Goal: Task Accomplishment & Management: Manage account settings

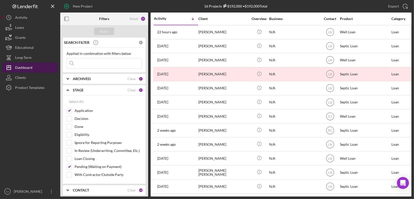
click at [45, 69] on button "Icon/Dashboard Dashboard" at bounding box center [30, 68] width 55 height 10
click at [71, 165] on input "Pending (Waiting on Payment)" at bounding box center [69, 167] width 5 height 5
checkbox input "false"
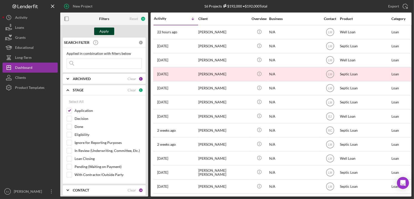
click at [102, 33] on div "Apply" at bounding box center [104, 32] width 9 height 8
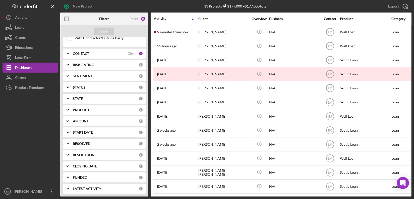
click at [67, 53] on icon "Icon/Expander" at bounding box center [67, 53] width 13 height 13
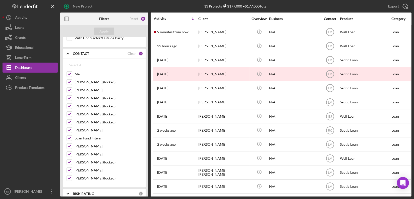
scroll to position [0, 0]
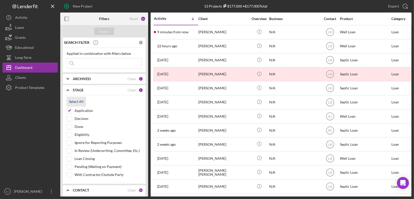
click at [76, 101] on div "Select All" at bounding box center [76, 102] width 15 height 10
checkbox input "true"
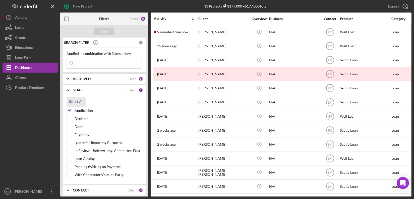
checkbox input "true"
click at [69, 129] on input "Done" at bounding box center [69, 126] width 5 height 5
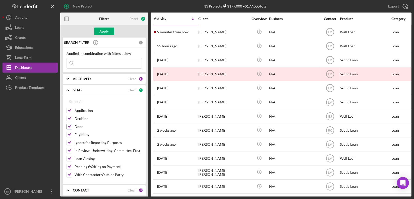
checkbox input "false"
click at [109, 29] on button "Apply" at bounding box center [104, 32] width 20 height 8
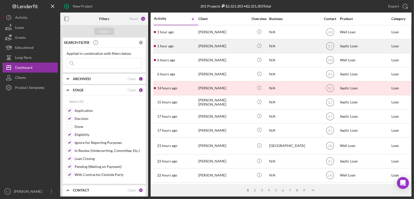
click at [211, 48] on div "[PERSON_NAME]" at bounding box center [223, 46] width 50 height 13
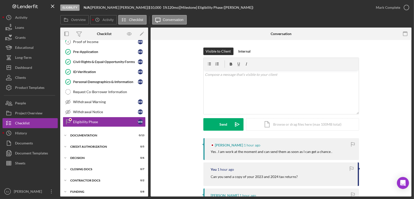
scroll to position [48, 0]
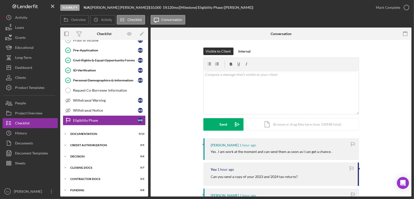
click at [148, 72] on div "Overview Internal Workflow Stage Eligibility Icon/Dropdown Arrow Archive (can u…" at bounding box center [235, 112] width 351 height 169
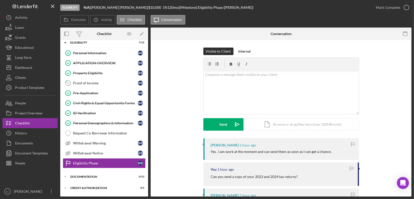
scroll to position [0, 0]
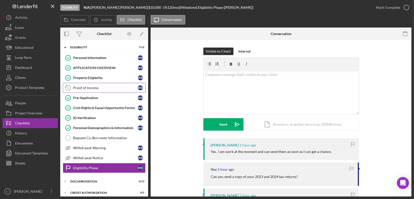
click at [92, 89] on div "Proof of Income" at bounding box center [105, 88] width 65 height 4
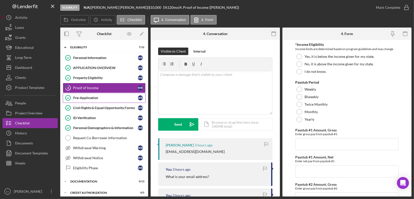
click at [104, 98] on div "Pre-Application" at bounding box center [105, 98] width 65 height 4
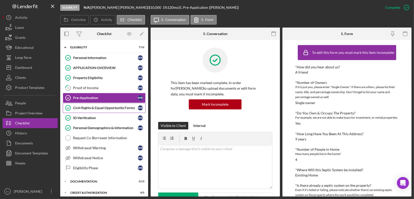
click at [103, 110] on link "Civil Rights & Equal Opportunity Forms Civil Rights & Equal Opportunity Forms W…" at bounding box center [104, 108] width 83 height 10
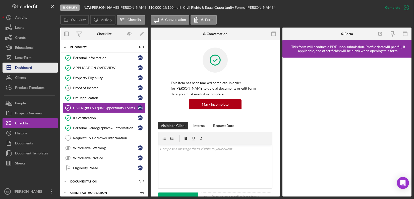
click at [27, 69] on div "Dashboard" at bounding box center [23, 68] width 17 height 11
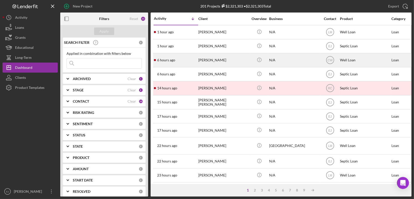
click at [209, 62] on div "[PERSON_NAME]" at bounding box center [223, 60] width 50 height 13
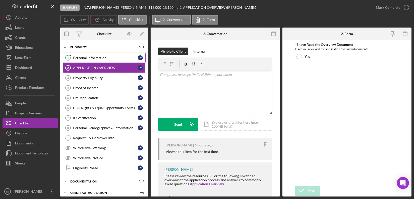
click at [108, 57] on div "Personal Information" at bounding box center [105, 58] width 65 height 4
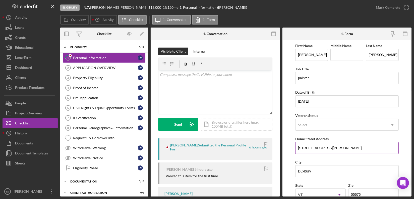
drag, startPoint x: 296, startPoint y: 149, endPoint x: 353, endPoint y: 150, distance: 57.0
click at [353, 150] on input "1421 stevens brook rd" at bounding box center [346, 148] width 103 height 12
click at [92, 75] on link "Property Eligibility 3 Property Eligibility t m" at bounding box center [104, 78] width 83 height 10
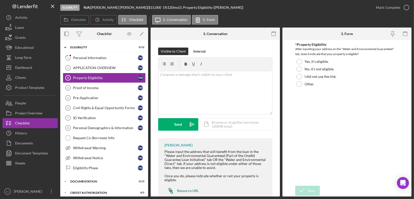
click at [195, 189] on div "Resource URL" at bounding box center [188, 191] width 22 height 4
click at [107, 57] on div "Personal Information" at bounding box center [105, 58] width 65 height 4
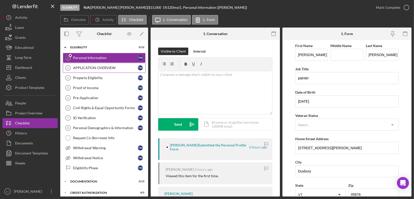
click at [108, 71] on link "APPLICATION OVERVIEW 2 APPLICATION OVERVIEW t m" at bounding box center [104, 68] width 83 height 10
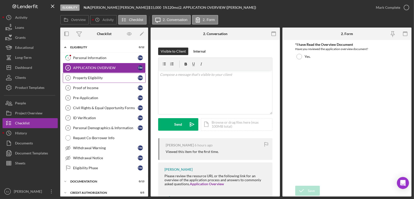
click at [109, 78] on div "Property Eligibility" at bounding box center [105, 78] width 65 height 4
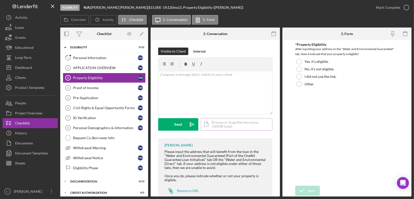
click at [237, 127] on div "Icon/Document Browse or drag files here (max 100MB total) Tap to choose files o…" at bounding box center [237, 124] width 72 height 13
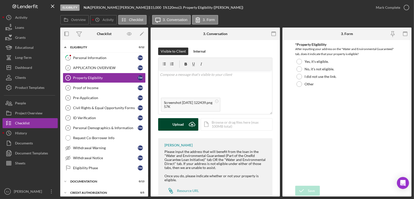
click at [169, 128] on button "Upload Icon/Upload" at bounding box center [178, 124] width 40 height 13
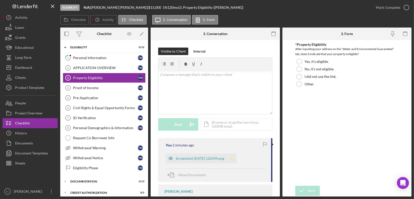
click at [234, 160] on polygon "button" at bounding box center [232, 159] width 4 height 4
click at [299, 61] on div at bounding box center [299, 62] width 6 height 6
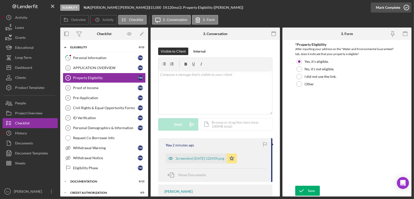
click at [407, 10] on icon "button" at bounding box center [406, 7] width 13 height 13
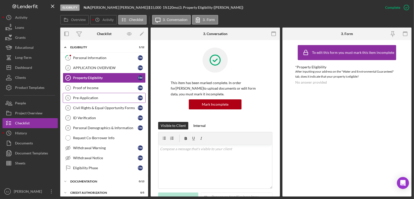
click at [95, 97] on div "Pre-Application" at bounding box center [105, 98] width 65 height 4
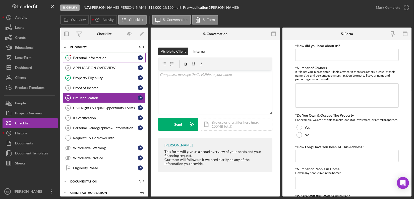
click at [108, 54] on link "1 Personal Information t m" at bounding box center [104, 58] width 83 height 10
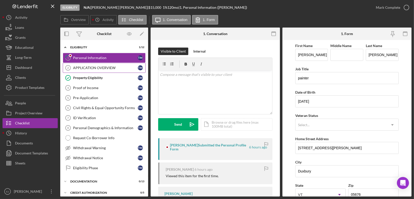
click at [114, 67] on div "APPLICATION OVERVIEW" at bounding box center [105, 68] width 65 height 4
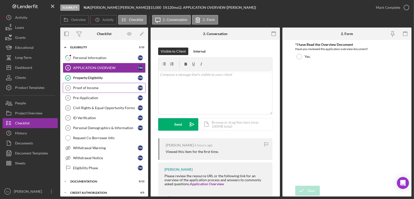
click at [109, 89] on div "Proof of Income" at bounding box center [105, 88] width 65 height 4
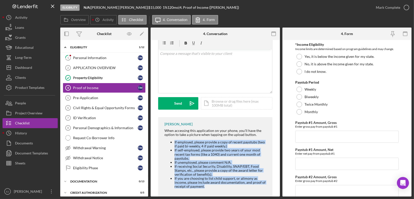
scroll to position [33, 0]
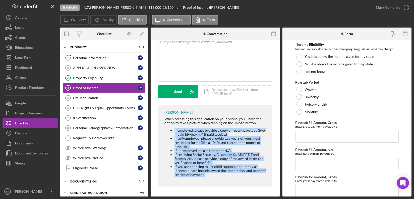
drag, startPoint x: 173, startPoint y: 163, endPoint x: 255, endPoint y: 197, distance: 88.1
click at [255, 197] on div "Eligibility N/A | theresa mann | $15,000 $15,000 1 % 120 mo | 4. Proof of Incom…" at bounding box center [207, 99] width 414 height 199
copy ul "If employed, please provide a copy of recent paystubs (two if paid bi-weekly, 4…"
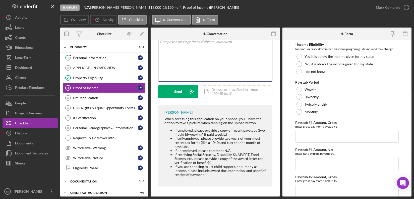
click at [212, 52] on div "v Color teal Color pink Remove color Add row above Add row below Add column bef…" at bounding box center [215, 60] width 114 height 44
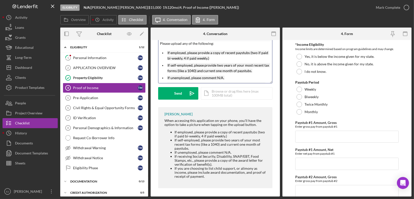
scroll to position [35, 0]
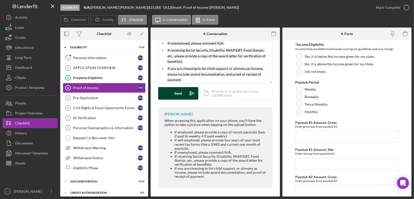
click at [190, 92] on polygon "submit" at bounding box center [192, 94] width 4 height 4
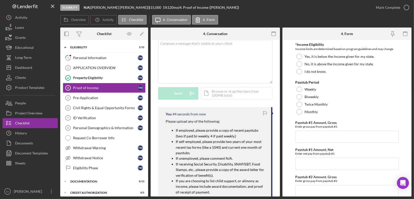
scroll to position [0, 0]
click at [165, 46] on div "v Color teal Color pink Remove color Add row above Add row below Add column bef…" at bounding box center [215, 61] width 114 height 44
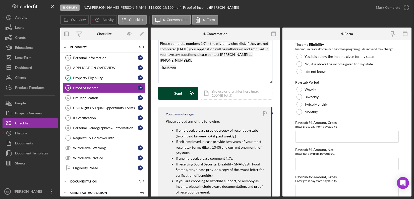
click at [200, 44] on mark "Please complete numbers 1-7 in the eligibility checklist. If they are not compl…" at bounding box center [214, 51] width 109 height 21
click at [204, 42] on mark "Please complete numbers 3-7 in the eligibility checklist. If they are not compl…" at bounding box center [214, 51] width 109 height 21
click at [201, 44] on mark "Please complete numbers 3-8 in the eligibility checklist. If they are not compl…" at bounding box center [215, 51] width 110 height 21
click at [159, 65] on div "v Color teal Color pink Remove color Add row above Add row below Add column bef…" at bounding box center [215, 61] width 114 height 44
click at [179, 92] on div "Send" at bounding box center [178, 93] width 8 height 13
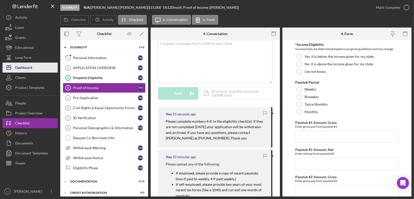
click at [31, 71] on div "Dashboard" at bounding box center [23, 68] width 17 height 11
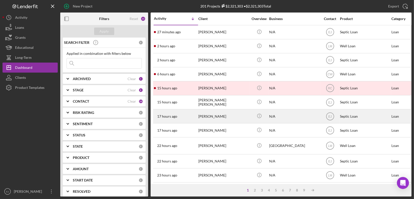
click at [214, 118] on div "[PERSON_NAME]" at bounding box center [223, 116] width 50 height 13
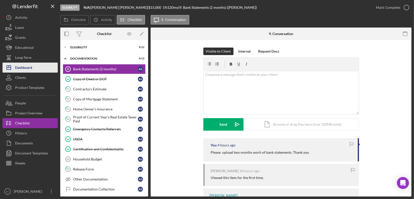
click at [36, 66] on button "Icon/Dashboard Dashboard" at bounding box center [30, 68] width 55 height 10
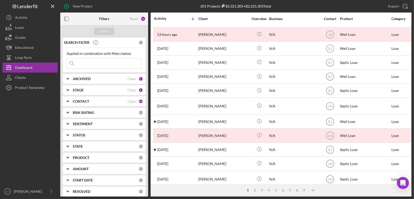
scroll to position [213, 0]
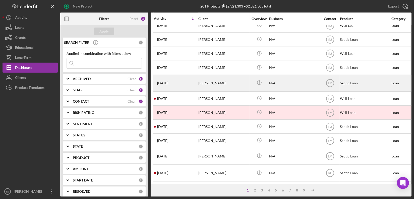
click at [210, 82] on div "[PERSON_NAME]" at bounding box center [223, 83] width 50 height 16
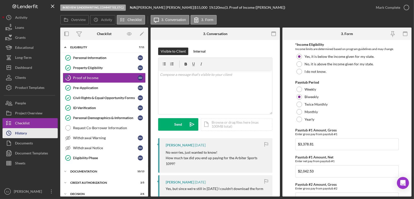
click at [29, 132] on button "Icon/History History" at bounding box center [30, 133] width 55 height 10
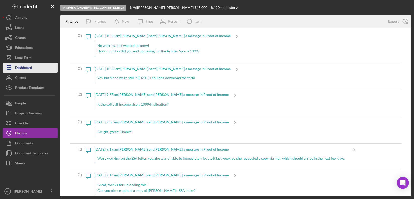
click at [28, 66] on div "Dashboard" at bounding box center [23, 68] width 17 height 11
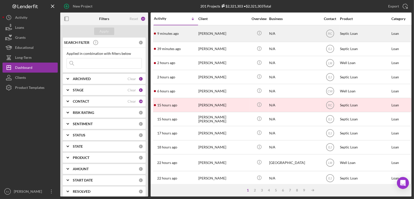
click at [207, 33] on div "[PERSON_NAME]" at bounding box center [223, 34] width 50 height 16
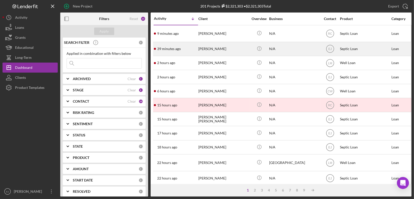
click at [180, 49] on time "39 minutes ago" at bounding box center [169, 49] width 24 height 4
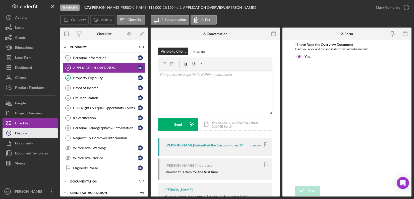
click at [36, 130] on button "Icon/History History" at bounding box center [30, 133] width 55 height 10
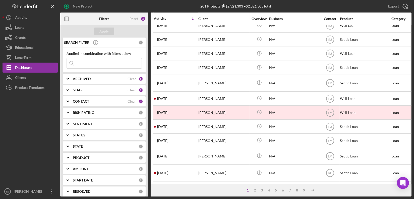
scroll to position [213, 0]
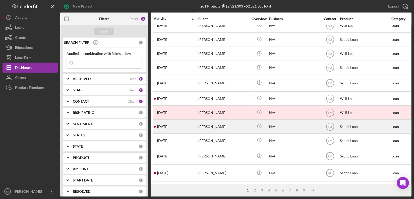
click at [181, 123] on div "1 day ago Lillian Hunter" at bounding box center [176, 126] width 44 height 13
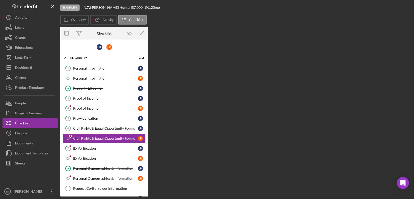
scroll to position [20, 0]
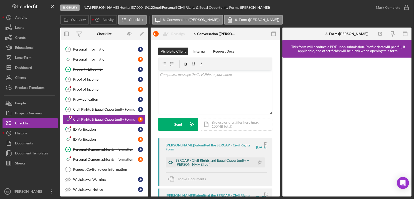
click at [221, 162] on div "SERCAP - Civil Rights and Equal Opportunity -- Louis Reese.pdf" at bounding box center [214, 163] width 77 height 8
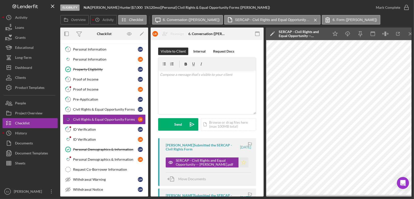
click at [243, 161] on icon "Icon/Star" at bounding box center [243, 163] width 10 height 10
click at [406, 6] on icon "button" at bounding box center [406, 7] width 13 height 13
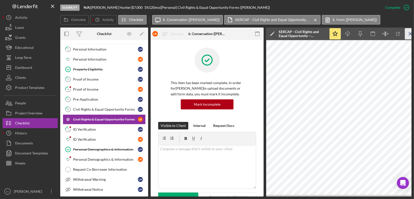
click at [409, 36] on icon "Icon/Menu Close" at bounding box center [410, 33] width 11 height 11
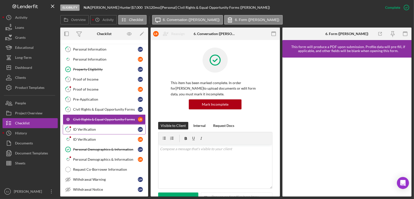
click at [92, 128] on div "ID Verification" at bounding box center [105, 130] width 65 height 4
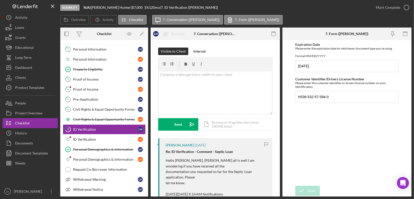
scroll to position [137, 0]
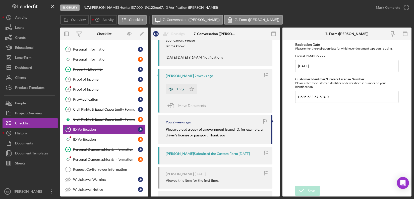
click at [183, 91] on div "0.png" at bounding box center [176, 89] width 21 height 10
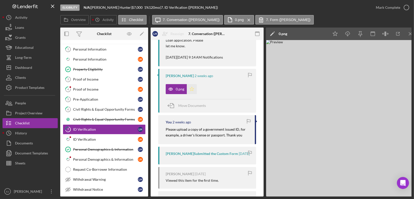
click at [195, 88] on icon "Icon/Star" at bounding box center [192, 89] width 10 height 10
click at [410, 32] on icon "Icon/Menu Close" at bounding box center [410, 33] width 11 height 11
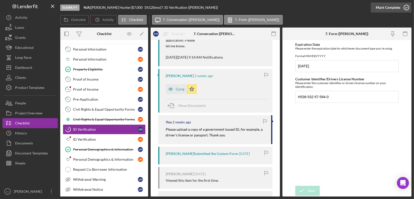
click at [405, 6] on icon "button" at bounding box center [406, 7] width 13 height 13
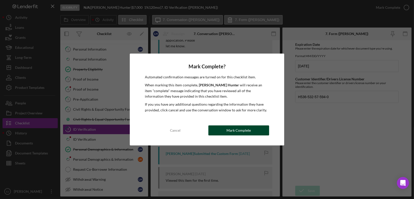
click at [216, 129] on button "Mark Complete" at bounding box center [238, 131] width 61 height 10
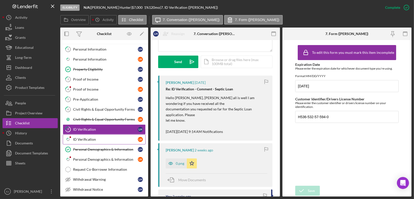
scroll to position [229, 0]
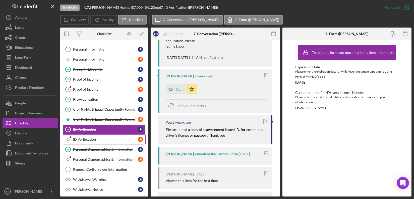
click at [91, 139] on div "ID Verification" at bounding box center [105, 140] width 65 height 4
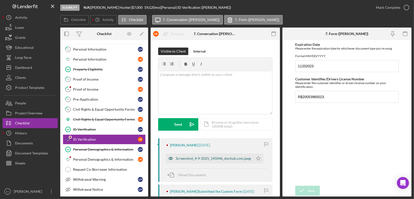
click at [200, 159] on div "Screenshot_4-9-2025_145046_dochub.com.jpeg" at bounding box center [213, 159] width 75 height 4
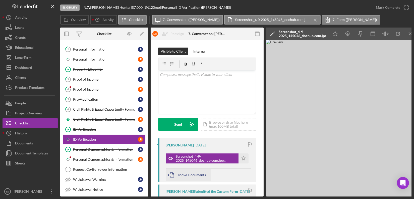
click at [184, 175] on span "Move Documents" at bounding box center [192, 175] width 28 height 4
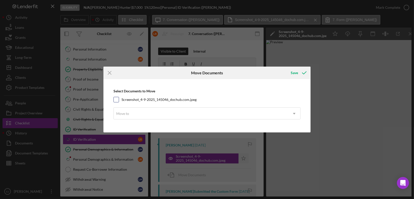
click at [117, 101] on input "Screenshot_4-9-2025_145046_dochub.com.jpeg" at bounding box center [116, 99] width 5 height 5
checkbox input "true"
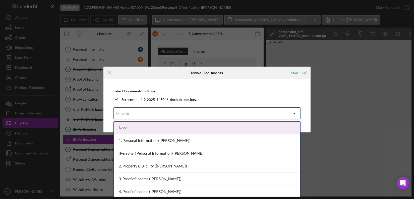
click at [296, 110] on icon "Icon/Dropdown Arrow" at bounding box center [294, 114] width 12 height 12
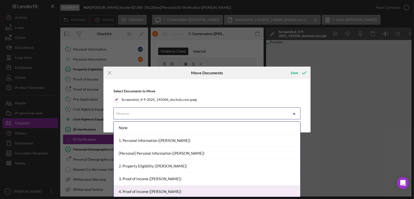
click at [188, 191] on div "4. Proof of Income (Louis R.)" at bounding box center [207, 192] width 186 height 13
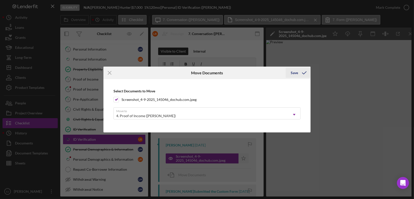
click at [293, 73] on div "Save" at bounding box center [294, 73] width 7 height 10
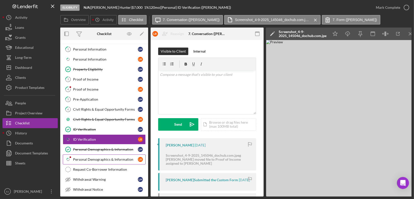
click at [104, 158] on div "Personal Demographics & Information" at bounding box center [105, 160] width 65 height 4
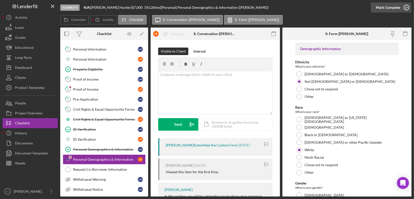
click at [404, 7] on icon "button" at bounding box center [406, 7] width 13 height 13
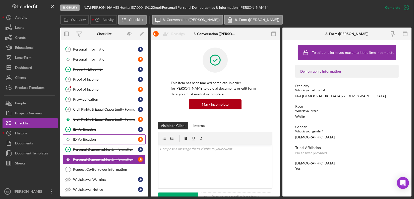
click at [94, 139] on div "ID Verification" at bounding box center [105, 140] width 65 height 4
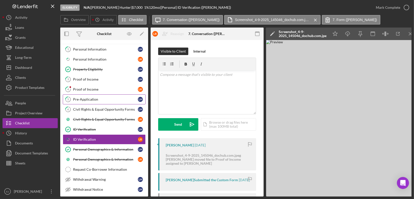
click at [92, 98] on div "Pre-Application" at bounding box center [105, 100] width 65 height 4
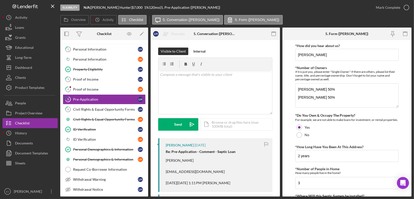
click at [280, 192] on div "Overview Internal Workflow Stage Eligibility Icon/Dropdown Arrow Archive (can u…" at bounding box center [235, 112] width 351 height 169
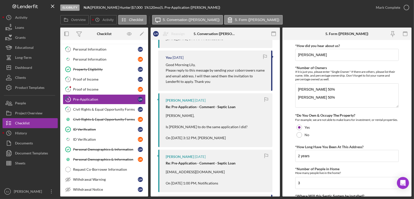
scroll to position [404, 0]
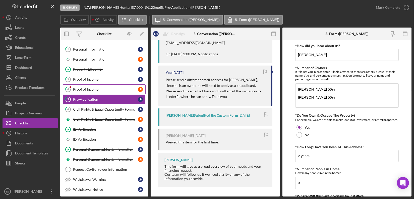
click at [106, 88] on div "Proof of Income" at bounding box center [105, 90] width 65 height 4
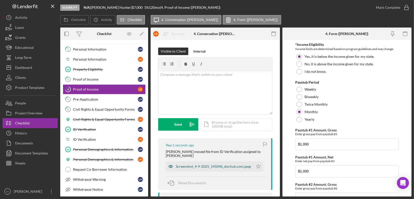
click at [210, 165] on div "Screenshot_4-9-2025_145046_dochub.com.jpeg" at bounding box center [213, 167] width 75 height 4
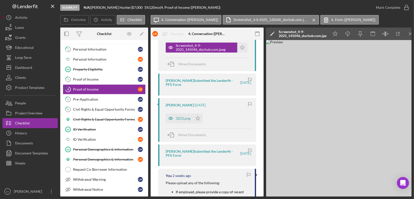
scroll to position [144, 0]
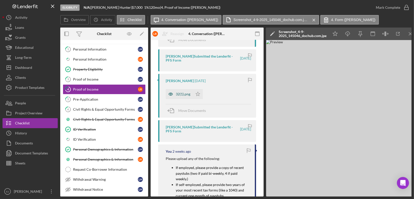
click at [178, 93] on div "32(1).png" at bounding box center [183, 94] width 15 height 4
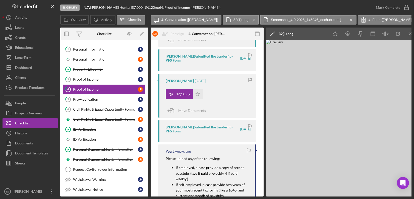
click at [235, 82] on div "Louis Reese 4 days ago" at bounding box center [208, 81] width 85 height 4
click at [264, 140] on div "Overview Internal Workflow Stage Eligibility Icon/Dropdown Arrow Archive (can u…" at bounding box center [235, 112] width 351 height 169
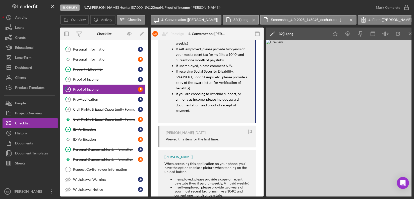
click at [259, 167] on div "Visible to Client Internal v Color teal Color pink Remove color Add row above A…" at bounding box center [207, 3] width 113 height 485
click at [264, 57] on div "Overview Internal Workflow Stage Eligibility Icon/Dropdown Arrow Archive (can u…" at bounding box center [235, 112] width 351 height 169
click at [264, 68] on div "Overview Internal Workflow Stage Eligibility Icon/Dropdown Arrow Archive (can u…" at bounding box center [235, 112] width 351 height 169
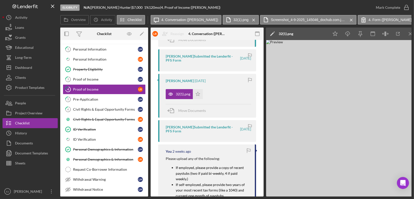
scroll to position [0, 0]
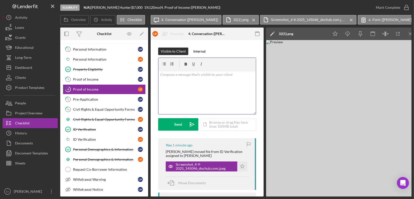
click at [181, 77] on p at bounding box center [207, 75] width 95 height 6
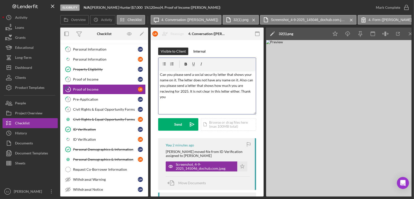
click at [161, 75] on p "Can you please send a social security letter that shows your name on it. The le…" at bounding box center [207, 86] width 95 height 28
click at [160, 76] on p "Louis-Can you please send a social security letter that shows your name on it. …" at bounding box center [207, 86] width 95 height 28
click at [182, 123] on button "Send Icon/icon-invite-send" at bounding box center [178, 124] width 40 height 13
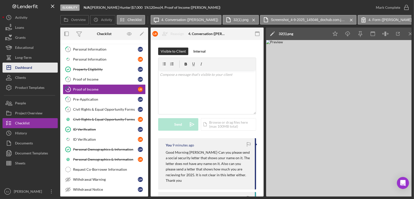
click at [34, 69] on button "Icon/Dashboard Dashboard" at bounding box center [30, 68] width 55 height 10
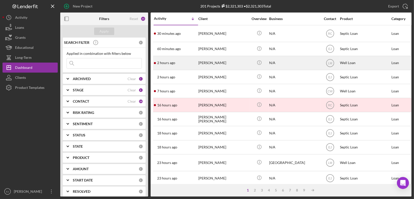
click at [210, 62] on div "[PERSON_NAME]" at bounding box center [223, 62] width 50 height 13
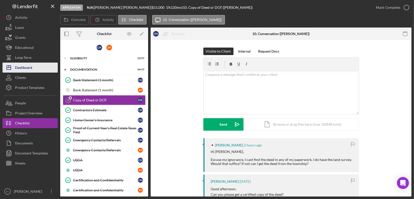
click at [44, 66] on button "Icon/Dashboard Dashboard" at bounding box center [30, 68] width 55 height 10
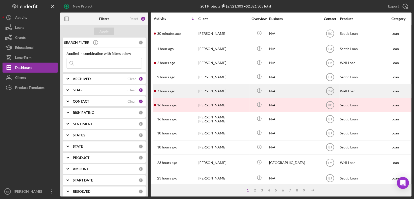
click at [201, 93] on div "[PERSON_NAME]" at bounding box center [223, 91] width 50 height 13
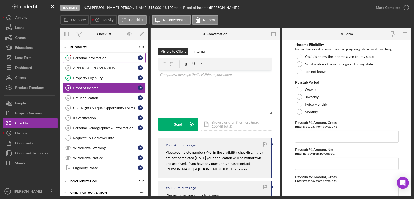
click at [83, 55] on link "1 Personal Information t m" at bounding box center [104, 58] width 83 height 10
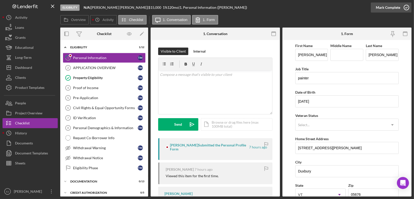
click at [404, 8] on icon "button" at bounding box center [406, 7] width 13 height 13
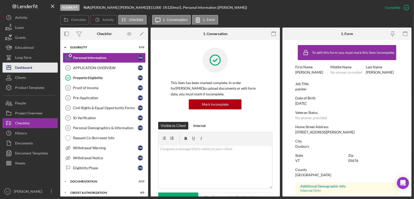
click at [31, 72] on div "Dashboard" at bounding box center [23, 68] width 17 height 11
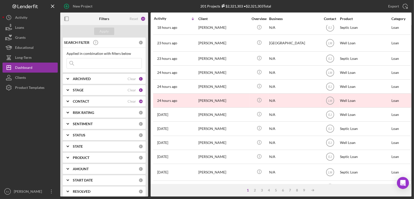
scroll to position [122, 0]
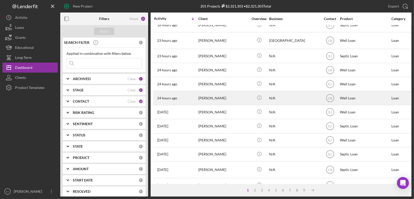
click at [229, 97] on div "[PERSON_NAME]" at bounding box center [223, 98] width 50 height 13
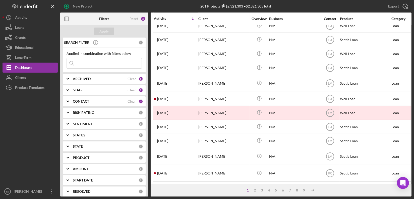
scroll to position [213, 0]
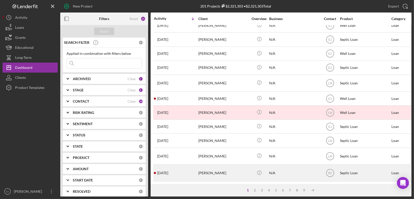
click at [219, 165] on div "[PERSON_NAME]" at bounding box center [223, 173] width 50 height 16
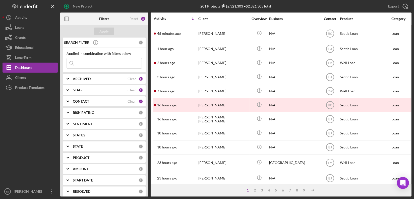
click at [411, 177] on div "Activity Icon/Table Sort Arrow Client Overview Business Contact Product Categor…" at bounding box center [281, 99] width 261 height 172
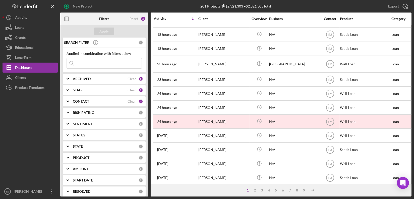
scroll to position [100, 0]
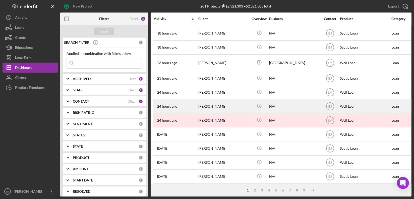
click at [206, 110] on div "[PERSON_NAME]" at bounding box center [223, 106] width 50 height 13
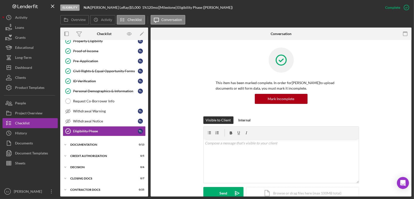
scroll to position [48, 0]
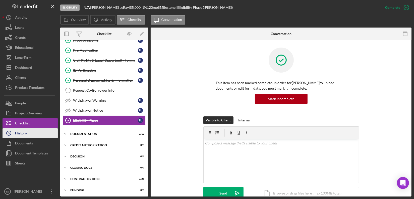
click at [31, 133] on button "Icon/History History" at bounding box center [30, 133] width 55 height 10
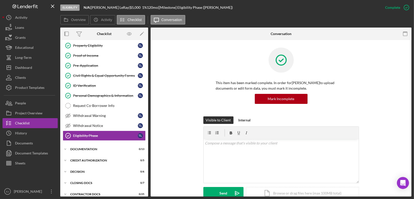
scroll to position [48, 0]
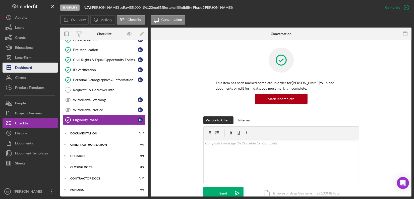
click at [29, 69] on div "Dashboard" at bounding box center [23, 68] width 17 height 11
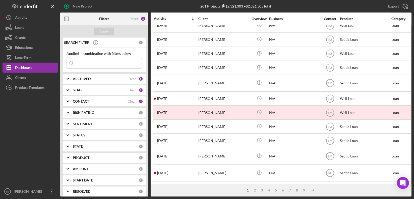
scroll to position [213, 0]
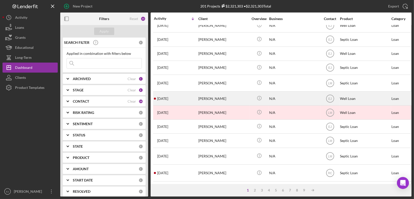
click at [188, 98] on div "1 day ago Janet Dunnington" at bounding box center [176, 98] width 44 height 13
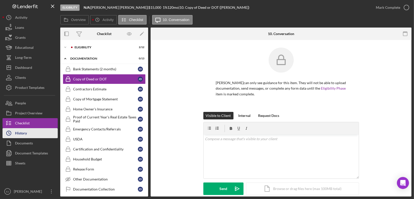
click at [41, 134] on button "Icon/History History" at bounding box center [30, 133] width 55 height 10
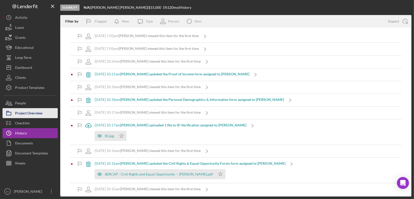
click at [28, 115] on div "Project Overview" at bounding box center [28, 113] width 27 height 11
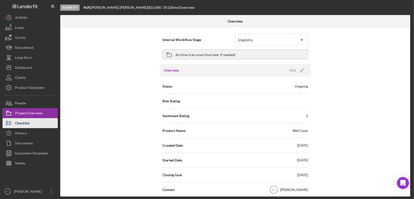
click at [28, 122] on div "Checklist" at bounding box center [22, 123] width 15 height 11
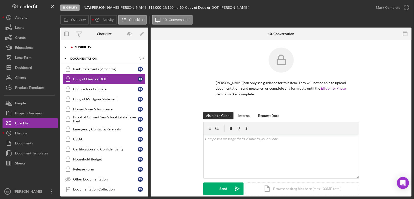
click at [71, 46] on div at bounding box center [71, 47] width 3 height 3
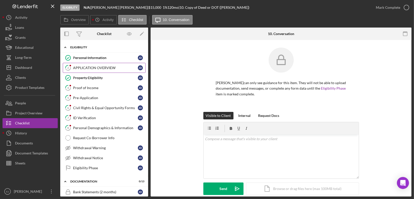
click at [101, 68] on div "APPLICATION OVERVIEW" at bounding box center [105, 68] width 65 height 4
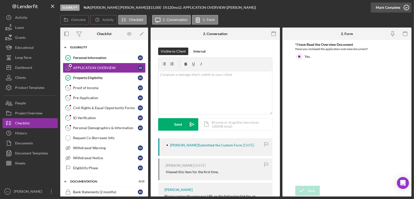
click at [407, 7] on icon "button" at bounding box center [406, 7] width 13 height 13
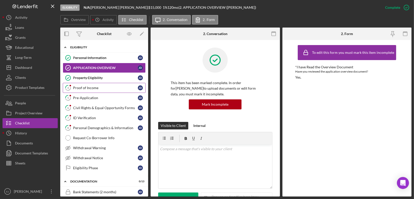
click at [95, 88] on div "Proof of Income" at bounding box center [105, 88] width 65 height 4
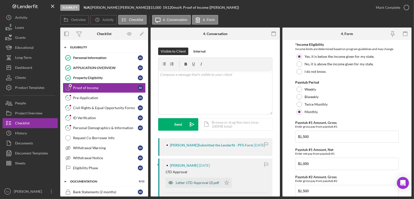
click at [195, 185] on div "Letter-LTD-Approval (2).pdf" at bounding box center [197, 183] width 43 height 4
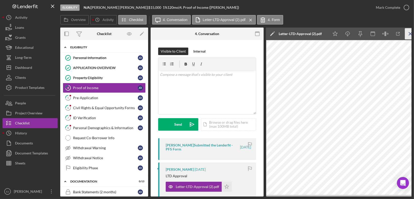
click at [409, 37] on icon "Icon/Menu Close" at bounding box center [410, 33] width 11 height 11
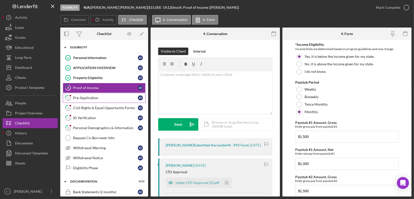
click at [86, 97] on div "Pre-Application" at bounding box center [105, 98] width 65 height 4
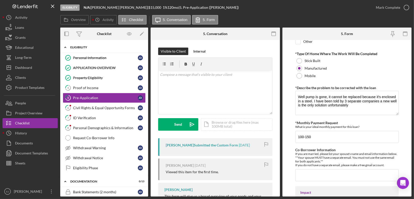
scroll to position [126, 0]
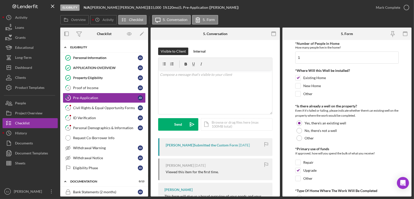
click at [411, 63] on form "*How did you hear about us? Google *Number of Owners If it is just you, please …" at bounding box center [346, 118] width 129 height 157
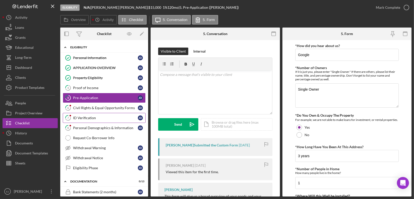
click at [89, 121] on link "7 ID Verification J D" at bounding box center [104, 118] width 83 height 10
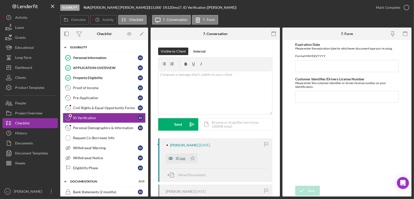
click at [179, 159] on div "ID.jpg" at bounding box center [180, 159] width 9 height 4
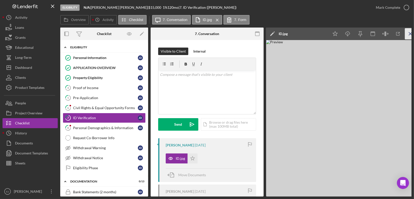
click at [407, 29] on icon "Icon/Menu Close" at bounding box center [410, 33] width 11 height 11
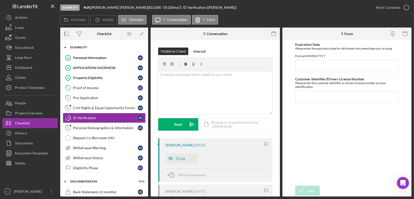
click at [192, 158] on icon "Icon/Star" at bounding box center [192, 159] width 10 height 10
click at [408, 5] on icon "button" at bounding box center [406, 7] width 13 height 13
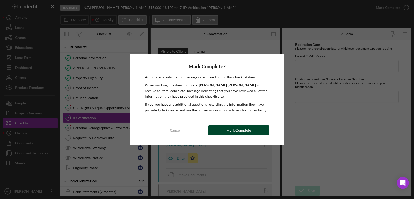
click at [248, 132] on div "Mark Complete" at bounding box center [238, 131] width 24 height 10
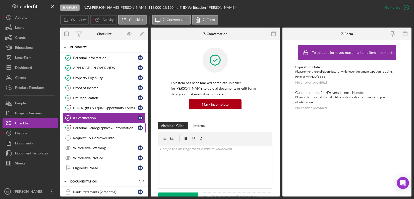
click at [117, 128] on div "Personal Demographics & Information" at bounding box center [105, 128] width 65 height 4
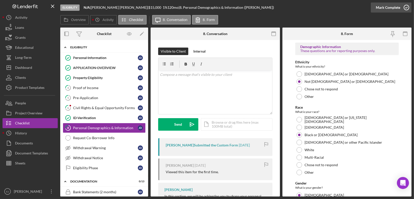
click at [407, 6] on icon "button" at bounding box center [406, 7] width 13 height 13
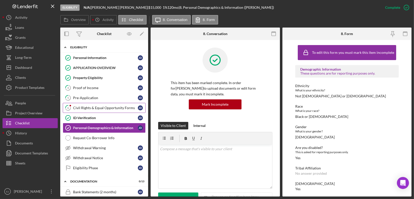
click at [96, 106] on div "Civil Rights & Equal Opportunity Forms" at bounding box center [105, 108] width 65 height 4
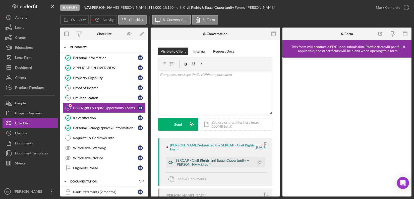
click at [213, 163] on div "SERCAP - Civil Rights and Equal Opportunity -- Janet Dunnington.pdf" at bounding box center [214, 163] width 77 height 8
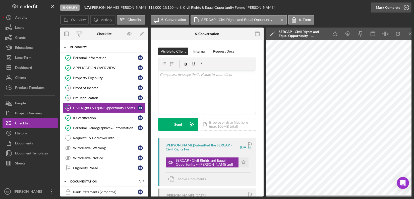
click at [407, 6] on icon "button" at bounding box center [406, 7] width 13 height 13
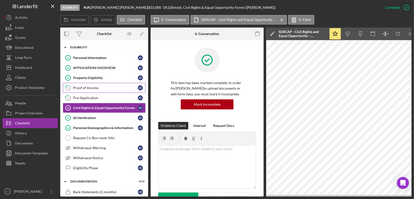
click at [95, 88] on div "Proof of Income" at bounding box center [105, 88] width 65 height 4
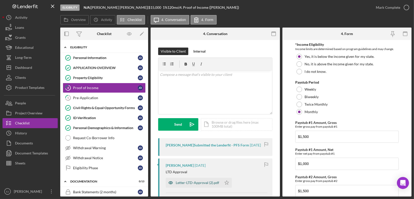
click at [183, 183] on div "Letter-LTD-Approval (2).pdf" at bounding box center [197, 183] width 43 height 4
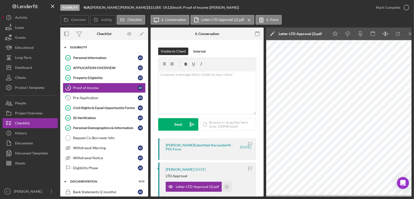
click at [263, 192] on div "Overview Internal Workflow Stage Eligibility Icon/Dropdown Arrow Archive (can u…" at bounding box center [235, 112] width 351 height 169
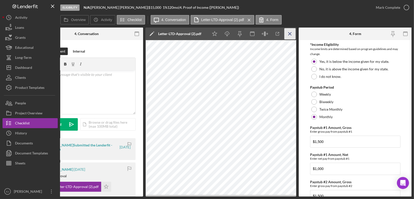
click at [290, 32] on icon "Icon/Menu Close" at bounding box center [289, 33] width 11 height 11
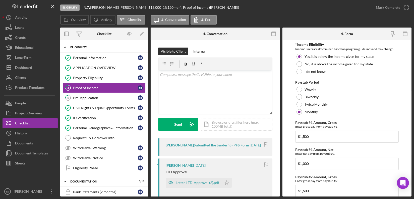
scroll to position [0, 0]
click at [186, 80] on div "v Color teal Color pink Remove color Add row above Add row below Add column bef…" at bounding box center [215, 93] width 114 height 44
click at [189, 74] on p "Please upload your paystubs as well. Thank you" at bounding box center [215, 75] width 111 height 6
click at [170, 124] on button "Send Icon/icon-invite-send" at bounding box center [178, 124] width 40 height 13
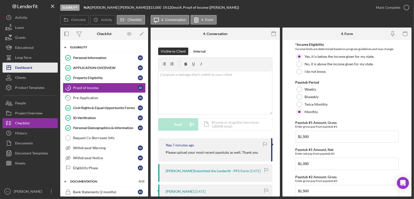
click at [30, 69] on div "Dashboard" at bounding box center [23, 68] width 17 height 11
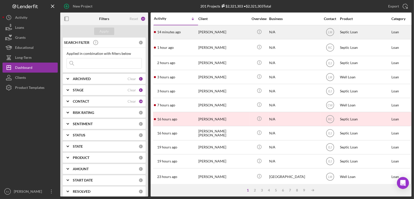
click at [186, 34] on div "14 minutes ago Carolyn Banks" at bounding box center [176, 32] width 44 height 13
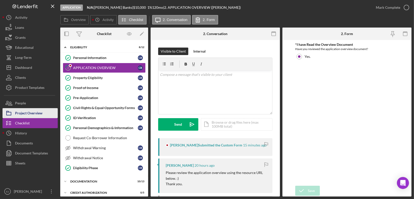
click at [30, 111] on div "Project Overview" at bounding box center [28, 113] width 27 height 11
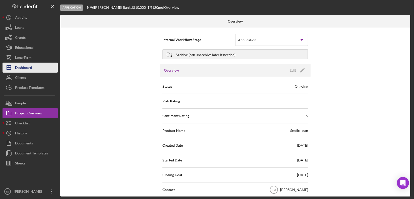
click at [29, 66] on div "Dashboard" at bounding box center [23, 68] width 17 height 11
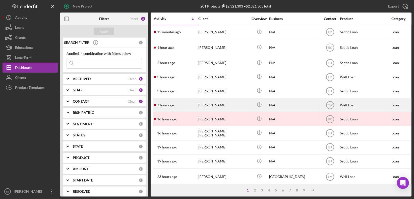
click at [209, 105] on div "[PERSON_NAME]" at bounding box center [223, 105] width 50 height 13
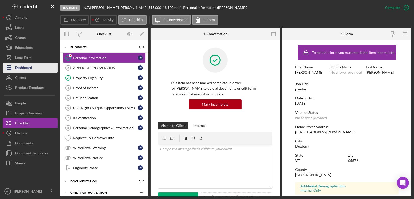
click at [16, 71] on div "Dashboard" at bounding box center [23, 68] width 17 height 11
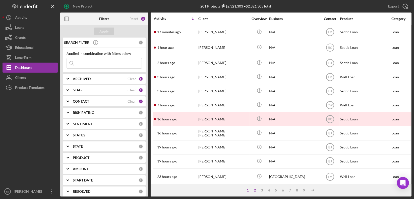
click at [255, 192] on div "2" at bounding box center [254, 191] width 7 height 4
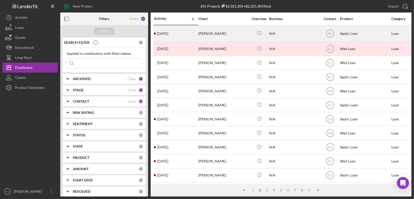
click at [207, 33] on div "[PERSON_NAME]" at bounding box center [223, 34] width 50 height 16
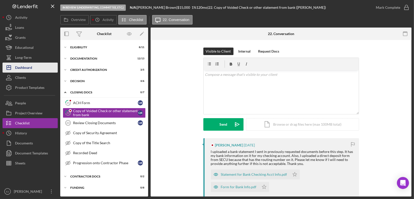
click at [21, 67] on div "Dashboard" at bounding box center [23, 68] width 17 height 11
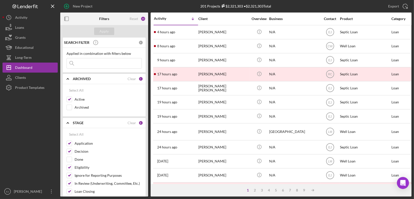
scroll to position [210, 0]
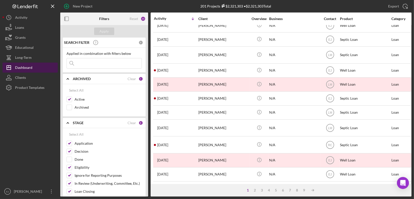
click at [31, 64] on div "Dashboard" at bounding box center [23, 68] width 17 height 11
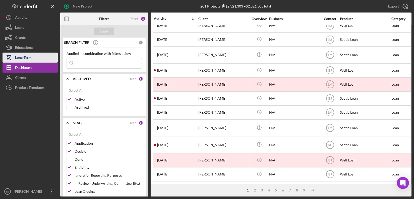
click at [26, 60] on div "Long-Term" at bounding box center [23, 58] width 17 height 11
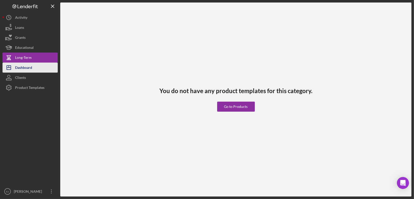
click at [28, 68] on div "Dashboard" at bounding box center [23, 68] width 17 height 11
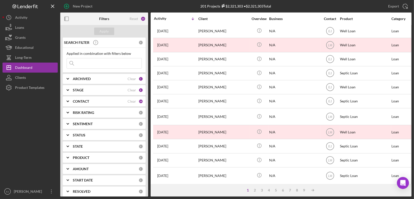
scroll to position [210, 0]
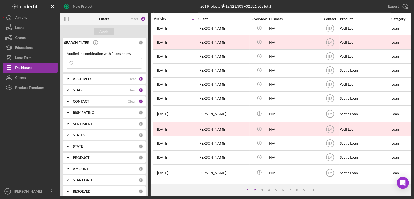
click at [254, 191] on div "2" at bounding box center [254, 191] width 7 height 4
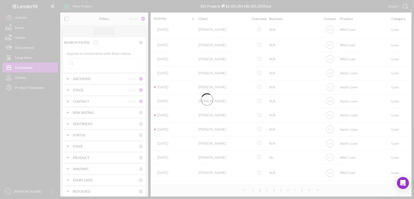
scroll to position [207, 0]
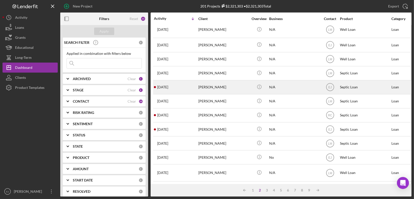
click at [214, 86] on div "[PERSON_NAME]" at bounding box center [223, 87] width 50 height 13
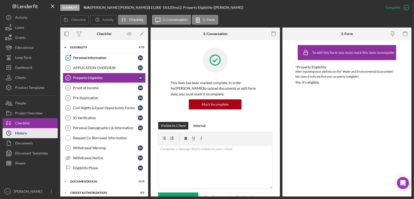
click at [47, 134] on button "Icon/History History" at bounding box center [30, 133] width 55 height 10
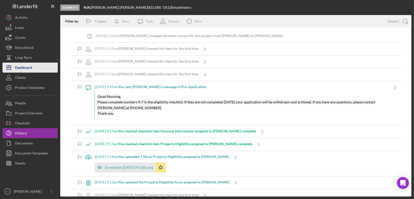
click at [30, 70] on div "Dashboard" at bounding box center [23, 68] width 17 height 11
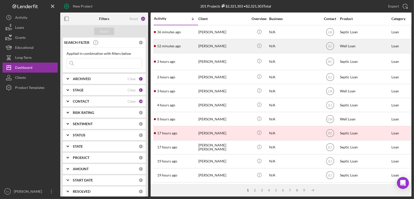
click at [215, 45] on div "[PERSON_NAME]" at bounding box center [223, 46] width 50 height 13
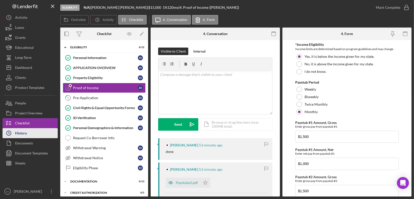
click at [44, 134] on button "Icon/History History" at bounding box center [30, 133] width 55 height 10
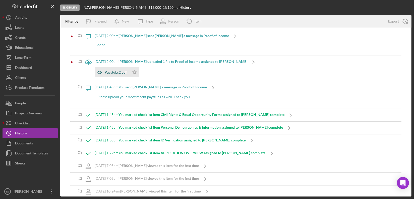
click at [126, 74] on div "Paystubs2.pdf" at bounding box center [116, 73] width 22 height 4
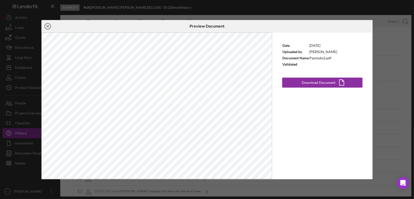
click at [47, 26] on line at bounding box center [47, 26] width 3 height 3
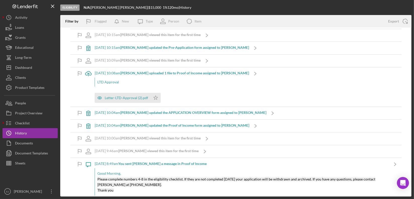
scroll to position [290, 0]
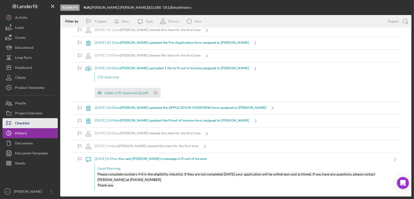
click at [25, 121] on div "Checklist" at bounding box center [22, 123] width 15 height 11
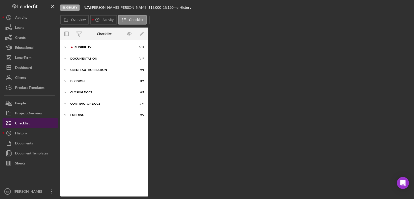
click at [25, 121] on div "Checklist" at bounding box center [22, 123] width 15 height 11
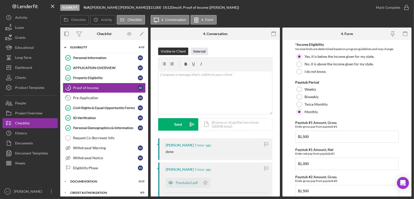
click at [193, 54] on div "Internal" at bounding box center [199, 52] width 12 height 8
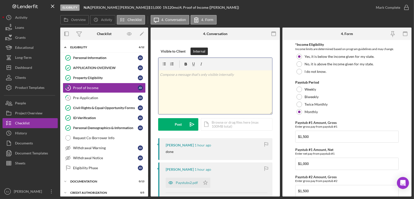
click at [170, 79] on div "v Color teal Color pink Remove color Add row above Add row below Add column bef…" at bounding box center [215, 93] width 114 height 44
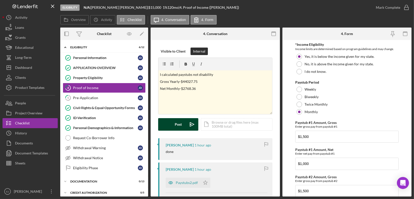
click at [178, 126] on div "Post" at bounding box center [178, 124] width 7 height 13
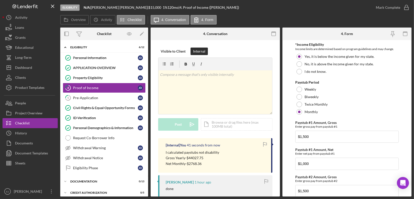
click at [281, 192] on div "Overview Internal Workflow Stage Eligibility Icon/Dropdown Arrow Archive (can u…" at bounding box center [235, 112] width 351 height 169
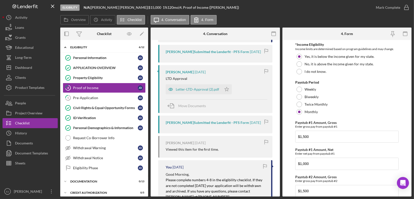
scroll to position [199, 0]
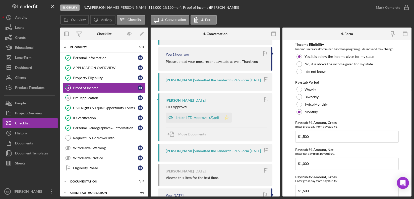
click at [223, 116] on icon "Icon/Star" at bounding box center [227, 118] width 10 height 10
click at [280, 90] on div "Overview Internal Workflow Stage Eligibility Icon/Dropdown Arrow Archive (can u…" at bounding box center [235, 112] width 351 height 169
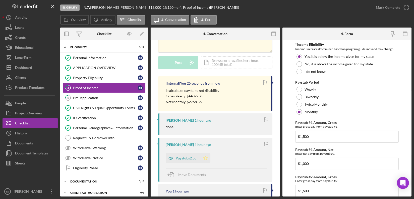
click at [206, 157] on polygon "button" at bounding box center [205, 158] width 4 height 4
click at [406, 7] on polyline "button" at bounding box center [406, 7] width 2 height 1
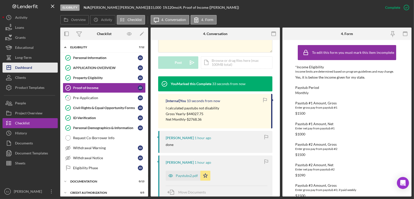
click at [32, 68] on div "Dashboard" at bounding box center [23, 68] width 17 height 11
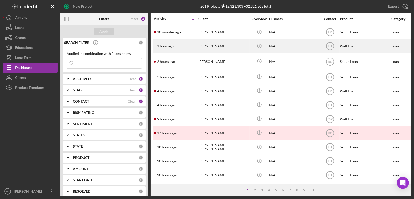
click at [207, 47] on div "[PERSON_NAME]" at bounding box center [223, 46] width 50 height 13
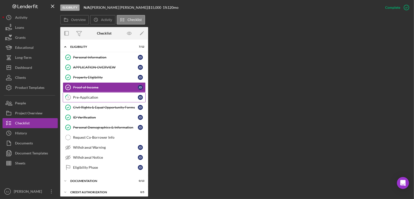
click at [90, 96] on div "Pre-Application" at bounding box center [105, 98] width 65 height 4
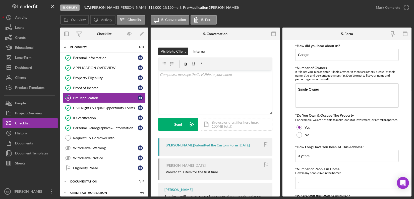
click at [412, 162] on div "Eligibility N/A | Janet Dunnington | $15,000 $15,000 1 % 120 mo | 5. Pre-Applic…" at bounding box center [207, 99] width 414 height 199
click at [404, 7] on icon "button" at bounding box center [406, 7] width 13 height 13
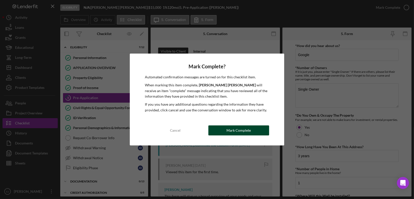
click at [225, 135] on div "Cancel Mark Complete" at bounding box center [207, 131] width 124 height 10
click at [223, 129] on button "Mark Complete" at bounding box center [238, 131] width 61 height 10
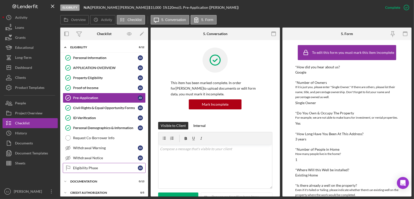
click at [101, 168] on div "Eligibility Phase" at bounding box center [105, 168] width 65 height 4
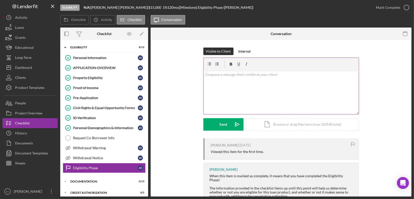
click at [222, 77] on p at bounding box center [281, 75] width 152 height 6
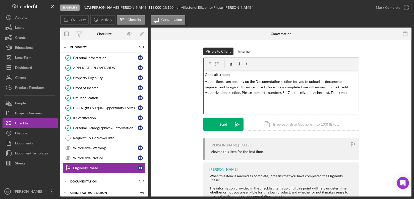
click at [301, 94] on p "At this time, I am opening up the Documentation section for you to upload all d…" at bounding box center [281, 87] width 152 height 17
click at [224, 124] on div "Send" at bounding box center [223, 124] width 8 height 13
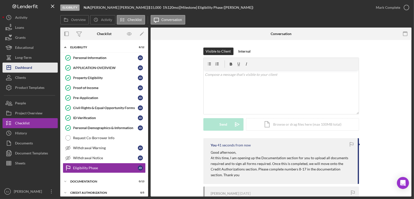
click at [19, 68] on div "Dashboard" at bounding box center [23, 68] width 17 height 11
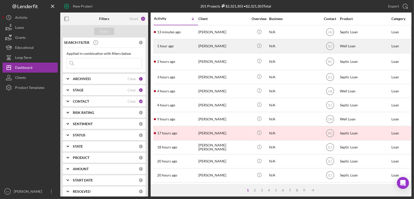
click at [208, 48] on div "Janet Dunnington" at bounding box center [223, 46] width 50 height 13
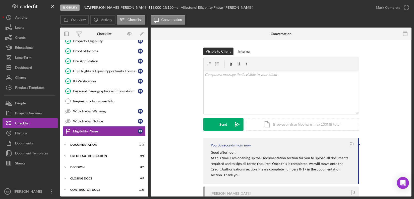
scroll to position [48, 0]
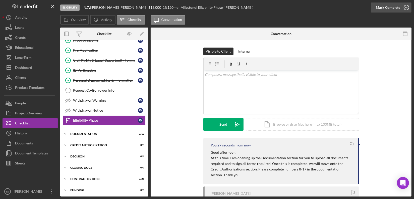
click at [406, 8] on icon "button" at bounding box center [406, 7] width 13 height 13
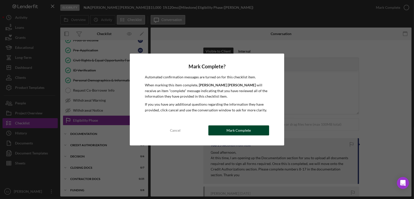
click at [256, 127] on button "Mark Complete" at bounding box center [238, 131] width 61 height 10
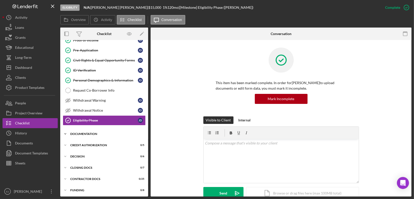
click at [66, 132] on icon "Icon/Expander" at bounding box center [65, 134] width 10 height 10
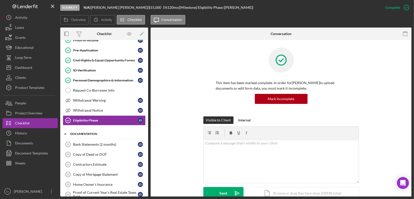
click at [66, 132] on icon "Icon/Expander" at bounding box center [65, 134] width 10 height 10
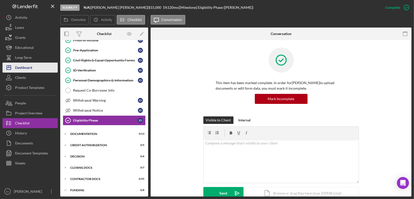
click at [27, 67] on div "Dashboard" at bounding box center [23, 68] width 17 height 11
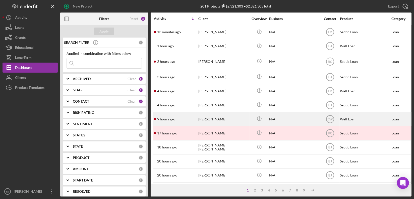
click at [211, 120] on div "theresa mann" at bounding box center [223, 119] width 50 height 13
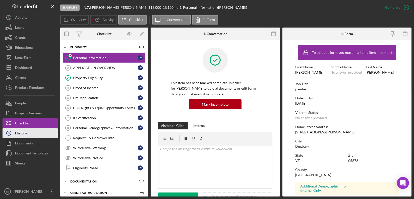
click at [15, 135] on div "History" at bounding box center [21, 133] width 12 height 11
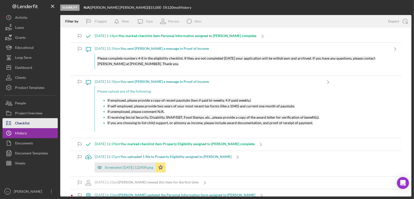
click at [13, 124] on icon "button" at bounding box center [9, 123] width 13 height 13
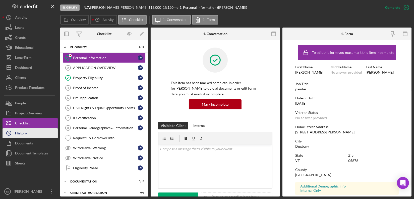
click at [7, 136] on icon "Icon/History" at bounding box center [9, 133] width 13 height 13
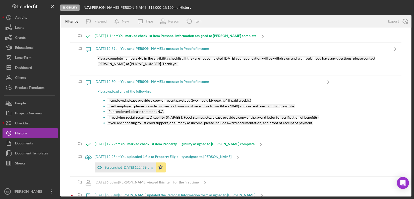
click at [2, 121] on div "Eligibility N/A | theresa mann | $15,000 $15,000 1 % 120 mo | History Filter by…" at bounding box center [207, 99] width 414 height 199
click at [3, 123] on icon "button" at bounding box center [9, 123] width 13 height 13
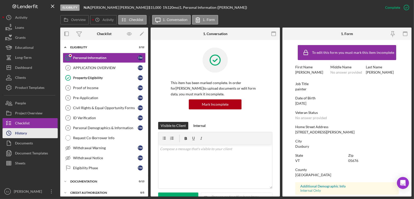
click at [5, 135] on icon "Icon/History" at bounding box center [9, 133] width 13 height 13
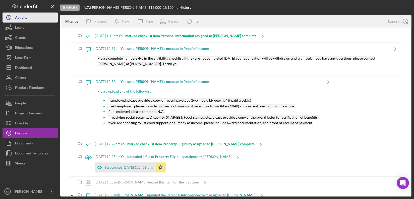
click at [3, 16] on icon "Icon/History" at bounding box center [9, 17] width 13 height 13
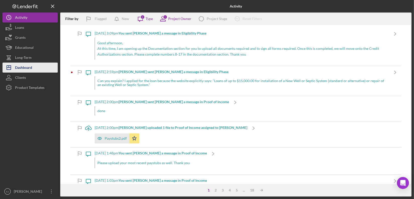
click at [37, 69] on button "Icon/Dashboard Dashboard" at bounding box center [30, 68] width 55 height 10
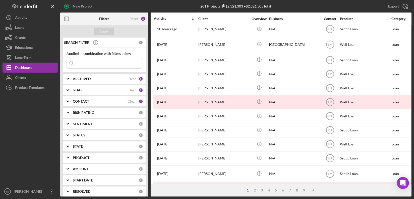
scroll to position [210, 0]
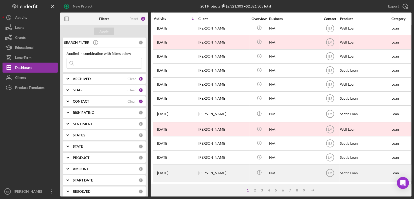
click at [194, 167] on div "1 day ago Keila Griffin" at bounding box center [176, 173] width 44 height 16
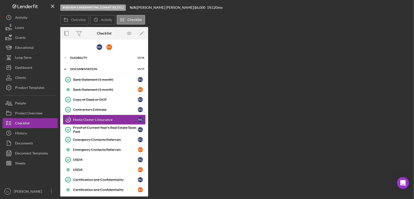
scroll to position [1, 0]
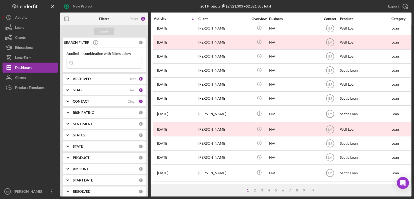
scroll to position [210, 0]
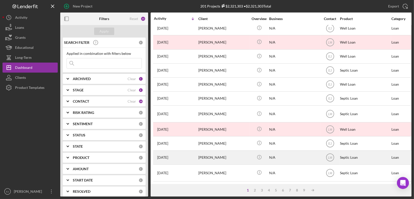
click at [205, 155] on div "Raynita Terry" at bounding box center [223, 157] width 50 height 13
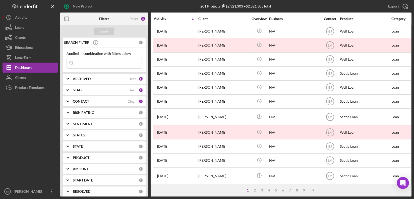
scroll to position [210, 0]
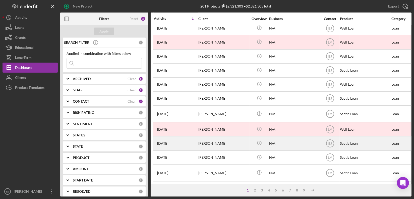
click at [208, 137] on div "Lillian Hunter" at bounding box center [223, 143] width 50 height 13
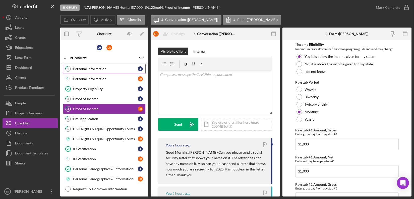
click at [83, 70] on div "Personal Information" at bounding box center [105, 69] width 65 height 4
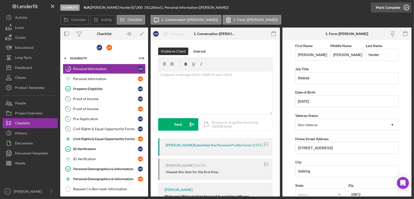
click at [407, 8] on icon "button" at bounding box center [406, 7] width 13 height 13
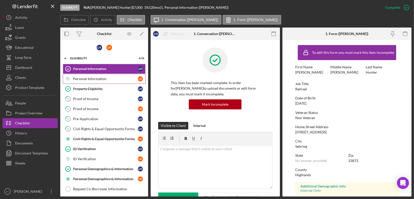
click at [90, 81] on link "Icon/Checklist Item Sub Partial Personal Information L R" at bounding box center [104, 79] width 83 height 10
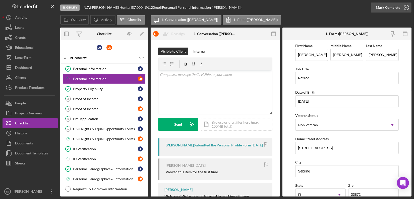
click at [406, 7] on icon "button" at bounding box center [406, 7] width 13 height 13
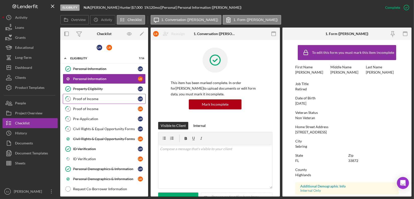
click at [95, 100] on div "Proof of Income" at bounding box center [105, 99] width 65 height 4
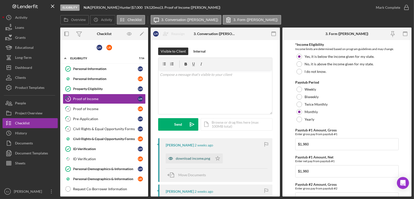
click at [199, 161] on div "download income.png" at bounding box center [189, 159] width 47 height 10
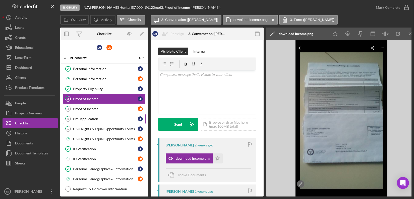
click at [91, 118] on div "Pre-Application" at bounding box center [105, 119] width 65 height 4
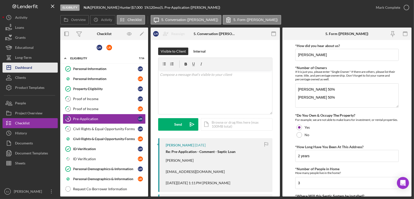
click at [36, 65] on button "Icon/Dashboard Dashboard" at bounding box center [30, 68] width 55 height 10
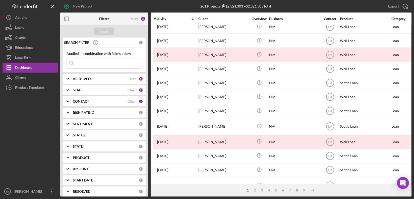
scroll to position [210, 0]
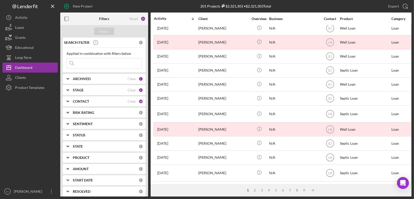
click at [98, 67] on input at bounding box center [104, 63] width 75 height 10
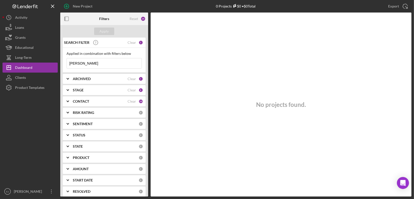
type input "lara"
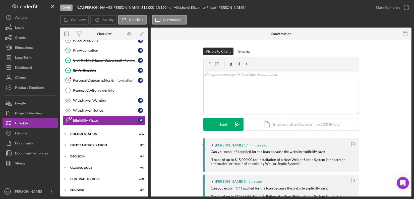
scroll to position [48, 0]
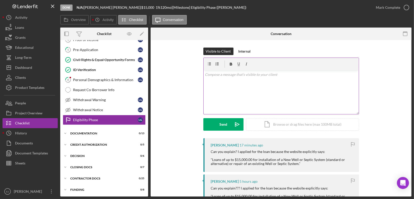
click at [229, 80] on div "v Color teal Color pink Remove color Add row above Add row below Add column bef…" at bounding box center [280, 93] width 155 height 44
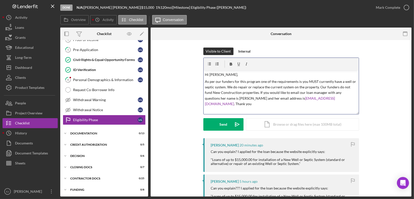
click at [336, 92] on p "As per our funders for this program one of the requirements is you MUST current…" at bounding box center [281, 93] width 152 height 28
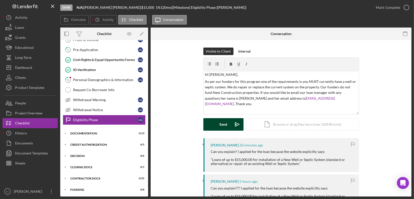
click at [232, 126] on icon "Icon/icon-invite-send" at bounding box center [237, 124] width 13 height 13
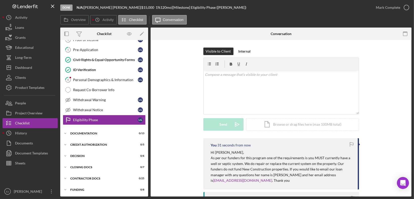
click at [178, 34] on div "Conversation Eligibility Phase Eligibility Phase Visible to Client Internal v C…" at bounding box center [281, 112] width 261 height 169
click at [27, 72] on div "Dashboard" at bounding box center [23, 68] width 17 height 11
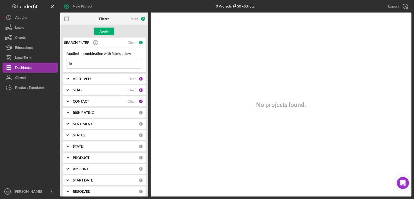
type input "l"
click at [102, 31] on div "Apply" at bounding box center [104, 32] width 9 height 8
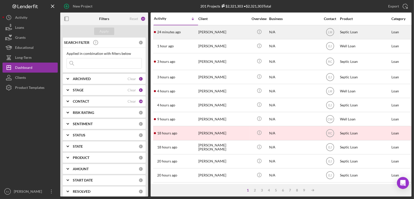
click at [204, 33] on div "[PERSON_NAME]" at bounding box center [223, 32] width 50 height 13
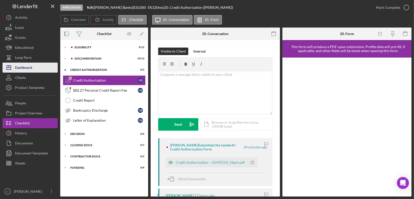
click at [33, 65] on button "Icon/Dashboard Dashboard" at bounding box center [30, 68] width 55 height 10
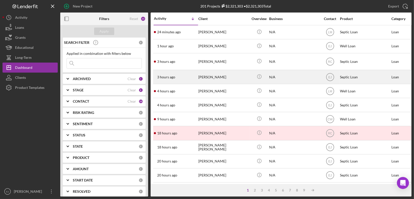
click at [208, 82] on div "[PERSON_NAME]" at bounding box center [223, 77] width 50 height 13
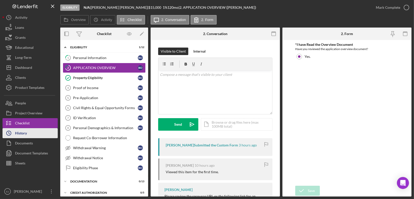
click at [23, 134] on div "History" at bounding box center [21, 133] width 12 height 11
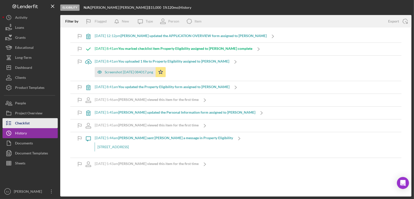
click at [33, 124] on button "Checklist" at bounding box center [30, 123] width 55 height 10
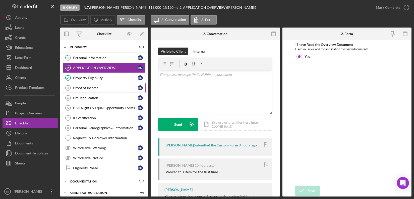
click at [96, 89] on div "Proof of Income" at bounding box center [105, 88] width 65 height 4
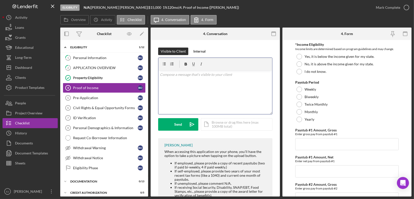
click at [172, 78] on div "v Color teal Color pink Remove color Add row above Add row below Add column bef…" at bounding box center [215, 93] width 114 height 44
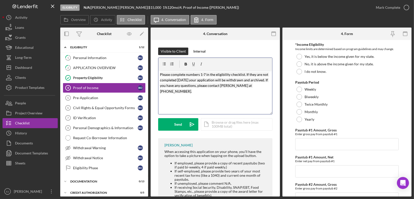
click at [206, 72] on p "Please complete numbers 1-7 in the eligibility checklist. If they are not compl…" at bounding box center [215, 83] width 111 height 23
click at [180, 92] on p "Please complete numbers 4-8 in the eligibility checklist. If they are not compl…" at bounding box center [215, 83] width 111 height 23
click at [159, 75] on div "v Color teal Color pink Remove color Add row above Add row below Add column bef…" at bounding box center [215, 93] width 114 height 44
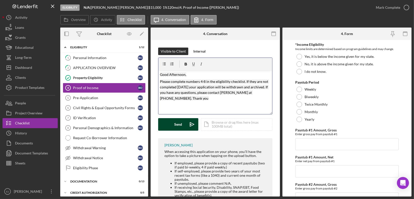
click at [181, 124] on div "Send" at bounding box center [178, 124] width 8 height 13
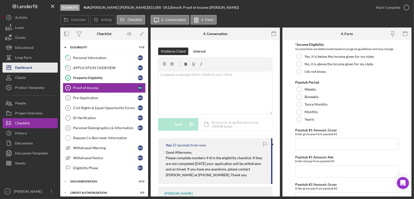
click at [31, 67] on div "Dashboard" at bounding box center [23, 68] width 17 height 11
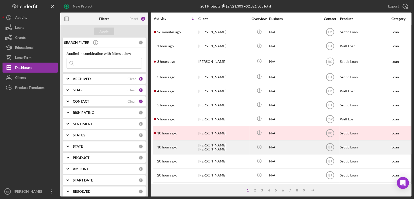
click at [210, 147] on div "Lennon Butler" at bounding box center [223, 147] width 50 height 13
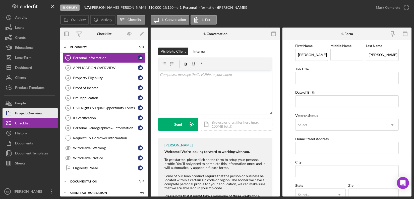
click at [45, 115] on button "Project Overview" at bounding box center [30, 113] width 55 height 10
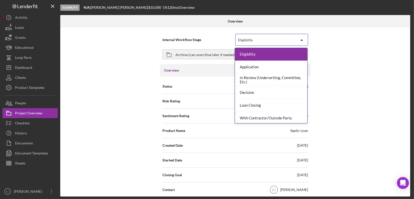
click at [299, 41] on icon "Icon/Dropdown Arrow" at bounding box center [302, 40] width 12 height 12
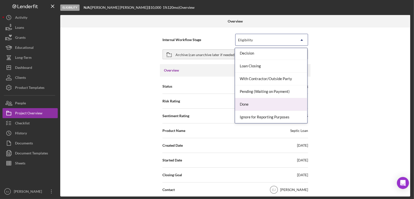
click at [293, 102] on div "Done" at bounding box center [271, 104] width 72 height 13
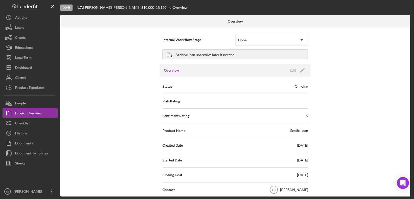
click at [410, 172] on div "Overview Internal Workflow Stage Done Icon/Dropdown Arrow Archive (can unarchiv…" at bounding box center [235, 106] width 351 height 182
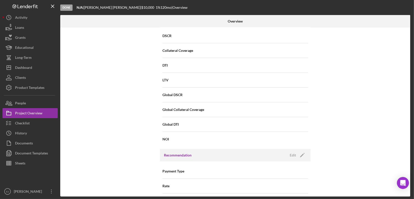
scroll to position [575, 0]
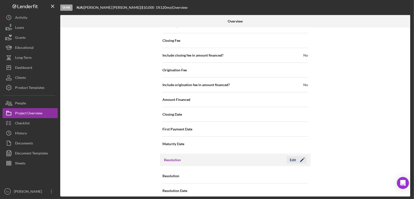
click at [288, 157] on button "Edit Icon/Edit" at bounding box center [297, 161] width 20 height 8
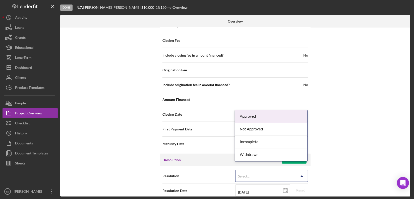
click at [301, 171] on icon "Icon/Dropdown Arrow" at bounding box center [302, 177] width 12 height 12
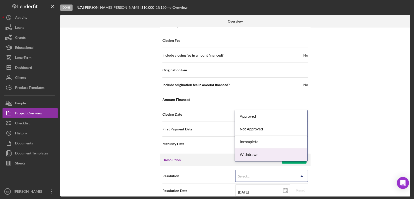
click at [287, 151] on div "Withdrawn" at bounding box center [271, 155] width 72 height 13
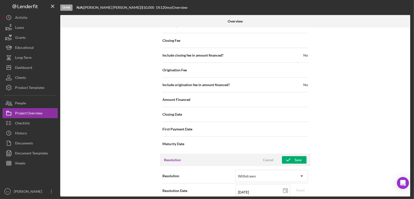
scroll to position [607, 0]
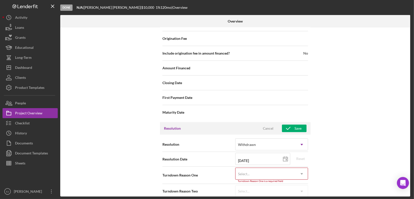
click at [303, 195] on div "Internal Workflow Stage Done Icon/Dropdown Arrow Archive (can unarchive later i…" at bounding box center [235, 112] width 350 height 169
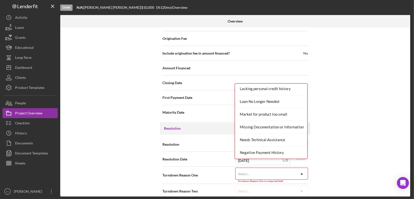
scroll to position [289, 0]
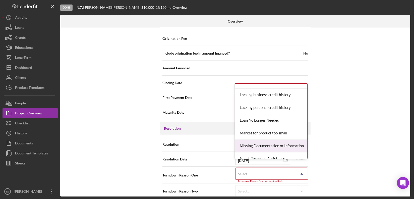
click at [280, 147] on div "Missing Documentation or Information" at bounding box center [271, 146] width 72 height 13
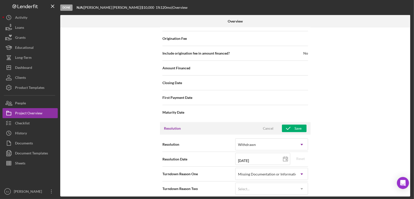
scroll to position [604, 0]
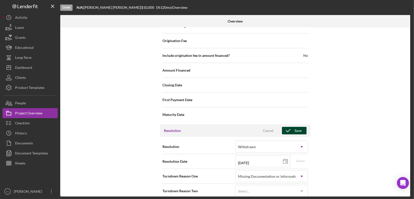
click at [292, 125] on icon "button" at bounding box center [288, 131] width 13 height 13
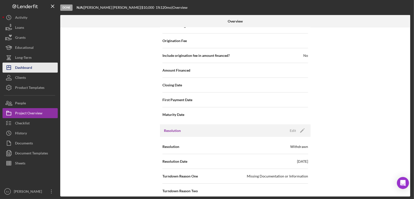
click at [40, 70] on button "Icon/Dashboard Dashboard" at bounding box center [30, 68] width 55 height 10
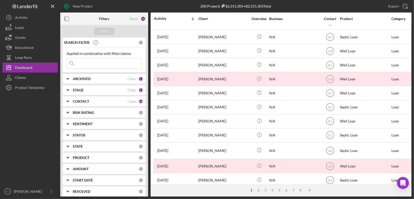
scroll to position [156, 0]
click at [409, 177] on body "New Project 200 Projects $2,311,303 • $2,311,303 Total Export Icon/Export Filte…" at bounding box center [207, 99] width 414 height 199
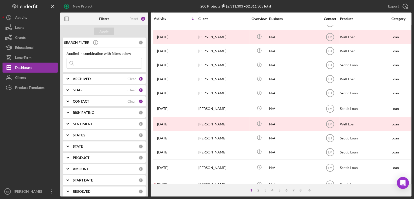
scroll to position [213, 0]
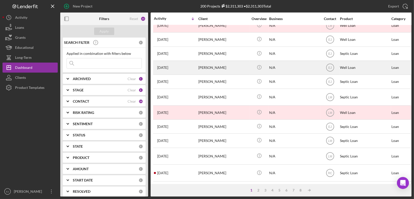
click at [208, 65] on div "Gail Mills" at bounding box center [223, 67] width 50 height 13
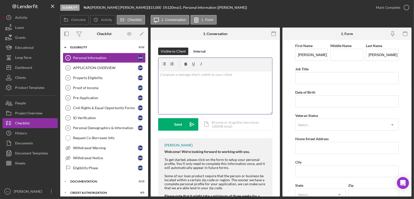
click at [204, 76] on p at bounding box center [215, 75] width 111 height 6
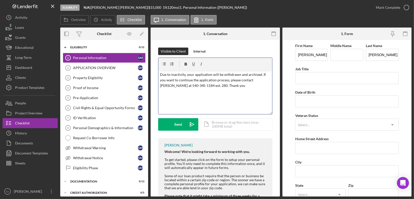
click at [159, 75] on div "v Color teal Color pink Remove color Add row above Add row below Add column bef…" at bounding box center [215, 93] width 114 height 44
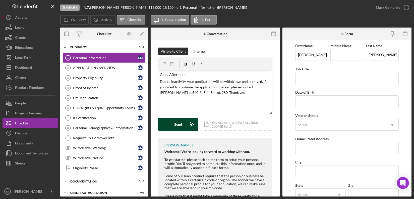
click at [181, 127] on div "Send" at bounding box center [178, 124] width 8 height 13
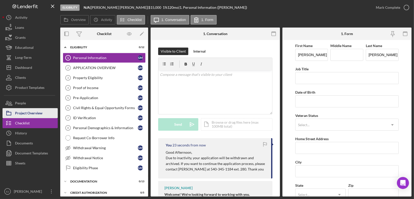
click at [22, 113] on div "Project Overview" at bounding box center [28, 113] width 27 height 11
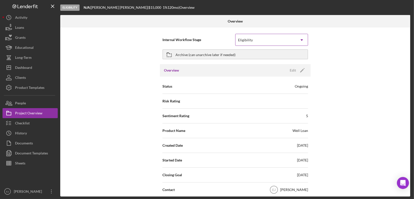
click at [299, 38] on icon "Icon/Dropdown Arrow" at bounding box center [302, 40] width 12 height 12
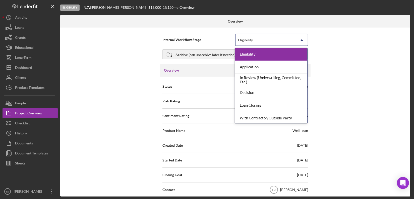
scroll to position [39, 0]
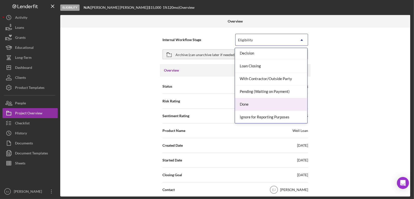
click at [268, 108] on div "Done" at bounding box center [271, 104] width 72 height 13
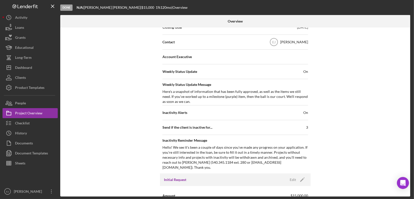
scroll to position [575, 0]
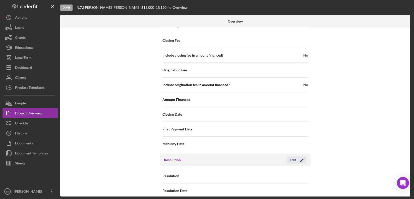
click at [293, 157] on div "Edit" at bounding box center [293, 161] width 6 height 8
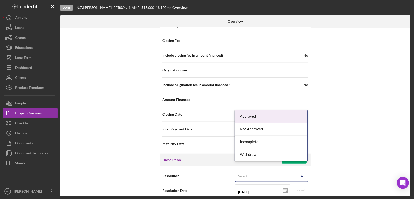
click at [301, 171] on icon "Icon/Dropdown Arrow" at bounding box center [302, 177] width 12 height 12
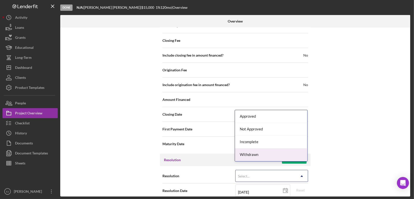
click at [297, 156] on div "Withdrawn" at bounding box center [271, 155] width 72 height 13
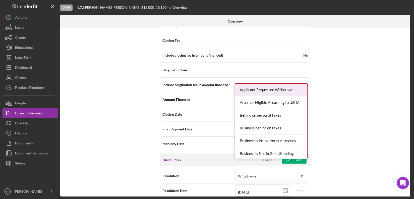
scroll to position [607, 0]
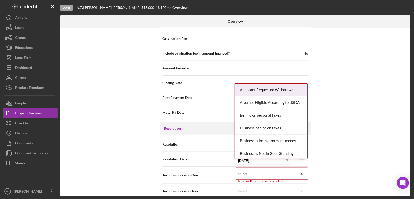
click at [298, 196] on div "Internal Workflow Stage Done Icon/Dropdown Arrow Archive (can unarchive later i…" at bounding box center [235, 112] width 350 height 169
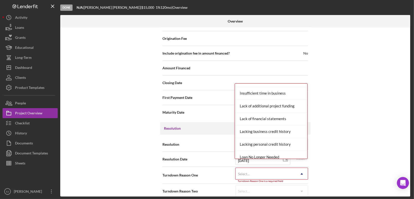
scroll to position [278, 0]
click at [295, 155] on div "Missing Documentation or Information" at bounding box center [271, 157] width 72 height 13
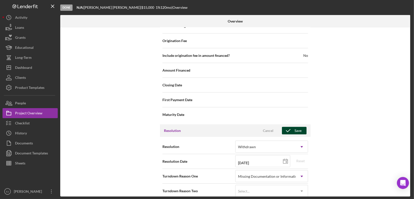
click at [293, 125] on icon "button" at bounding box center [288, 131] width 13 height 13
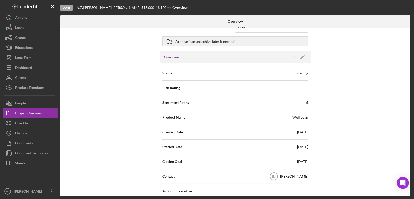
scroll to position [12, 0]
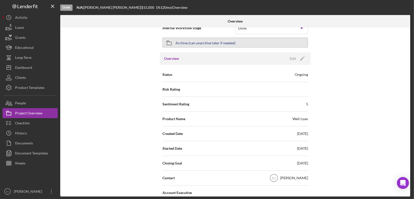
click at [187, 44] on div "Archive (can unarchive later if needed)" at bounding box center [205, 42] width 60 height 9
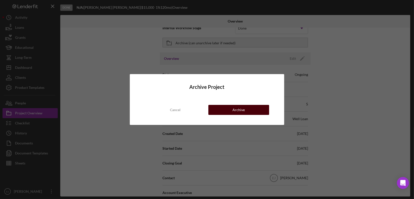
click at [228, 112] on button "Archive" at bounding box center [238, 110] width 61 height 10
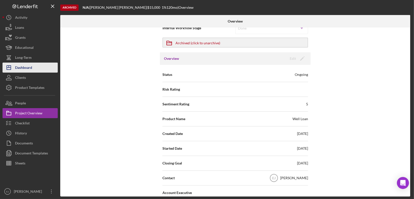
click at [30, 66] on div "Dashboard" at bounding box center [23, 68] width 17 height 11
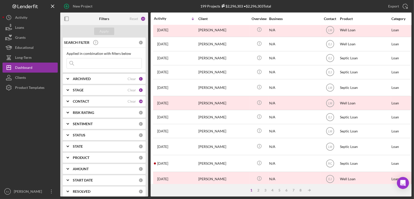
scroll to position [213, 0]
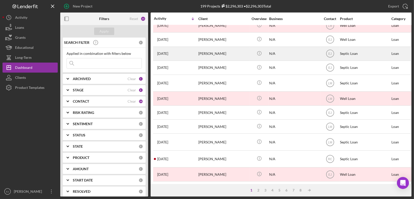
click at [207, 51] on div "[PERSON_NAME]" at bounding box center [223, 53] width 50 height 13
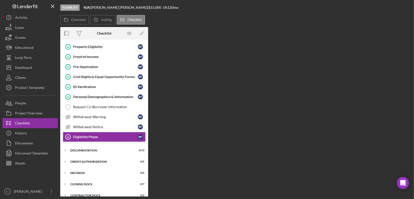
scroll to position [38, 0]
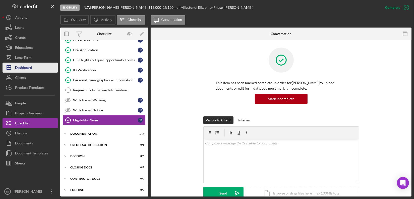
click at [41, 70] on button "Icon/Dashboard Dashboard" at bounding box center [30, 68] width 55 height 10
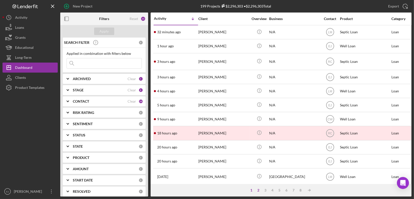
click at [259, 190] on div "2" at bounding box center [258, 191] width 7 height 4
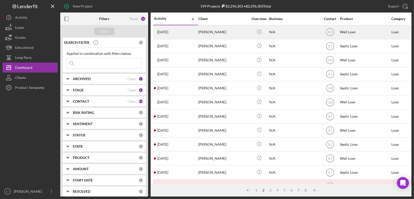
click at [221, 34] on div "[PERSON_NAME]" at bounding box center [223, 32] width 50 height 13
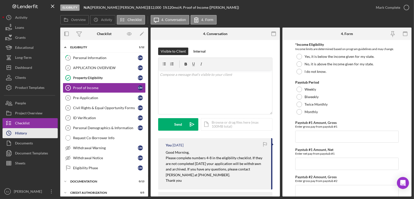
click at [30, 133] on button "Icon/History History" at bounding box center [30, 133] width 55 height 10
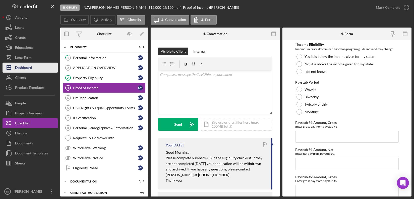
click at [34, 69] on button "Icon/Dashboard Dashboard" at bounding box center [30, 68] width 55 height 10
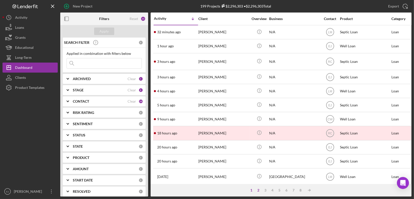
click at [258, 191] on div "2" at bounding box center [258, 191] width 7 height 4
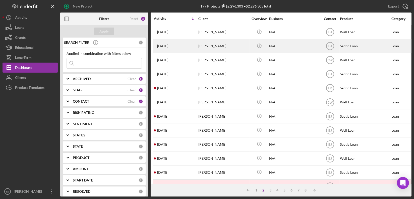
click at [220, 48] on div "[PERSON_NAME]" at bounding box center [223, 46] width 50 height 13
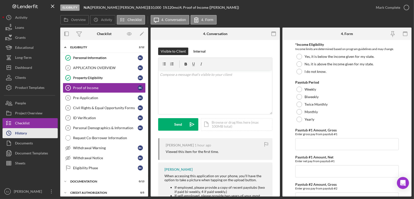
click at [31, 130] on button "Icon/History History" at bounding box center [30, 133] width 55 height 10
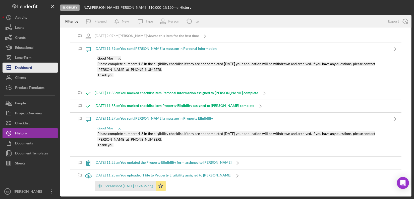
click at [29, 68] on div "Dashboard" at bounding box center [23, 68] width 17 height 11
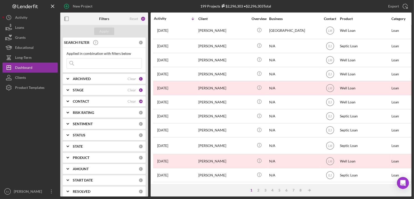
scroll to position [213, 0]
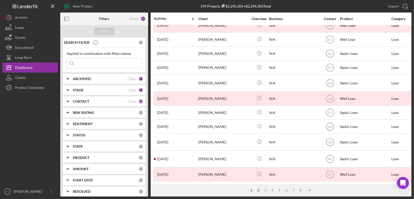
click at [258, 189] on div "2" at bounding box center [258, 191] width 7 height 4
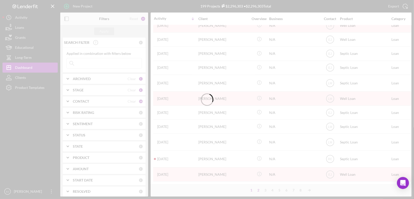
scroll to position [204, 0]
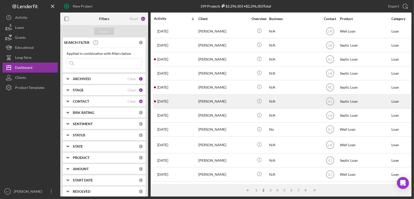
click at [215, 99] on div "[PERSON_NAME]" at bounding box center [223, 101] width 50 height 13
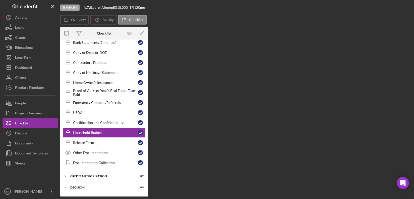
scroll to position [40, 0]
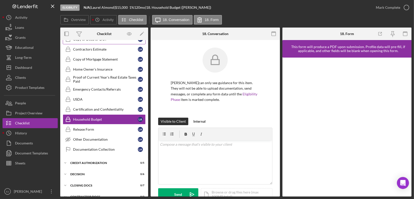
click at [113, 41] on link "Copy of Deed or DOT Copy of Deed or DOT L A" at bounding box center [104, 39] width 83 height 10
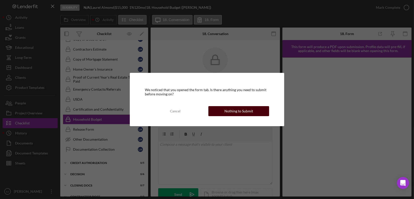
click at [248, 112] on div "Nothing to Submit" at bounding box center [238, 111] width 29 height 10
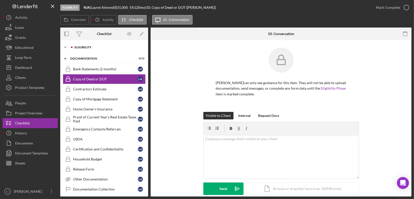
click at [66, 46] on icon "Icon/Expander" at bounding box center [65, 47] width 10 height 10
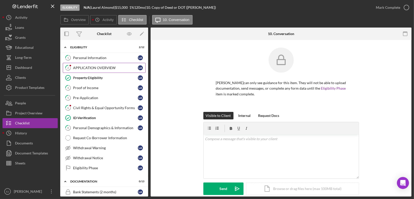
click at [98, 71] on link "2 APPLICATION OVERVIEW L A" at bounding box center [104, 68] width 83 height 10
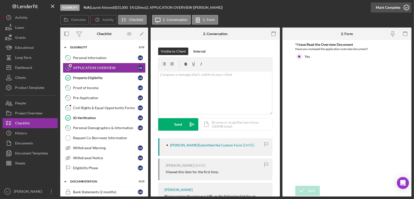
click at [409, 6] on icon "button" at bounding box center [406, 7] width 13 height 13
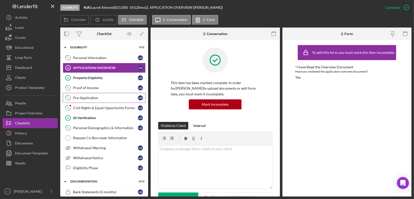
click at [103, 95] on link "5 Pre-Application L A" at bounding box center [104, 98] width 83 height 10
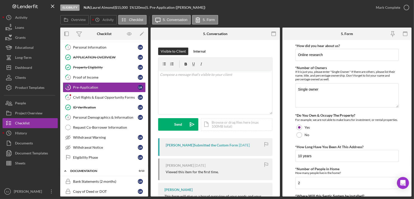
scroll to position [11, 0]
click at [289, 102] on form "*How did you hear about us? Online research *Number of Owners If it is just you…" at bounding box center [346, 118] width 129 height 157
click at [102, 96] on div "Civil Rights & Equal Opportunity Forms" at bounding box center [105, 97] width 65 height 4
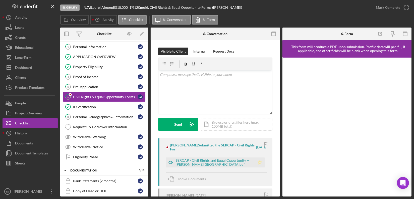
click at [261, 162] on icon "Icon/Star" at bounding box center [260, 163] width 10 height 10
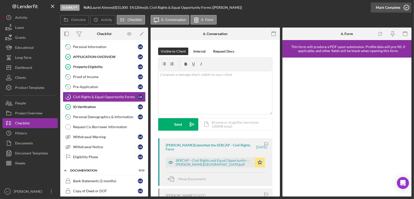
click at [404, 6] on icon "button" at bounding box center [406, 7] width 13 height 13
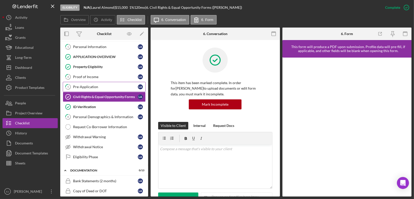
click at [105, 86] on div "Pre-Application" at bounding box center [105, 87] width 65 height 4
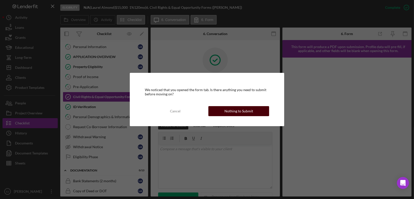
click at [244, 113] on div "Nothing to Submit" at bounding box center [238, 111] width 29 height 10
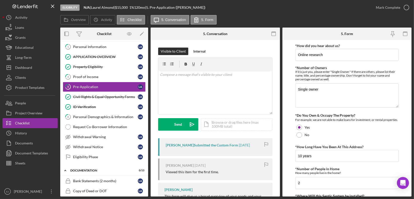
click at [280, 195] on div "Overview Internal Workflow Stage Eligibility Icon/Dropdown Arrow Archive (can u…" at bounding box center [235, 112] width 351 height 169
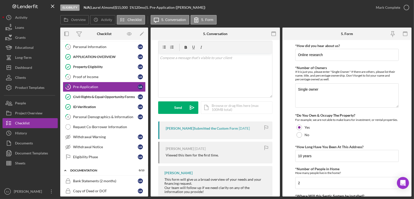
scroll to position [30, 0]
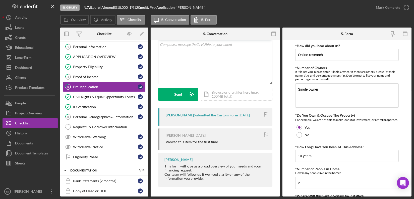
click at [278, 60] on div "Visible to Client Internal v Color teal Color pink Remove color Add row above A…" at bounding box center [215, 103] width 129 height 187
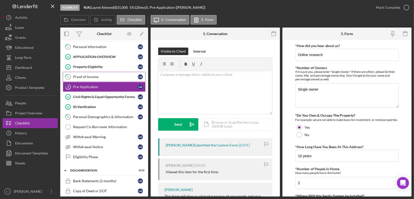
click at [91, 76] on div "Proof of Income" at bounding box center [105, 77] width 65 height 4
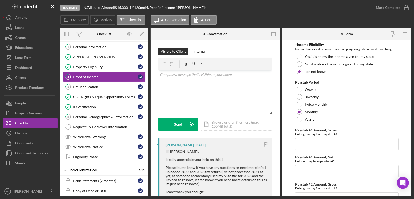
click at [280, 165] on div "Overview Internal Workflow Stage Eligibility Icon/Dropdown Arrow Archive (can u…" at bounding box center [235, 112] width 351 height 169
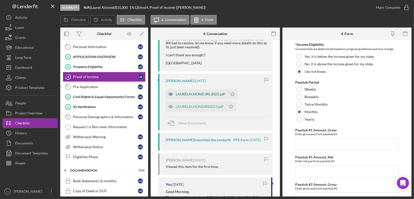
click at [194, 96] on div "LAURELALMOND.IRS.2022.pdf" at bounding box center [200, 94] width 49 height 4
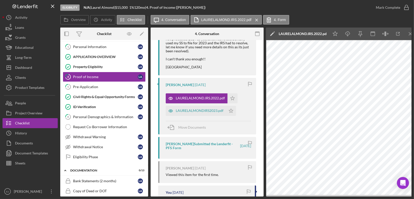
click at [265, 170] on div "Overview Internal Workflow Stage Eligibility Icon/Dropdown Arrow Archive (can u…" at bounding box center [235, 112] width 351 height 169
click at [33, 65] on button "Icon/Dashboard Dashboard" at bounding box center [30, 68] width 55 height 10
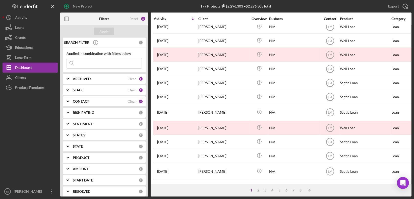
scroll to position [213, 0]
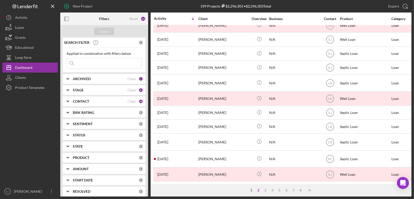
click at [257, 191] on div "2" at bounding box center [258, 191] width 7 height 4
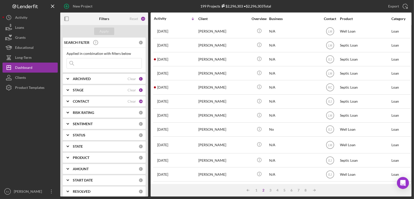
scroll to position [204, 0]
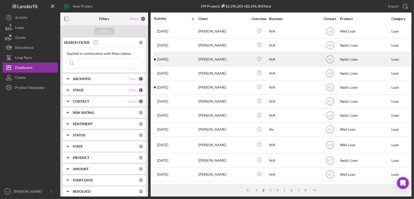
click at [209, 53] on div "[PERSON_NAME]" at bounding box center [223, 59] width 50 height 13
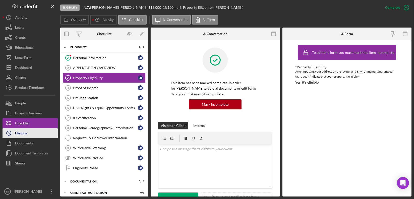
click at [42, 133] on button "Icon/History History" at bounding box center [30, 133] width 55 height 10
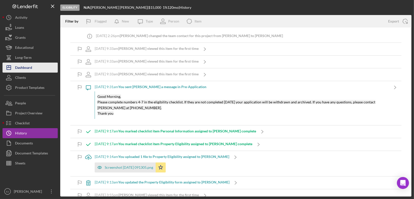
click at [32, 68] on div "Dashboard" at bounding box center [23, 68] width 17 height 11
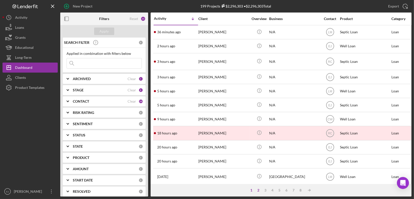
click at [257, 190] on div "2" at bounding box center [258, 191] width 7 height 4
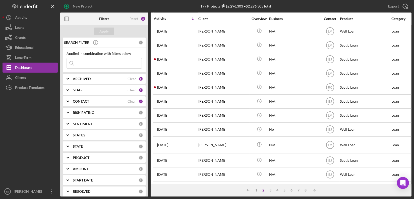
scroll to position [204, 0]
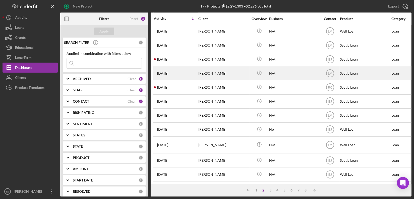
click at [204, 70] on div "[PERSON_NAME]" at bounding box center [223, 73] width 50 height 13
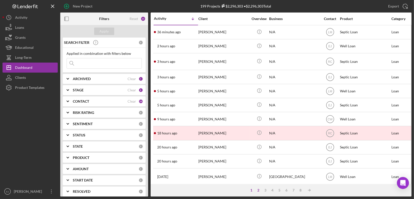
click at [257, 189] on div "2" at bounding box center [258, 191] width 7 height 4
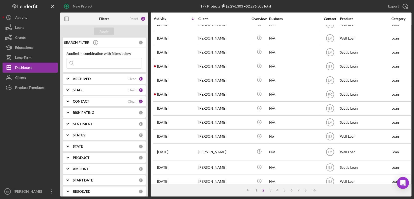
scroll to position [204, 0]
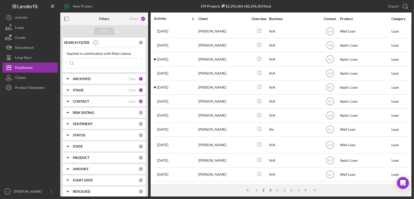
click at [270, 189] on div "3" at bounding box center [270, 191] width 7 height 4
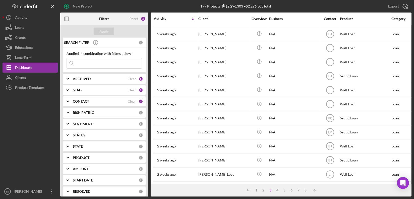
scroll to position [201, 0]
click at [278, 191] on div "4" at bounding box center [277, 191] width 7 height 4
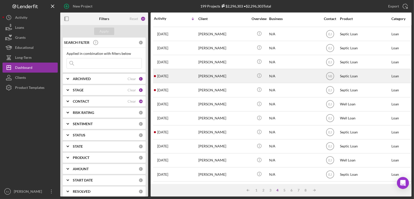
click at [207, 77] on div "[PERSON_NAME]" at bounding box center [223, 76] width 50 height 13
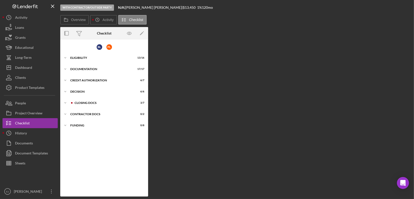
scroll to position [9, 0]
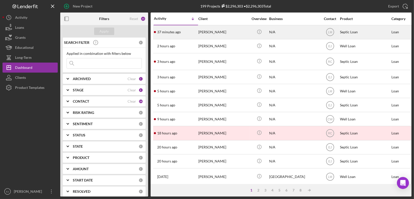
click at [220, 27] on div "[PERSON_NAME]" at bounding box center [223, 32] width 50 height 13
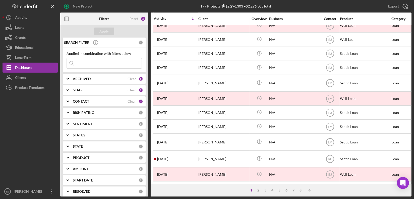
scroll to position [213, 0]
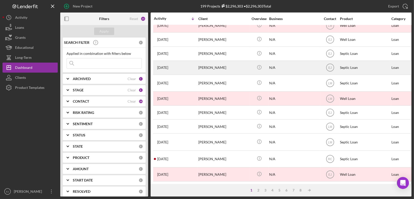
click at [216, 66] on div "[PERSON_NAME]" at bounding box center [223, 67] width 50 height 13
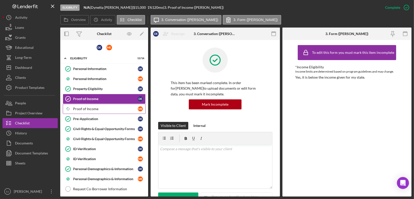
click at [101, 109] on div "Proof of Income" at bounding box center [105, 109] width 65 height 4
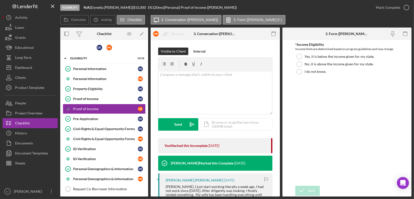
scroll to position [137, 0]
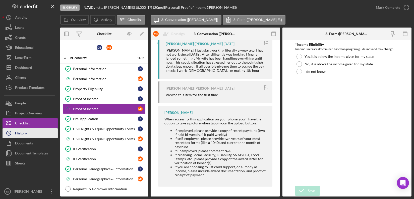
click at [25, 133] on div "History" at bounding box center [21, 133] width 12 height 11
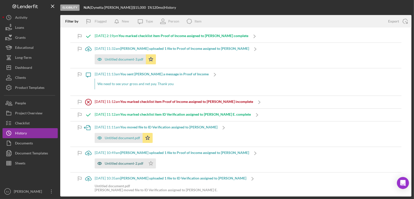
click at [128, 165] on div "Untitled document-2.pdf" at bounding box center [124, 164] width 39 height 4
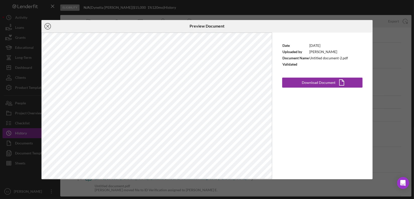
click at [45, 25] on circle at bounding box center [48, 26] width 6 height 6
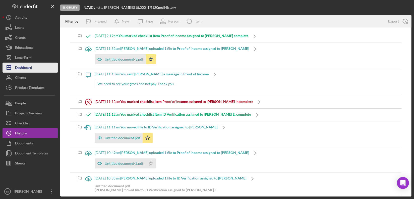
click at [42, 71] on button "Icon/Dashboard Dashboard" at bounding box center [30, 68] width 55 height 10
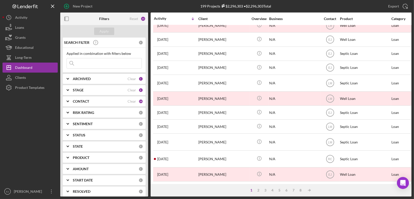
scroll to position [213, 0]
click at [257, 191] on div "2" at bounding box center [258, 191] width 7 height 4
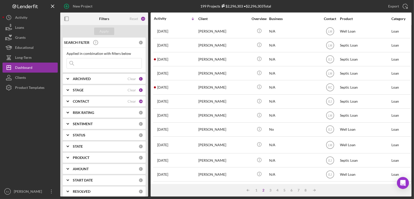
scroll to position [204, 0]
click at [277, 190] on div "4" at bounding box center [277, 191] width 7 height 4
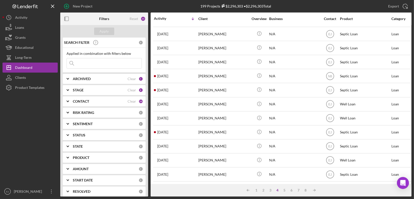
scroll to position [201, 0]
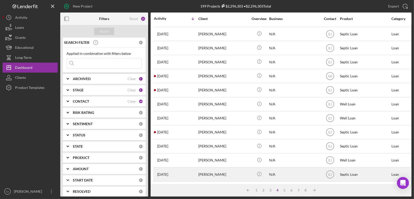
click at [232, 173] on div "Lavinia Koutsouradis" at bounding box center [223, 174] width 50 height 13
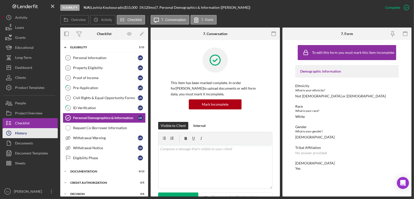
click at [31, 133] on button "Icon/History History" at bounding box center [30, 133] width 55 height 10
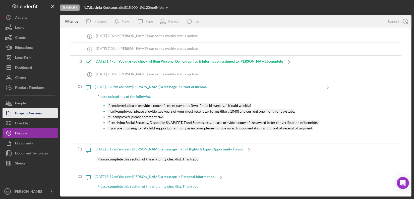
click at [29, 115] on div "Project Overview" at bounding box center [28, 113] width 27 height 11
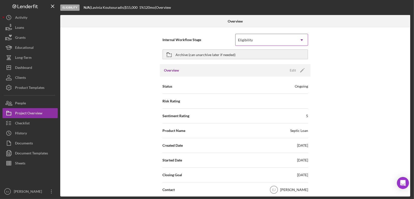
click at [300, 41] on icon "Icon/Dropdown Arrow" at bounding box center [302, 40] width 12 height 12
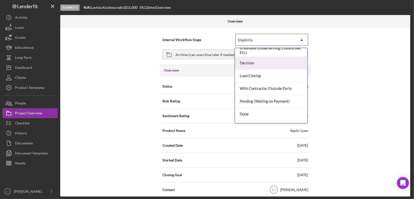
scroll to position [39, 0]
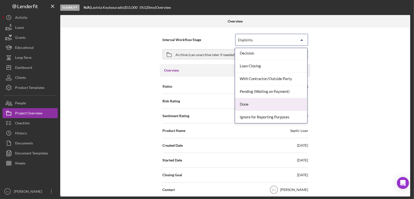
click at [294, 103] on div "Done" at bounding box center [271, 104] width 72 height 13
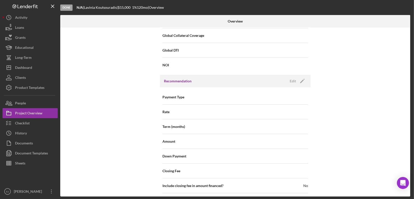
scroll to position [575, 0]
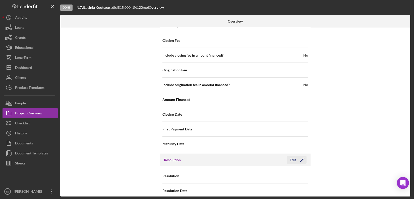
click at [297, 154] on icon "Icon/Edit" at bounding box center [302, 160] width 13 height 13
click at [304, 171] on icon "Icon/Dropdown Arrow" at bounding box center [302, 177] width 12 height 12
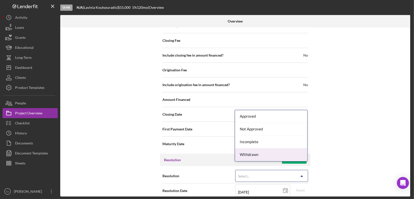
click at [294, 156] on div "Withdrawn" at bounding box center [271, 155] width 72 height 13
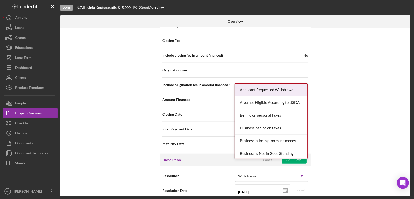
scroll to position [607, 0]
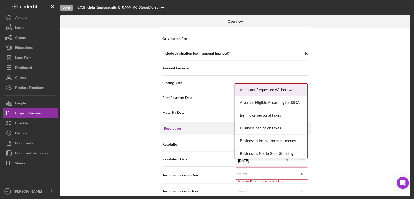
click at [303, 195] on div "Internal Workflow Stage Done Icon/Dropdown Arrow Archive (can unarchive later i…" at bounding box center [235, 112] width 350 height 169
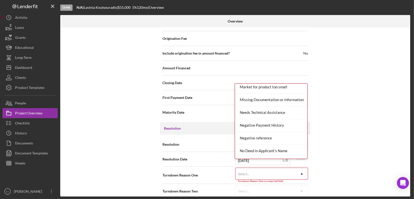
scroll to position [335, 0]
click at [288, 102] on div "Missing Documentation or Information" at bounding box center [271, 101] width 72 height 13
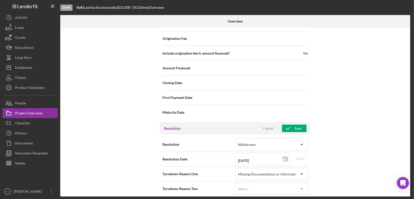
scroll to position [604, 0]
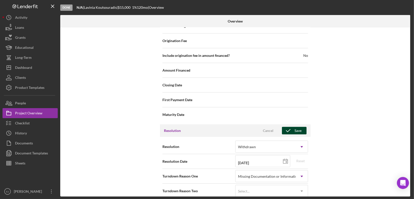
click at [302, 127] on button "Save" at bounding box center [294, 131] width 25 height 8
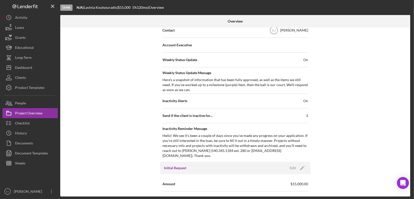
scroll to position [12, 0]
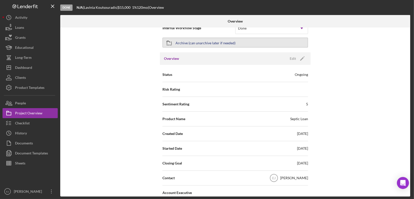
click at [186, 40] on div "Archive (can unarchive later if needed)" at bounding box center [205, 42] width 60 height 9
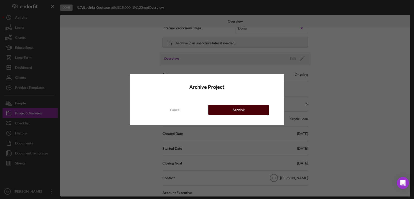
click at [236, 107] on div "Archive" at bounding box center [238, 110] width 12 height 10
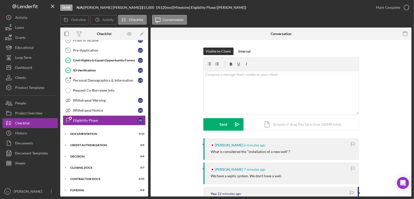
scroll to position [48, 0]
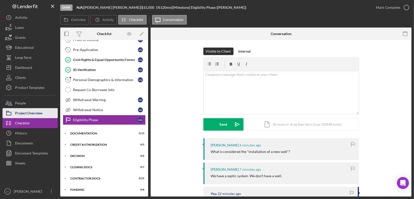
click at [22, 116] on div "Project Overview" at bounding box center [28, 113] width 27 height 11
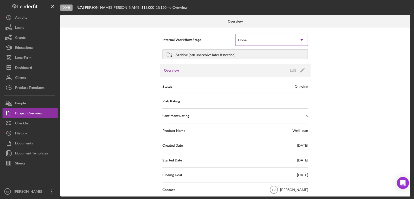
click at [301, 37] on icon "Icon/Dropdown Arrow" at bounding box center [302, 40] width 12 height 12
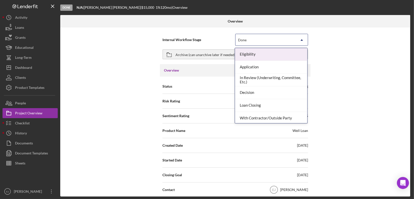
click at [287, 55] on div "Eligibility" at bounding box center [271, 54] width 72 height 13
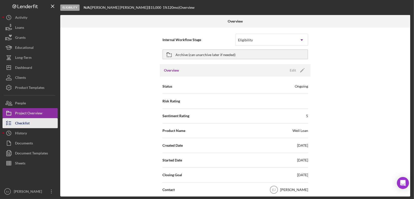
click at [21, 127] on div "Checklist" at bounding box center [22, 123] width 15 height 11
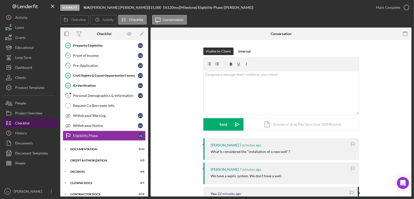
scroll to position [48, 0]
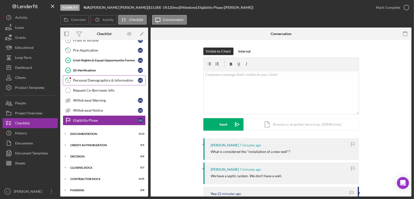
click at [117, 80] on div "Personal Demographics & Information" at bounding box center [105, 81] width 65 height 4
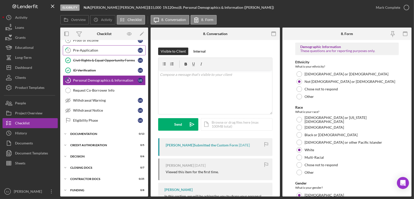
click at [89, 49] on div "Pre-Application" at bounding box center [105, 50] width 65 height 4
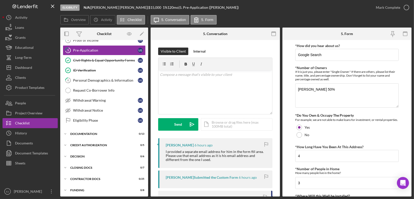
click at [409, 151] on form "*How did you hear about us? Google Search *Number of Owners If it is just you, …" at bounding box center [346, 118] width 129 height 157
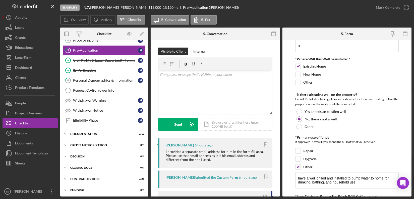
scroll to position [274, 0]
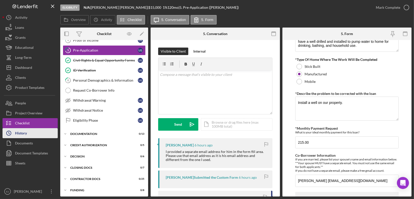
click at [38, 135] on button "Icon/History History" at bounding box center [30, 133] width 55 height 10
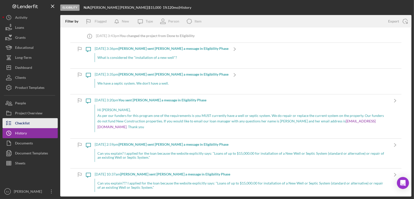
click at [33, 124] on button "Checklist" at bounding box center [30, 123] width 55 height 10
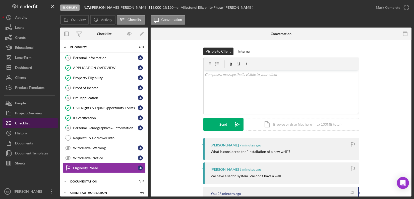
scroll to position [48, 0]
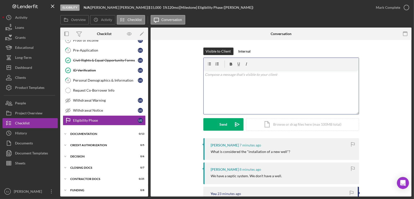
click at [224, 93] on div "v Color teal Color pink Remove color Add row above Add row below Add column bef…" at bounding box center [280, 93] width 155 height 44
click at [349, 77] on p "If you need your septic repaired or replaced we can move forward with the loan …" at bounding box center [281, 77] width 152 height 11
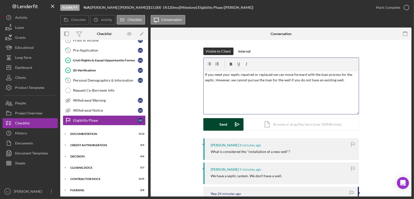
click at [216, 127] on button "Send Icon/icon-invite-send" at bounding box center [223, 124] width 40 height 13
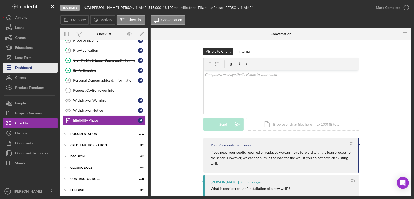
click at [26, 69] on div "Dashboard" at bounding box center [23, 68] width 17 height 11
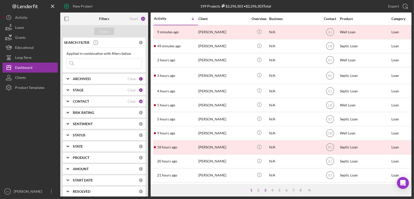
click at [264, 191] on div "3" at bounding box center [265, 191] width 7 height 4
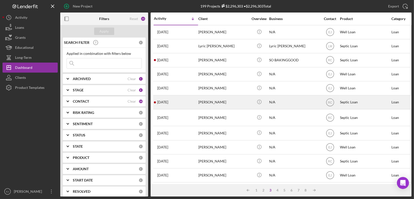
click at [204, 103] on div "[PERSON_NAME]" at bounding box center [223, 102] width 50 height 13
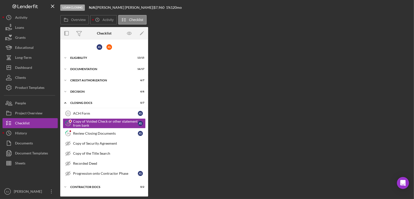
scroll to position [5, 0]
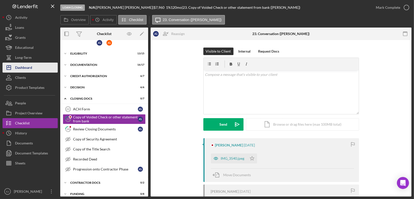
click at [25, 68] on div "Dashboard" at bounding box center [23, 68] width 17 height 11
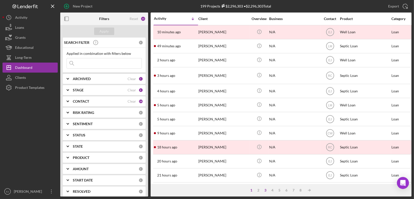
click at [264, 189] on div "3" at bounding box center [265, 191] width 7 height 4
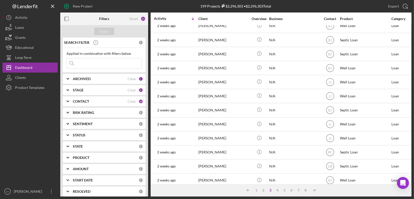
scroll to position [201, 0]
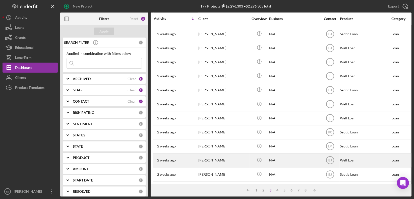
click at [213, 158] on div "[PERSON_NAME]" at bounding box center [223, 160] width 50 height 13
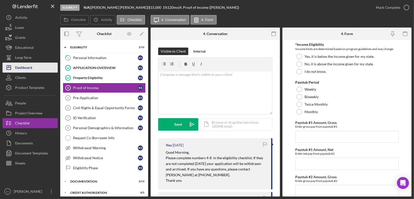
click at [41, 71] on button "Icon/Dashboard Dashboard" at bounding box center [30, 68] width 55 height 10
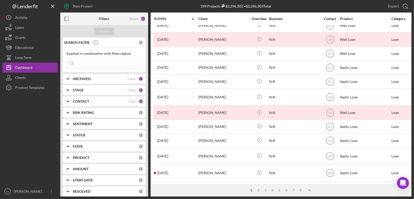
scroll to position [213, 0]
click at [258, 191] on div "2" at bounding box center [258, 191] width 7 height 4
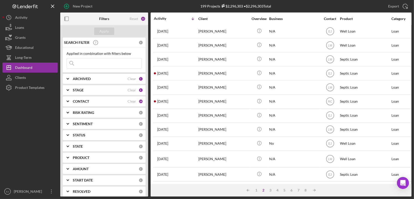
scroll to position [204, 0]
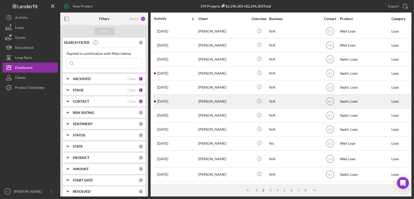
click at [218, 100] on div "[PERSON_NAME]" at bounding box center [223, 101] width 50 height 13
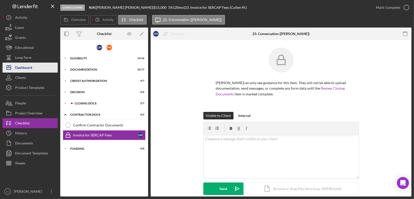
click at [36, 69] on button "Icon/Dashboard Dashboard" at bounding box center [30, 68] width 55 height 10
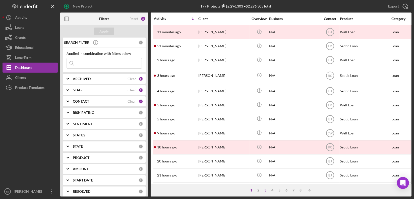
click at [265, 189] on div "3" at bounding box center [265, 191] width 7 height 4
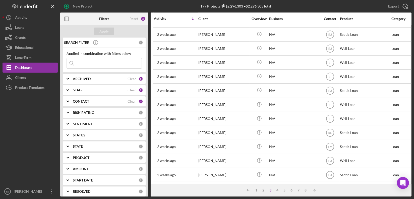
scroll to position [201, 0]
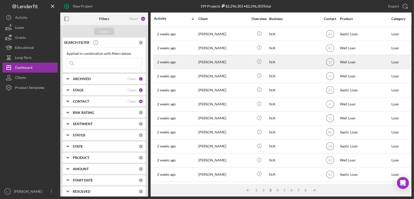
click at [210, 59] on div "[PERSON_NAME]" at bounding box center [223, 61] width 50 height 13
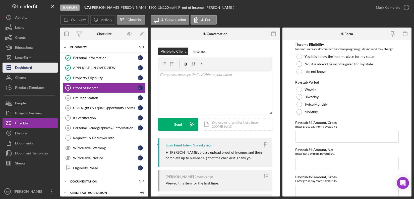
click at [17, 65] on div "Dashboard" at bounding box center [23, 68] width 17 height 11
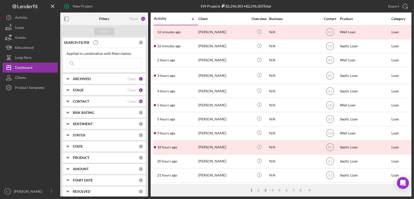
click at [265, 190] on div "3" at bounding box center [265, 191] width 7 height 4
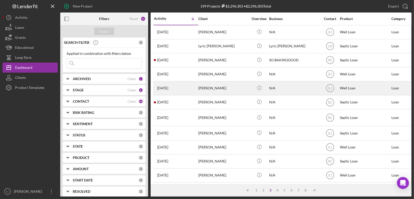
click at [212, 87] on div "Nicole Jones" at bounding box center [223, 88] width 50 height 13
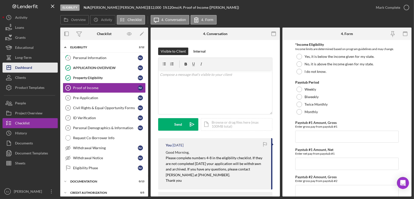
click at [21, 64] on div "Dashboard" at bounding box center [23, 68] width 17 height 11
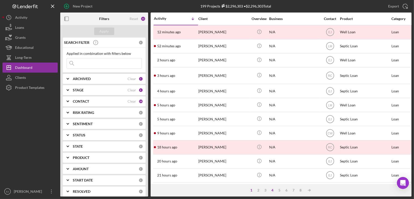
click at [273, 191] on div "4" at bounding box center [272, 191] width 7 height 4
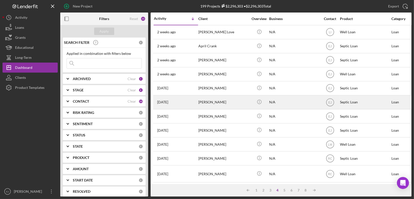
click at [217, 99] on div "Shon Minyard" at bounding box center [223, 102] width 50 height 13
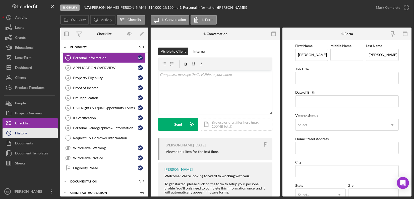
click at [18, 129] on div "History" at bounding box center [21, 133] width 12 height 11
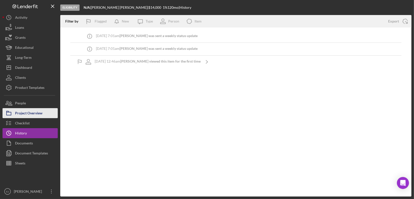
click at [25, 113] on div "Project Overview" at bounding box center [28, 113] width 27 height 11
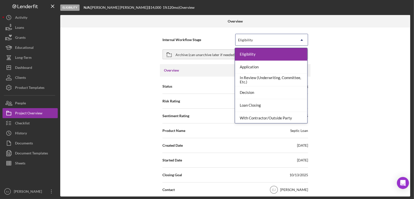
click at [300, 42] on icon "Icon/Dropdown Arrow" at bounding box center [302, 40] width 12 height 12
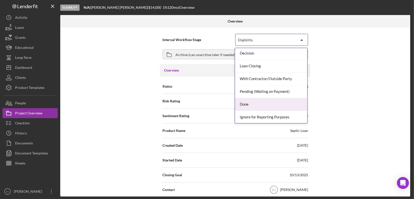
click at [286, 102] on div "Done" at bounding box center [271, 104] width 72 height 13
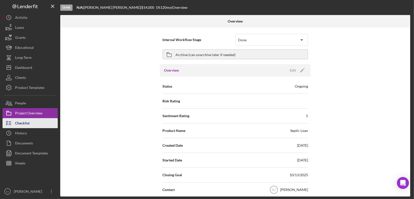
click at [40, 124] on button "Checklist" at bounding box center [30, 123] width 55 height 10
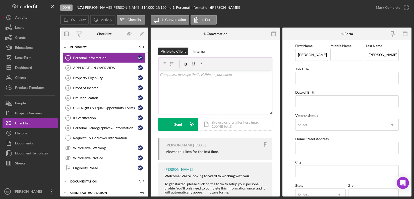
click at [184, 82] on div "v Color teal Color pink Remove color Add row above Add row below Add column bef…" at bounding box center [215, 93] width 114 height 44
paste div
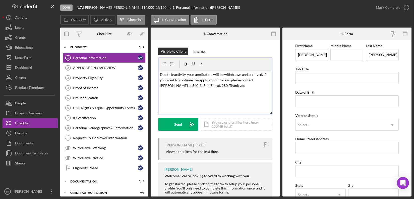
click at [159, 73] on div "v Color teal Color pink Remove color Add row above Add row below Add column bef…" at bounding box center [215, 93] width 114 height 44
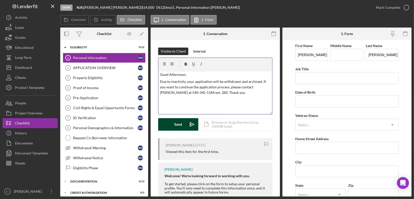
click at [176, 126] on div "Send" at bounding box center [178, 124] width 8 height 13
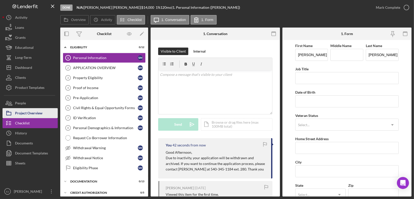
click at [35, 115] on div "Project Overview" at bounding box center [28, 113] width 27 height 11
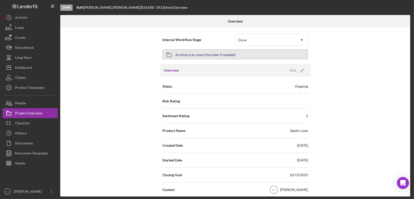
click at [185, 55] on div "Archive (can unarchive later if needed)" at bounding box center [205, 54] width 60 height 9
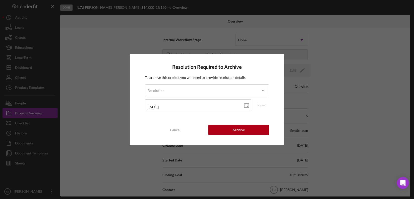
click at [332, 99] on div "Resolution Required to Archive To archive this project you will need to provide…" at bounding box center [207, 99] width 414 height 199
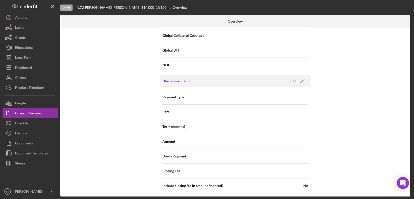
scroll to position [575, 0]
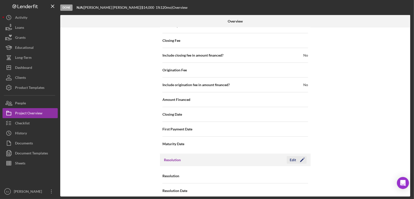
click at [290, 157] on div "Edit" at bounding box center [293, 161] width 6 height 8
click at [303, 171] on icon "Icon/Dropdown Arrow" at bounding box center [302, 177] width 12 height 12
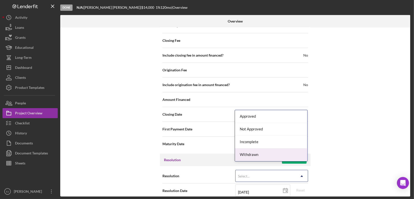
click at [294, 151] on div "Withdrawn" at bounding box center [271, 155] width 72 height 13
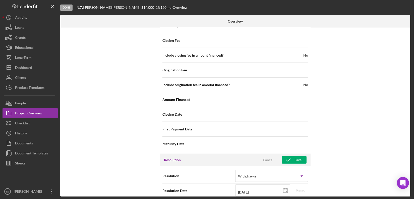
scroll to position [607, 0]
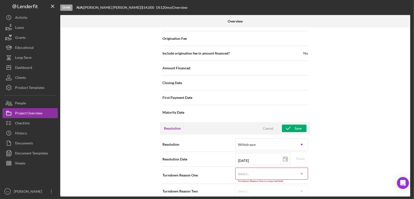
click at [304, 194] on div "Resolution option Withdrawn, selected. Withdrawn Icon/Dropdown Arrow Resolution…" at bounding box center [235, 168] width 151 height 66
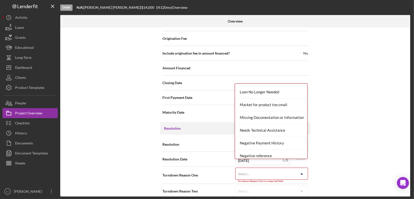
scroll to position [327, 0]
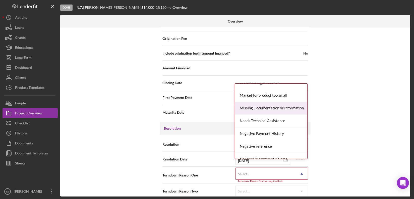
click at [279, 110] on div "Missing Documentation or Information" at bounding box center [271, 108] width 72 height 13
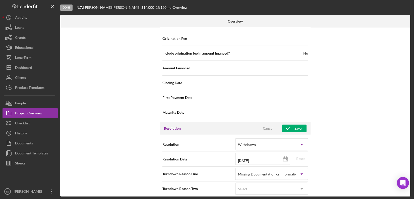
scroll to position [604, 0]
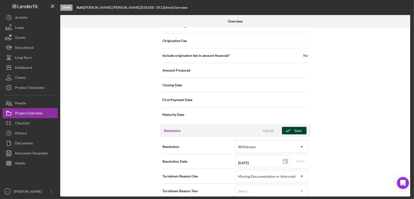
click at [296, 127] on div "Save" at bounding box center [297, 131] width 7 height 8
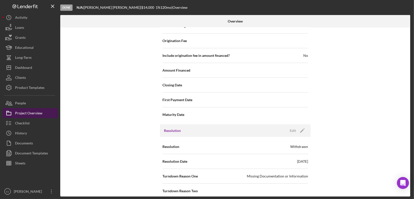
click at [44, 113] on button "Project Overview" at bounding box center [30, 113] width 55 height 10
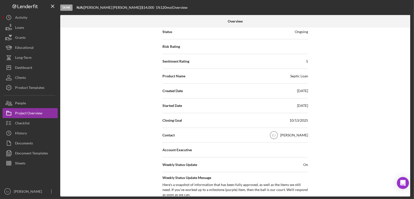
scroll to position [12, 0]
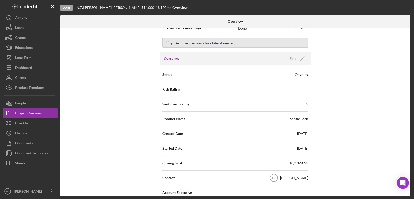
click at [292, 41] on button "Archive (can unarchive later if needed)" at bounding box center [235, 43] width 146 height 10
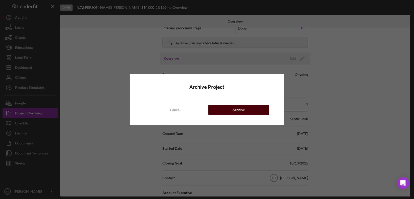
click at [262, 108] on button "Archive" at bounding box center [238, 110] width 61 height 10
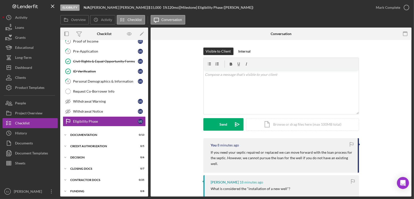
scroll to position [48, 0]
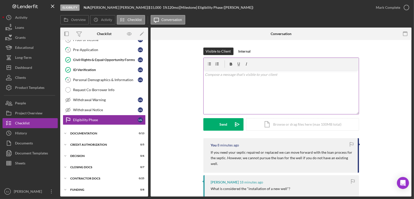
click at [210, 75] on p at bounding box center [281, 75] width 152 height 6
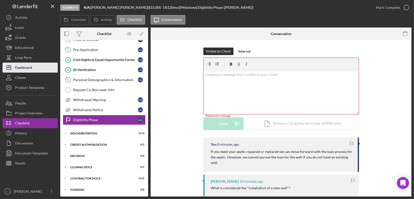
click at [19, 66] on div "Dashboard" at bounding box center [23, 68] width 17 height 11
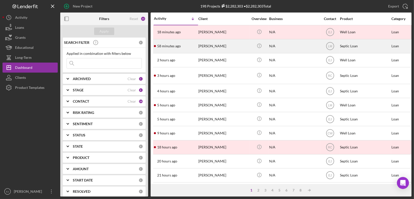
click at [208, 43] on div "[PERSON_NAME]" at bounding box center [223, 46] width 50 height 13
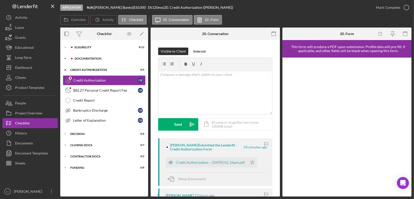
click at [87, 59] on div "Documentation" at bounding box center [108, 58] width 67 height 3
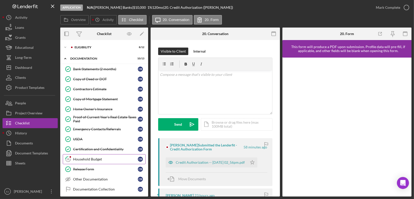
click at [85, 156] on link "18 Household Budget C B" at bounding box center [104, 160] width 83 height 10
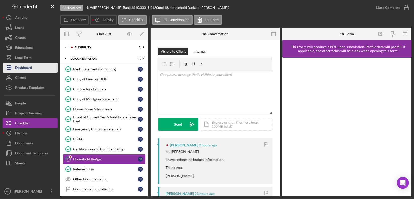
click at [38, 67] on button "Icon/Dashboard Dashboard" at bounding box center [30, 68] width 55 height 10
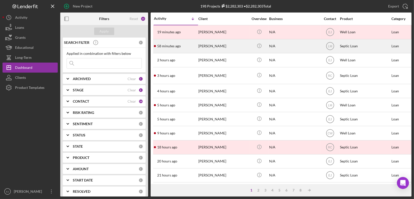
click at [174, 49] on div "58 minutes ago [PERSON_NAME]" at bounding box center [176, 46] width 44 height 13
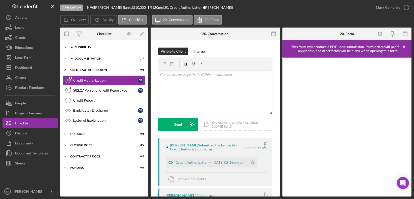
click at [77, 47] on div "Eligibility" at bounding box center [108, 47] width 67 height 3
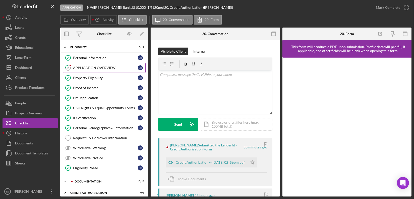
click at [79, 67] on div "APPLICATION OVERVIEW" at bounding box center [105, 68] width 65 height 4
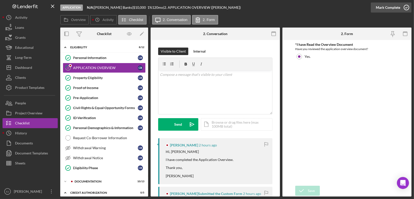
click at [407, 7] on icon "button" at bounding box center [406, 7] width 13 height 13
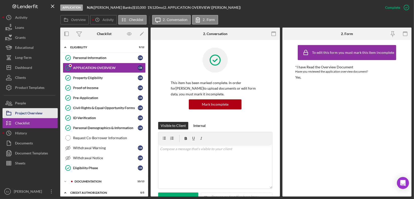
click at [41, 113] on div "Project Overview" at bounding box center [28, 113] width 27 height 11
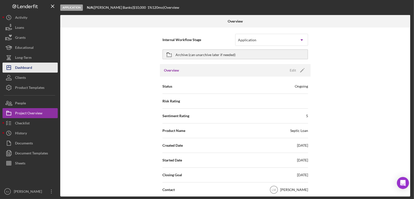
click at [43, 70] on button "Icon/Dashboard Dashboard" at bounding box center [30, 68] width 55 height 10
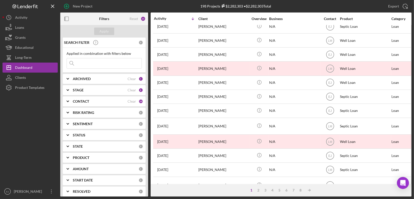
scroll to position [213, 0]
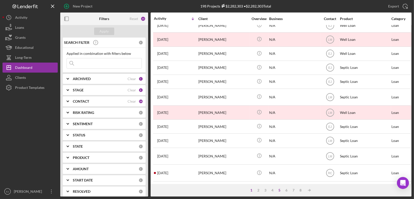
click at [280, 191] on div "5" at bounding box center [279, 191] width 7 height 4
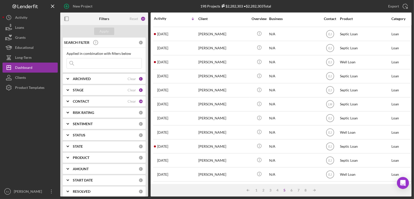
scroll to position [204, 0]
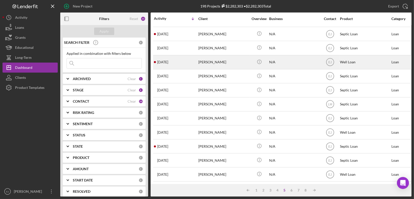
click at [210, 57] on div "Christopher LaBille" at bounding box center [223, 62] width 50 height 13
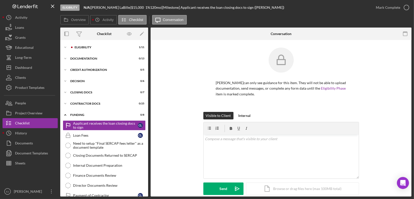
scroll to position [7, 0]
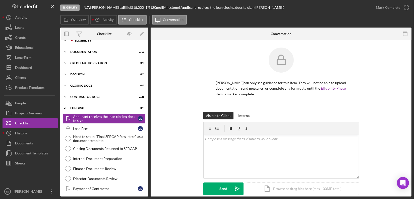
click at [64, 40] on polyline at bounding box center [65, 40] width 2 height 1
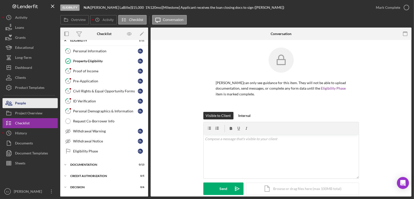
click at [44, 107] on button "People" at bounding box center [30, 103] width 55 height 10
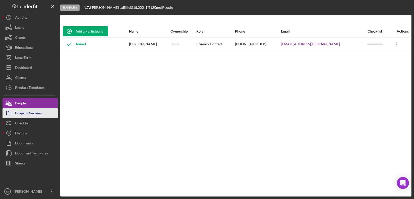
click at [29, 112] on div "Project Overview" at bounding box center [28, 113] width 27 height 11
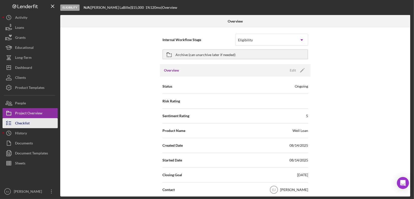
click at [20, 124] on div "Checklist" at bounding box center [22, 123] width 15 height 11
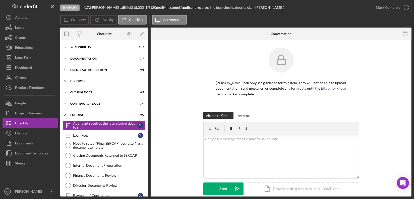
scroll to position [7, 0]
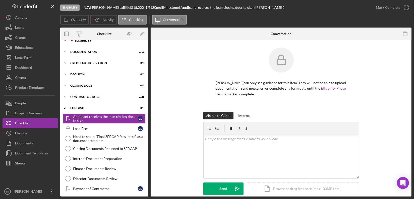
click at [73, 42] on div "Icon/Expander Eligibility 1 / 11" at bounding box center [104, 41] width 88 height 10
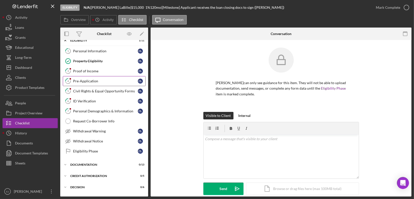
click at [88, 80] on div "Pre-Application" at bounding box center [105, 81] width 65 height 4
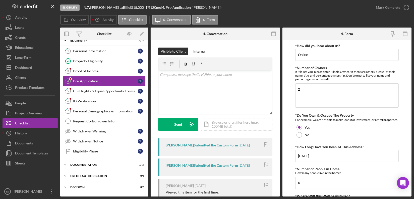
scroll to position [137, 0]
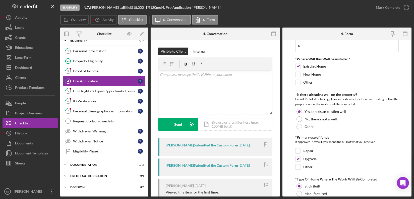
click at [411, 165] on form "*How did you hear about us? Online *Number of Owners If it is just you, please …" at bounding box center [346, 118] width 129 height 157
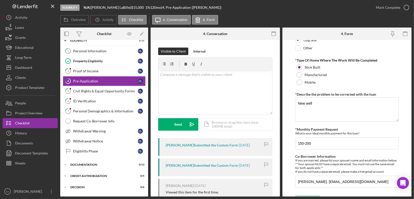
scroll to position [270, 0]
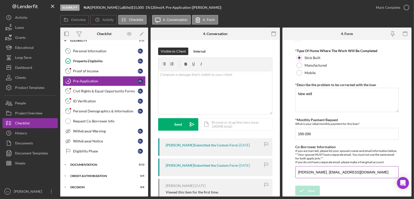
drag, startPoint x: 298, startPoint y: 173, endPoint x: 377, endPoint y: 172, distance: 79.1
click at [377, 172] on input "Brittany LaBille. Bblocker23@yahoo.com" at bounding box center [346, 173] width 103 height 12
click at [30, 105] on button "People" at bounding box center [30, 103] width 55 height 10
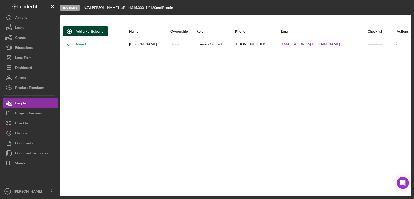
click at [99, 31] on div "Add a Participant" at bounding box center [89, 31] width 27 height 10
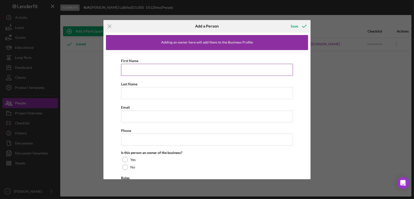
click at [133, 71] on input "First Name" at bounding box center [207, 70] width 172 height 12
paste input "Brittany LaBille. Bblocker23@yahoo.com"
type input "Brittany"
click at [129, 93] on input "Last Name" at bounding box center [207, 93] width 172 height 12
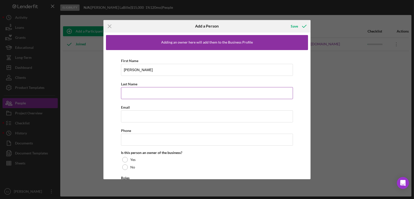
paste input "Brittany LaBille. Bblocker23@yahoo.com"
click at [173, 93] on input "LaBille. Bblocker23@yahoo.com" at bounding box center [207, 93] width 172 height 12
type input "LaBille."
click at [138, 114] on input "Email" at bounding box center [207, 117] width 172 height 12
paste input "Brittany LaBille. Bblocker23@yahoo.com"
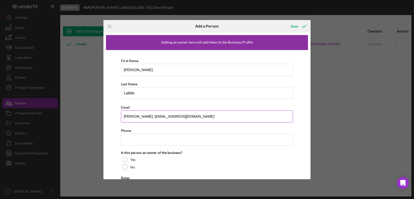
click at [150, 115] on input "Brittany LaBille. Bblocker23@yahoo.com" at bounding box center [207, 117] width 172 height 12
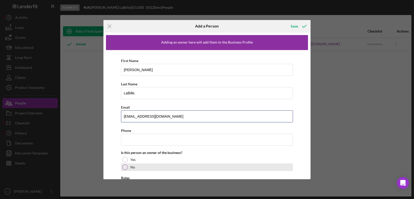
type input "Bblocker23@yahoo.com"
click at [124, 167] on div at bounding box center [125, 168] width 6 height 6
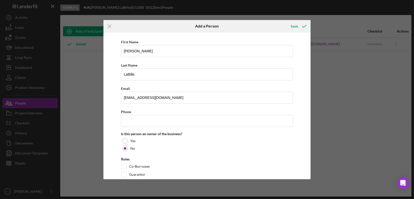
scroll to position [29, 0]
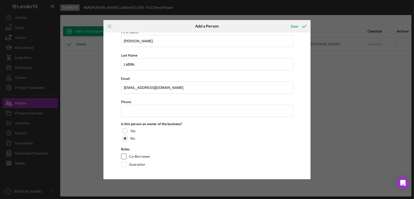
click at [124, 154] on div at bounding box center [124, 157] width 6 height 6
click at [122, 156] on input "Co-Borrower" at bounding box center [123, 156] width 5 height 5
checkbox input "true"
click at [292, 25] on div "Save" at bounding box center [294, 26] width 7 height 10
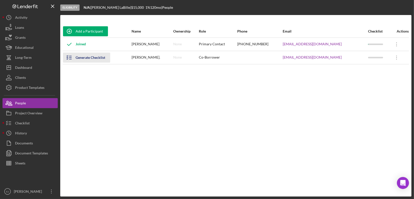
click at [70, 58] on icon "button" at bounding box center [69, 57] width 13 height 13
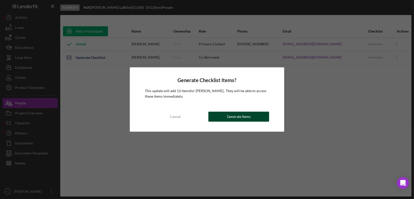
click at [240, 119] on div "Generate Items" at bounding box center [239, 117] width 24 height 10
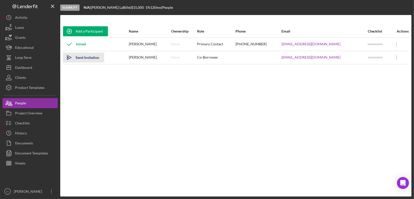
click at [68, 53] on icon "Icon/icon-invite-send" at bounding box center [69, 57] width 13 height 13
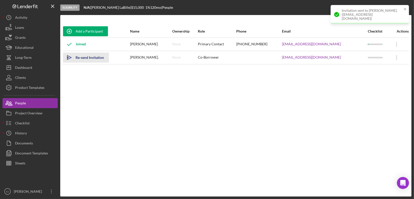
click at [70, 55] on icon "Icon/icon-invite-send" at bounding box center [69, 57] width 13 height 13
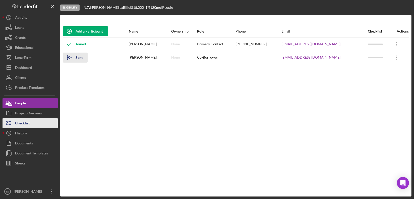
click at [17, 126] on div "Checklist" at bounding box center [22, 123] width 15 height 11
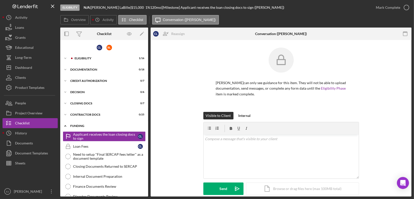
scroll to position [18, 0]
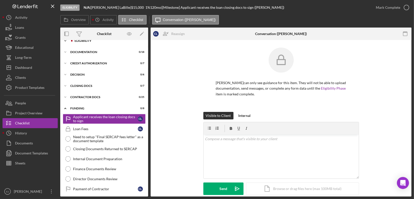
click at [77, 40] on div "Eligibility" at bounding box center [108, 40] width 67 height 3
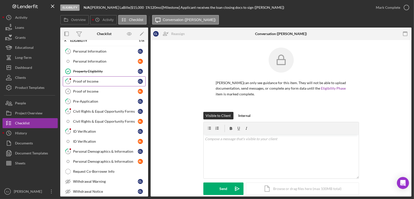
click at [81, 83] on link "3 Proof of Income C L" at bounding box center [104, 82] width 83 height 10
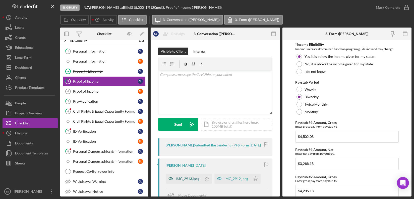
click at [186, 181] on div "IMG_2913.jpeg" at bounding box center [188, 179] width 24 height 4
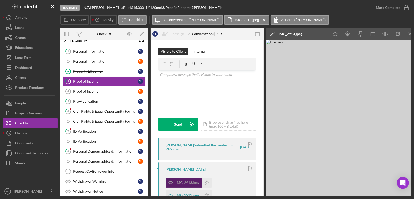
click at [187, 185] on div "IMG_2913.jpeg" at bounding box center [184, 183] width 36 height 10
click at [409, 35] on line "button" at bounding box center [410, 33] width 3 height 3
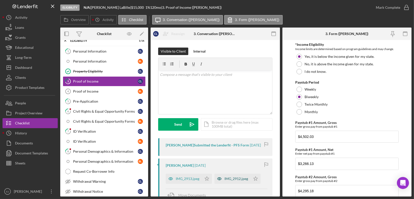
click at [234, 181] on div "IMG_2912.jpeg" at bounding box center [236, 179] width 24 height 4
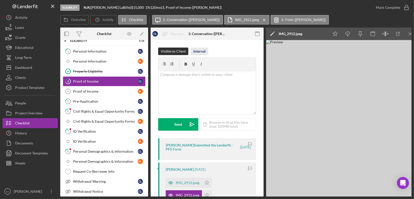
click at [196, 52] on div "Internal" at bounding box center [199, 52] width 12 height 8
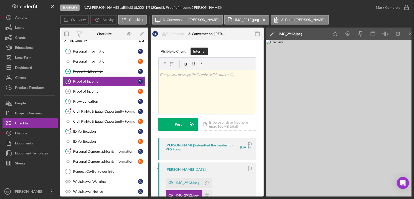
click at [172, 77] on p at bounding box center [207, 75] width 95 height 6
click at [188, 75] on p "Gross Yearly-$114363.73" at bounding box center [207, 75] width 95 height 6
click at [210, 77] on p "Gross Yearly-$114,363.73" at bounding box center [207, 75] width 95 height 6
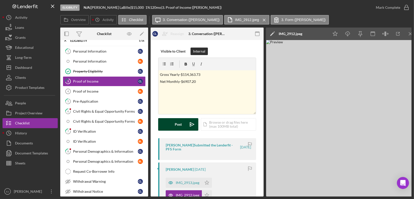
click at [178, 125] on div "Post" at bounding box center [178, 124] width 7 height 13
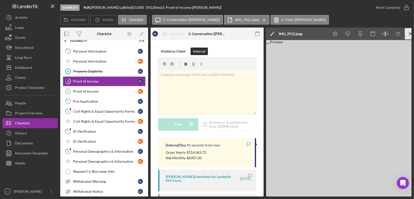
click at [410, 33] on icon "Icon/Menu Close" at bounding box center [410, 33] width 11 height 11
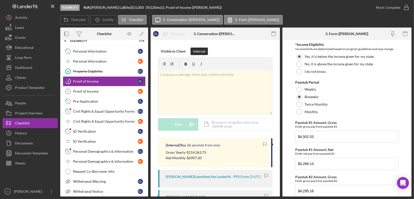
click at [280, 173] on div "Overview Internal Workflow Stage Eligibility Icon/Dropdown Arrow Archive (can u…" at bounding box center [235, 112] width 351 height 169
click at [280, 172] on div "Overview Internal Workflow Stage Eligibility Icon/Dropdown Arrow Archive (can u…" at bounding box center [235, 112] width 351 height 169
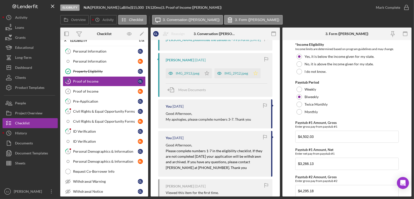
click at [257, 75] on icon "Icon/Star" at bounding box center [255, 73] width 10 height 10
click at [207, 79] on icon "Icon/Star" at bounding box center [207, 73] width 10 height 10
click at [407, 9] on icon "button" at bounding box center [406, 7] width 13 height 13
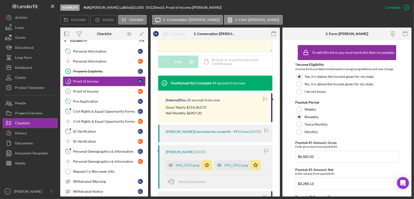
scroll to position [229, 0]
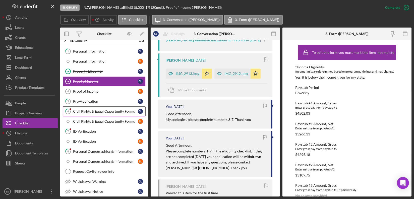
click at [105, 108] on link "6 Civil Rights & Equal Opportunity Forms C L" at bounding box center [104, 112] width 83 height 10
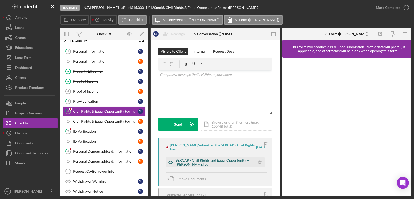
click at [237, 164] on div "SERCAP - Civil Rights and Equal Opportunity -- Christopher LaBille.pdf" at bounding box center [214, 163] width 77 height 8
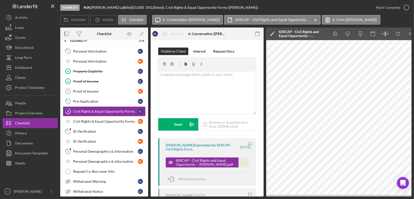
click at [243, 162] on icon "Icon/Star" at bounding box center [243, 163] width 10 height 10
click at [408, 7] on icon "button" at bounding box center [406, 7] width 13 height 13
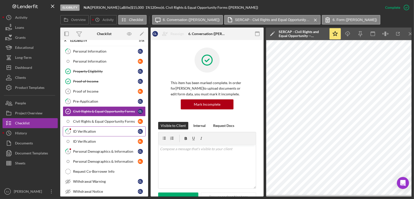
click at [90, 131] on div "ID Verification" at bounding box center [105, 132] width 65 height 4
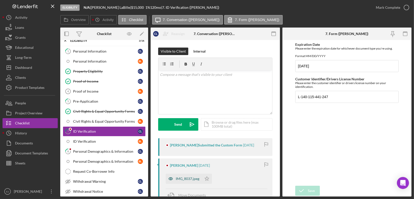
click at [191, 176] on div "IMG_8037.jpeg" at bounding box center [184, 179] width 36 height 10
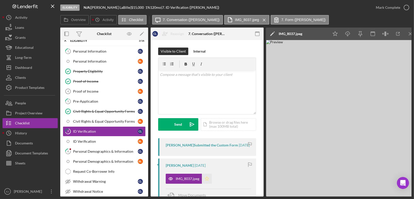
click at [205, 181] on icon "Icon/Star" at bounding box center [207, 179] width 10 height 10
click at [407, 7] on icon "button" at bounding box center [406, 7] width 13 height 13
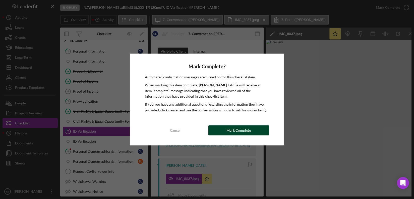
click at [256, 133] on button "Mark Complete" at bounding box center [238, 131] width 61 height 10
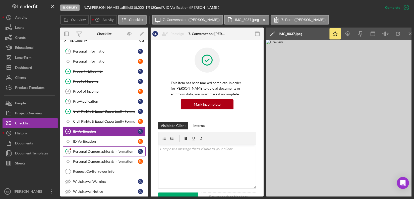
click at [89, 150] on div "Personal Demographics & Information" at bounding box center [105, 152] width 65 height 4
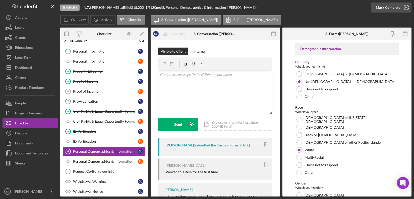
click at [408, 8] on icon "button" at bounding box center [406, 7] width 13 height 13
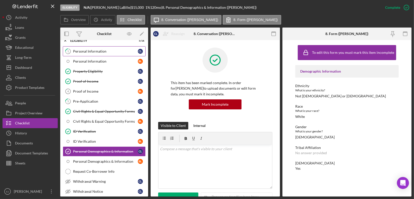
click at [118, 53] on link "1 Personal Information C L" at bounding box center [104, 51] width 83 height 10
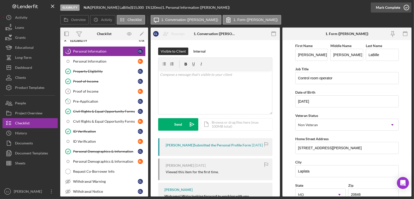
click at [408, 8] on icon "button" at bounding box center [406, 7] width 13 height 13
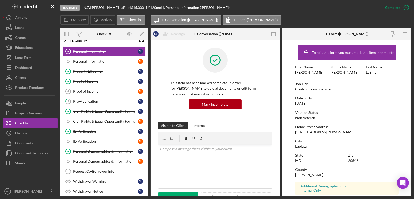
click at [0, 0] on icon "button" at bounding box center [0, 0] width 0 height 0
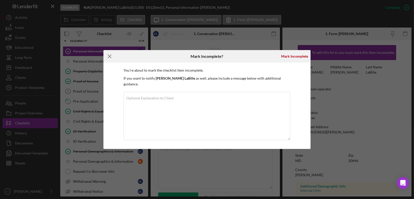
click at [110, 58] on icon "Icon/Menu Close" at bounding box center [109, 56] width 13 height 13
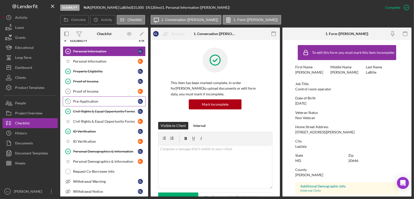
click at [96, 101] on div "Pre-Application" at bounding box center [105, 102] width 65 height 4
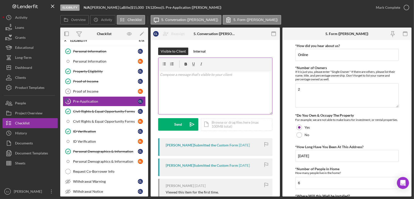
click at [200, 80] on div "v Color teal Color pink Remove color Add row above Add row below Add column bef…" at bounding box center [215, 93] width 114 height 44
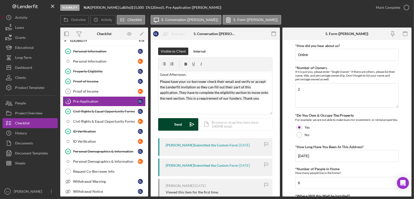
click at [174, 124] on div "Send" at bounding box center [178, 124] width 8 height 13
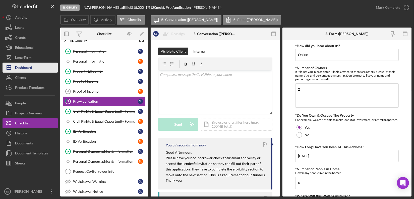
click at [36, 70] on button "Icon/Dashboard Dashboard" at bounding box center [30, 68] width 55 height 10
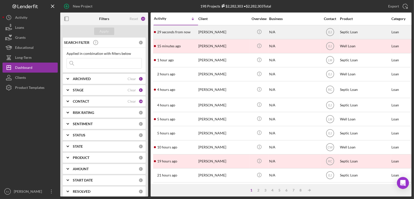
click at [212, 33] on div "Briggette Coleman" at bounding box center [223, 32] width 50 height 13
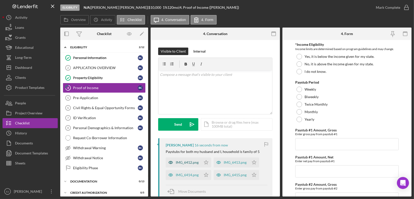
click at [192, 164] on div "IMG_6412.png" at bounding box center [187, 163] width 23 height 4
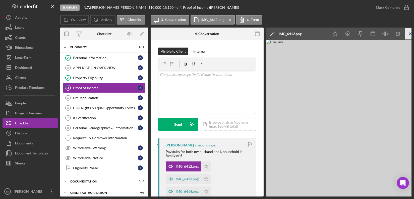
click at [410, 33] on icon "Icon/Menu Close" at bounding box center [410, 33] width 11 height 11
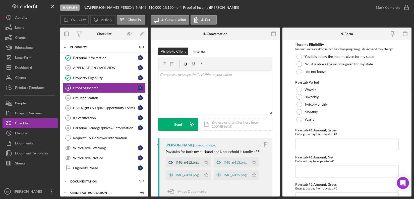
click at [196, 161] on div "IMG_6412.png" at bounding box center [187, 163] width 23 height 4
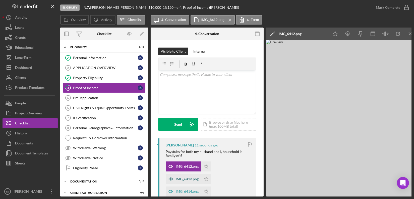
click at [196, 178] on div "IMG_6413.png" at bounding box center [187, 179] width 23 height 4
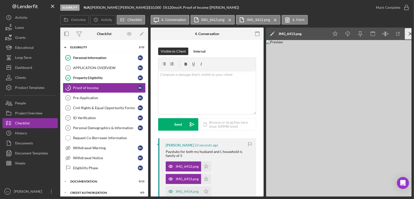
click at [409, 35] on line "button" at bounding box center [410, 33] width 3 height 3
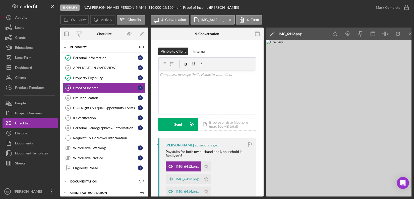
click at [195, 101] on div "v Color teal Color pink Remove color Add row above Add row below Add column bef…" at bounding box center [206, 93] width 97 height 44
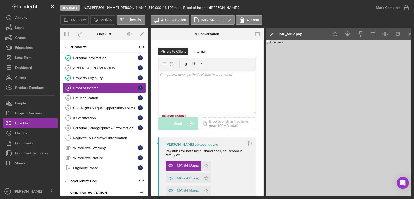
click at [114, 90] on link "4 Proof of Income B C" at bounding box center [104, 88] width 83 height 10
click at [409, 32] on icon "Icon/Menu Close" at bounding box center [410, 33] width 11 height 11
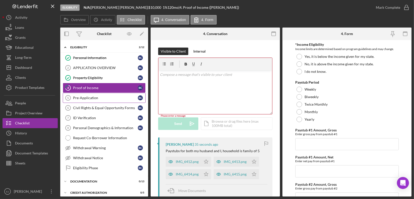
click at [124, 98] on div "Pre-Application" at bounding box center [105, 98] width 65 height 4
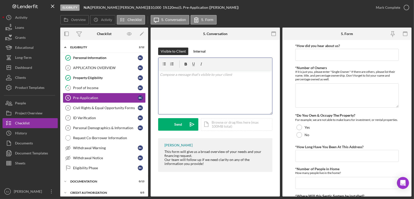
click at [183, 77] on p at bounding box center [215, 75] width 111 height 6
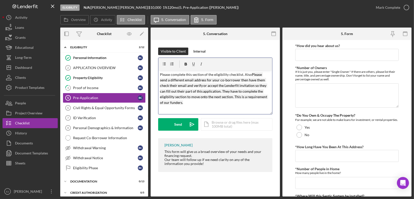
click at [252, 75] on mark "Please send a different email address for your co-borrower then have them check…" at bounding box center [214, 89] width 108 height 32
click at [259, 75] on mark "Please send a different email address for your co-borrower then have them check…" at bounding box center [214, 89] width 108 height 32
click at [178, 100] on p "Please complete this section of the eligibility checklist. Than send a differen…" at bounding box center [215, 89] width 111 height 34
click at [159, 76] on div "v Color teal Color pink Remove color Add row above Add row below Add column bef…" at bounding box center [215, 93] width 114 height 44
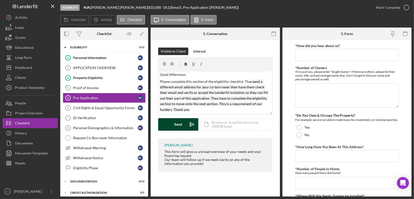
click at [178, 123] on div "Send" at bounding box center [178, 124] width 8 height 13
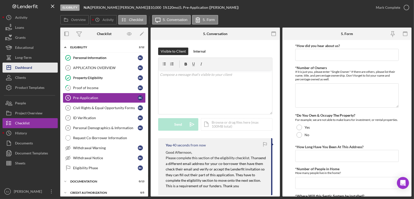
click at [41, 72] on button "Icon/Dashboard Dashboard" at bounding box center [30, 68] width 55 height 10
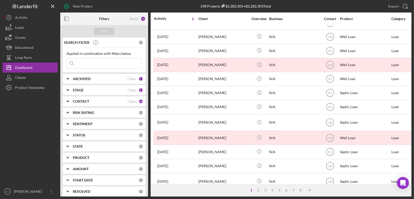
scroll to position [210, 0]
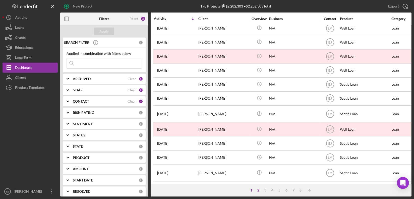
click at [257, 191] on div "2" at bounding box center [258, 191] width 7 height 4
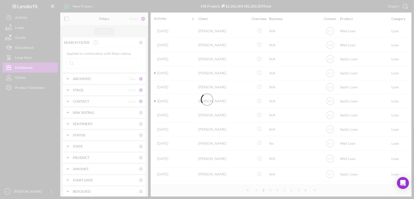
scroll to position [207, 0]
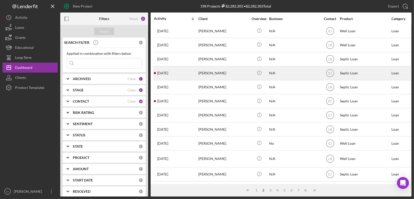
click at [218, 74] on div "Scott Robar" at bounding box center [223, 73] width 50 height 13
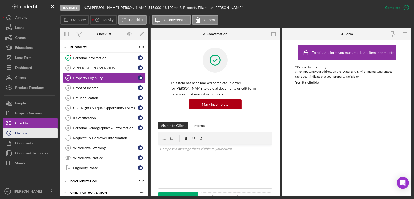
click at [27, 134] on button "Icon/History History" at bounding box center [30, 133] width 55 height 10
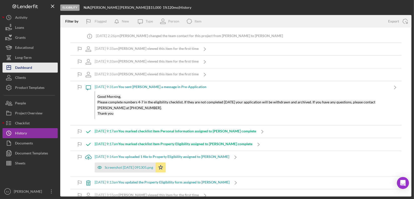
click at [42, 63] on button "Icon/Dashboard Dashboard" at bounding box center [30, 68] width 55 height 10
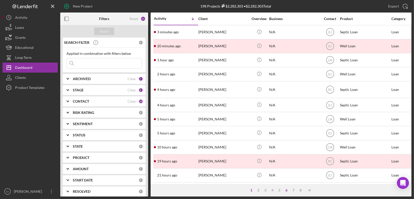
click at [286, 189] on div "6" at bounding box center [286, 191] width 7 height 4
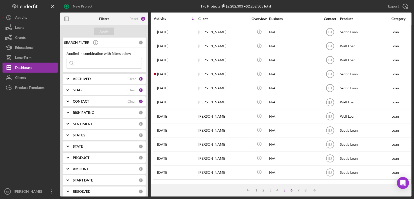
click at [285, 190] on div "5" at bounding box center [284, 191] width 7 height 4
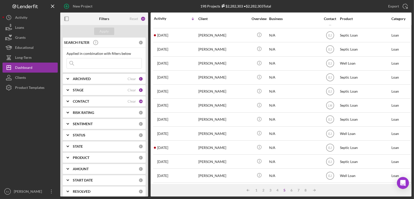
scroll to position [204, 0]
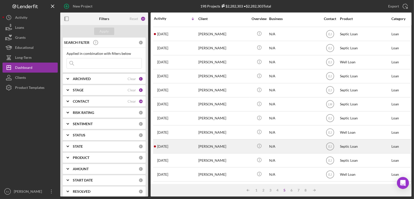
click at [213, 141] on div "Katharine Paine" at bounding box center [223, 146] width 50 height 13
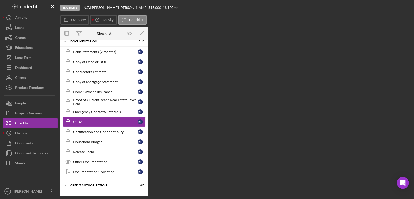
scroll to position [20, 0]
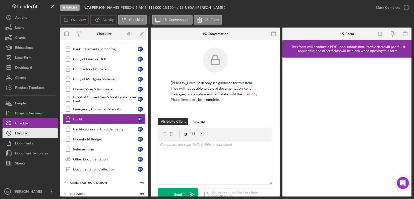
click at [20, 134] on div "History" at bounding box center [21, 133] width 12 height 11
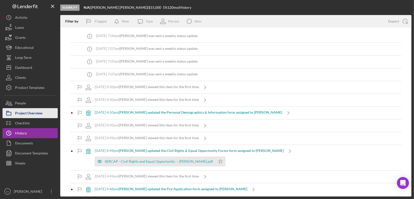
click at [29, 116] on div "Project Overview" at bounding box center [28, 113] width 27 height 11
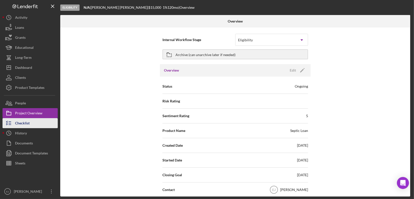
click at [27, 126] on div "Checklist" at bounding box center [22, 123] width 15 height 11
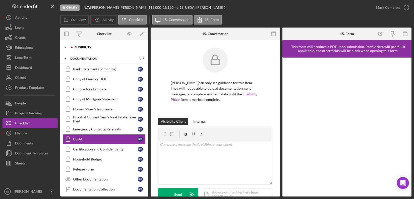
click at [68, 47] on icon "Icon/Expander" at bounding box center [65, 47] width 10 height 10
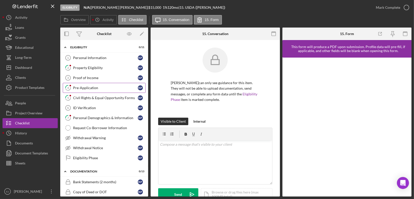
click at [91, 89] on div "Pre-Application" at bounding box center [105, 88] width 65 height 4
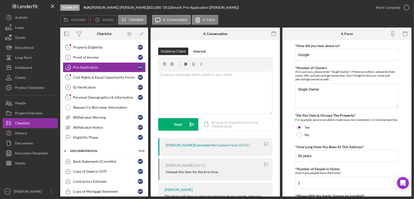
scroll to position [22, 0]
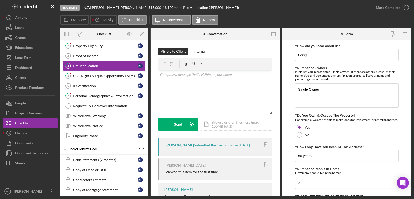
click at [287, 115] on form "*How did you hear about us? Google *Number of Owners If it is just you, please …" at bounding box center [346, 118] width 129 height 157
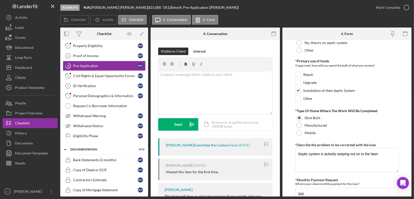
scroll to position [278, 0]
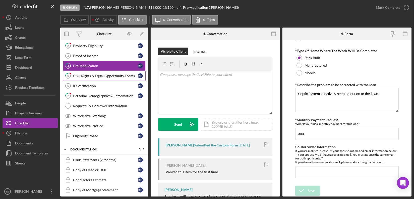
click at [111, 77] on div "Civil Rights & Equal Opportunity Forms" at bounding box center [105, 76] width 65 height 4
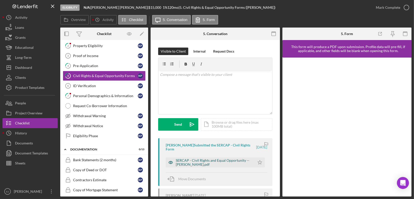
click at [237, 163] on div "SERCAP - Civil Rights and Equal Opportunity -- Katharine Paine.pdf" at bounding box center [214, 163] width 77 height 8
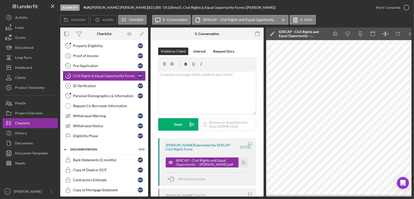
click at [326, 11] on div "Eligibility N/A | Katharine Paine | $15,000 $15,000 1 % 120 mo | 5. Civil Right…" at bounding box center [215, 7] width 310 height 15
click at [146, 42] on div "Personal Information 1 Personal Information K P 2 Property Eligibility K P Proo…" at bounding box center [104, 87] width 88 height 113
click at [102, 42] on link "2 Property Eligibility K P" at bounding box center [104, 46] width 83 height 10
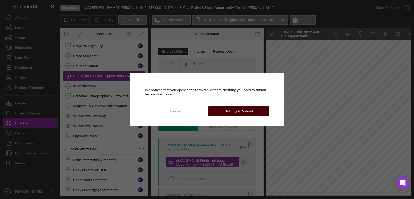
click at [235, 110] on div "Nothing to Submit" at bounding box center [238, 111] width 29 height 10
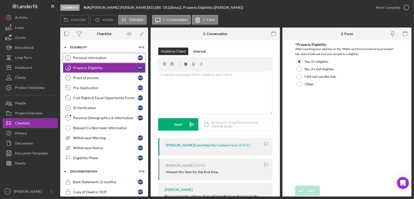
click at [106, 55] on link "Personal Information 1 Personal Information K P" at bounding box center [104, 58] width 83 height 10
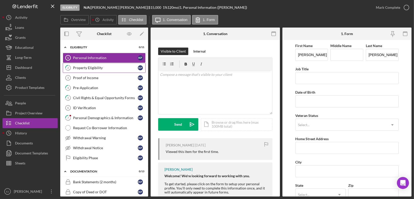
click at [86, 67] on div "Property Eligibility" at bounding box center [105, 68] width 65 height 4
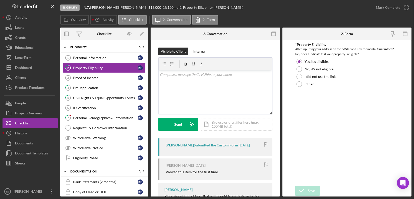
click at [195, 79] on div "v Color teal Color pink Remove color Add row above Add row below Add column bef…" at bounding box center [215, 93] width 114 height 44
click at [126, 58] on div "Personal Information" at bounding box center [105, 58] width 65 height 4
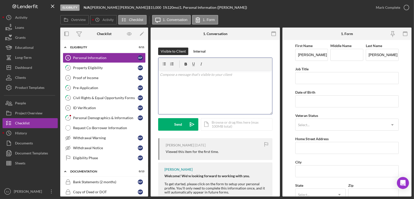
click at [182, 82] on div "v Color teal Color pink Remove color Add row above Add row below Add column bef…" at bounding box center [215, 93] width 114 height 44
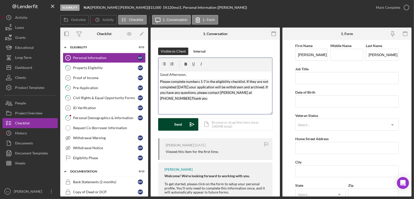
click at [180, 127] on div "Send" at bounding box center [178, 124] width 8 height 13
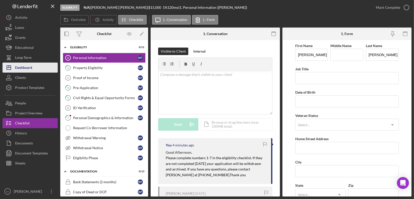
click at [35, 68] on button "Icon/Dashboard Dashboard" at bounding box center [30, 68] width 55 height 10
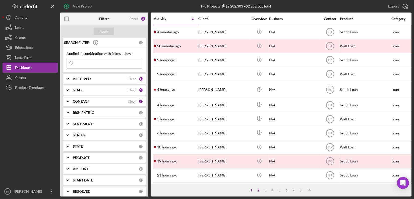
click at [259, 190] on div "2" at bounding box center [258, 191] width 7 height 4
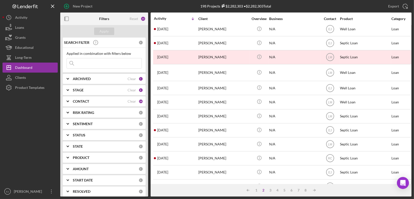
scroll to position [207, 0]
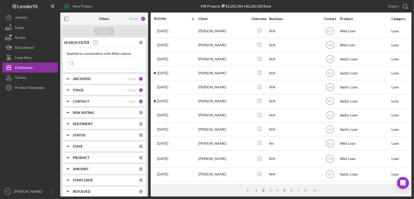
click at [285, 191] on div "5" at bounding box center [284, 191] width 7 height 4
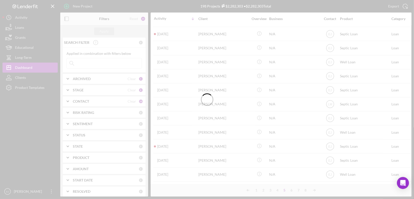
scroll to position [204, 0]
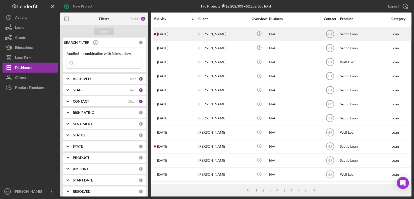
click at [219, 34] on div "[PERSON_NAME]" at bounding box center [223, 33] width 50 height 13
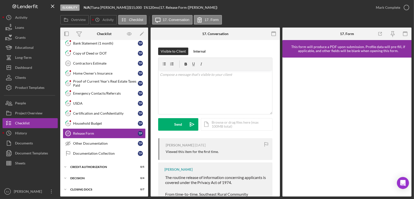
scroll to position [40, 0]
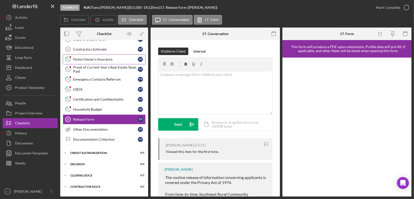
click at [101, 59] on div "Home Owner's Insurance" at bounding box center [105, 59] width 65 height 4
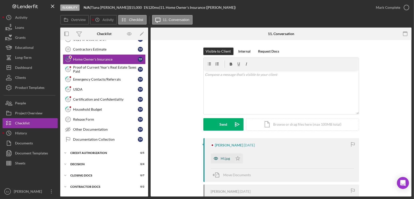
click at [230, 157] on div "HI.jpg" at bounding box center [222, 159] width 22 height 10
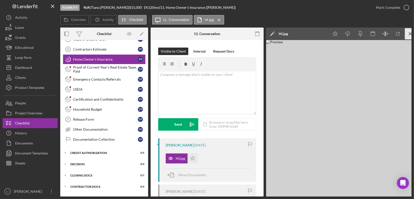
click at [409, 32] on line "button" at bounding box center [410, 33] width 3 height 3
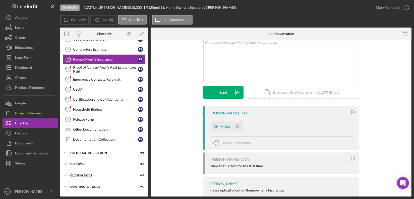
scroll to position [47, 0]
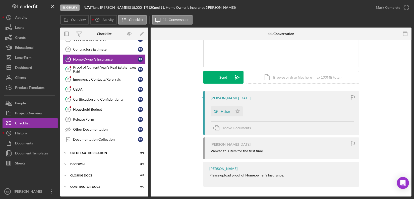
click at [411, 64] on div "11 Home Owner's Insurance Visible to Client Internal Request Docs v Color teal …" at bounding box center [281, 118] width 261 height 157
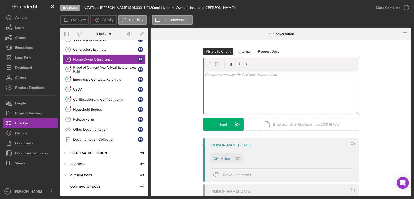
click at [281, 82] on div "v Color teal Color pink Remove color Add row above Add row below Add column bef…" at bounding box center [280, 93] width 155 height 44
click at [226, 120] on div "Send" at bounding box center [223, 124] width 8 height 13
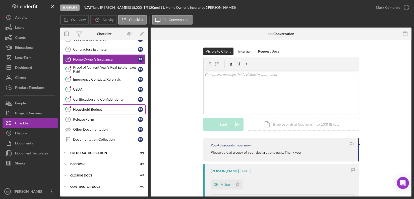
click at [112, 108] on div "Household Budget" at bounding box center [105, 110] width 65 height 4
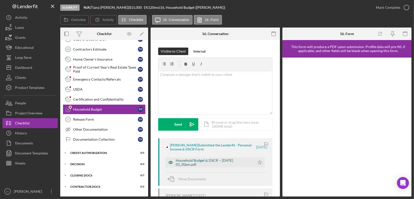
click at [215, 159] on div "Household Budget & DSCR -- 2025-08-18 03_20pm.pdf" at bounding box center [214, 163] width 77 height 8
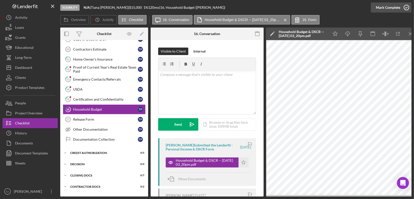
click at [406, 7] on icon "button" at bounding box center [406, 7] width 13 height 13
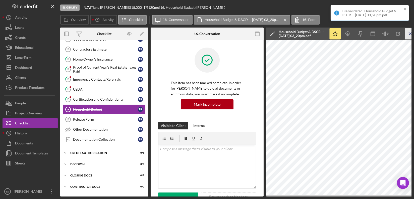
click at [408, 34] on icon "Icon/Menu Close" at bounding box center [410, 33] width 11 height 11
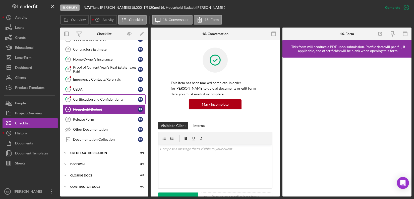
click at [111, 96] on link "15 Certification and Confidentiality T P" at bounding box center [104, 100] width 83 height 10
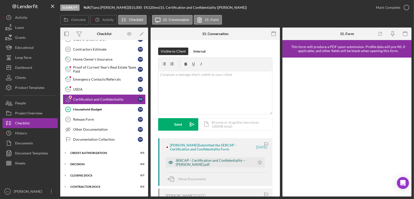
click at [220, 159] on div "SERCAP - Certification and Confidentiality -- Tiana Puckerin.pdf" at bounding box center [214, 163] width 77 height 8
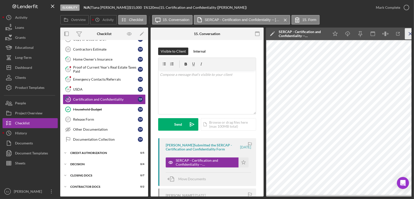
click at [409, 33] on icon "Icon/Menu Close" at bounding box center [410, 33] width 11 height 11
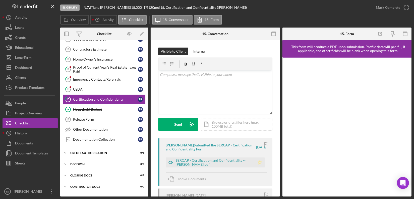
click at [259, 163] on icon "Icon/Star" at bounding box center [260, 163] width 10 height 10
click at [403, 3] on icon "button" at bounding box center [406, 7] width 13 height 13
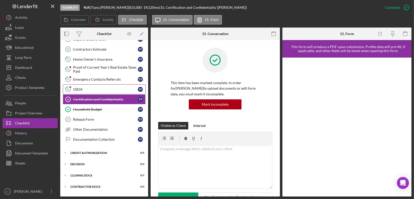
click at [105, 85] on link "14 USDA T P" at bounding box center [104, 90] width 83 height 10
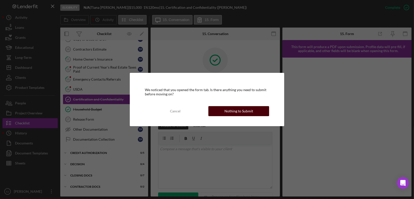
click at [238, 112] on div "Nothing to Submit" at bounding box center [238, 111] width 29 height 10
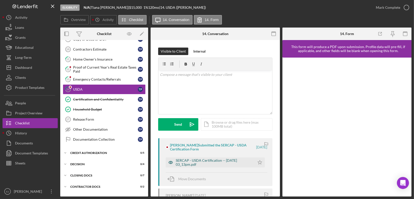
click at [223, 158] on div "SERCAP - USDA Certification -- 2025-08-18 03_13pm.pdf" at bounding box center [210, 163] width 89 height 10
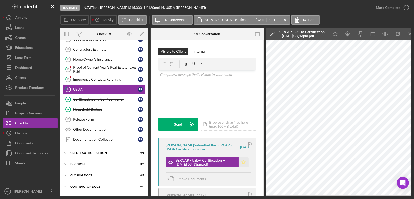
click at [241, 162] on polygon "button" at bounding box center [243, 163] width 4 height 4
click at [405, 6] on icon "button" at bounding box center [406, 7] width 13 height 13
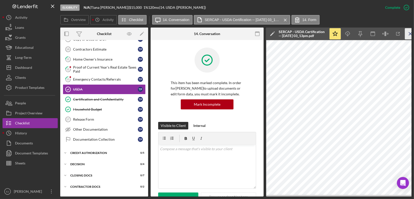
click at [408, 35] on icon "Icon/Menu Close" at bounding box center [410, 33] width 11 height 11
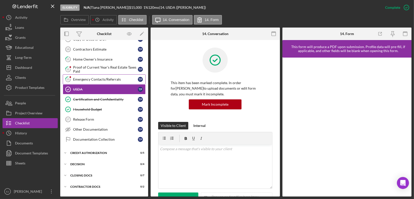
click at [113, 83] on link "13 Emergency Contacts/Referrals T P" at bounding box center [104, 80] width 83 height 10
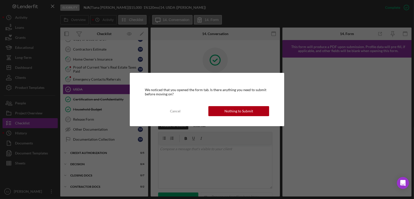
click at [251, 118] on div "We noticed that you opened the form tab. Is there anything you need to submit b…" at bounding box center [207, 99] width 154 height 53
click at [247, 113] on div "Nothing to Submit" at bounding box center [238, 111] width 29 height 10
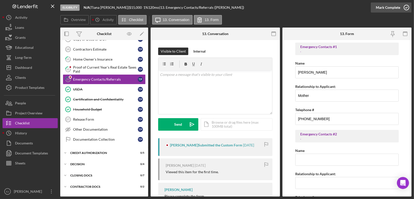
click at [408, 4] on icon "button" at bounding box center [406, 7] width 13 height 13
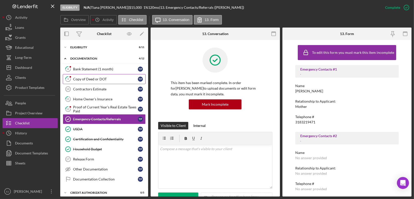
click at [95, 81] on div "Copy of Deed or DOT" at bounding box center [105, 79] width 65 height 4
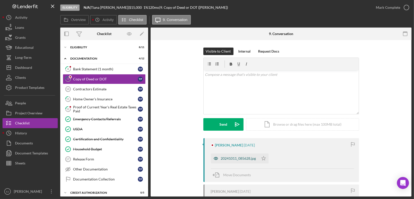
click at [250, 161] on div "20241011_085628.jpg" at bounding box center [238, 159] width 35 height 4
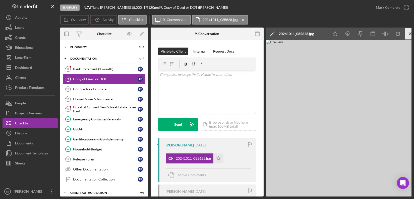
click at [409, 33] on line "button" at bounding box center [410, 33] width 3 height 3
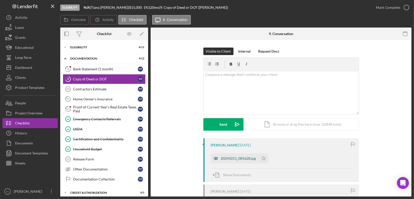
click at [235, 160] on div "20241011_085628.jpg" at bounding box center [238, 159] width 35 height 4
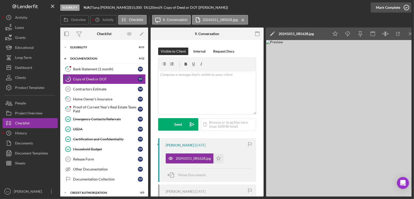
click at [403, 10] on icon "button" at bounding box center [406, 7] width 13 height 13
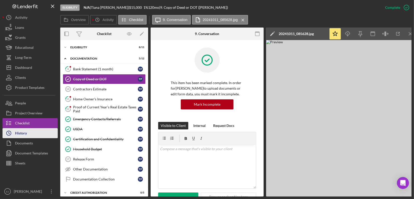
click at [39, 134] on button "Icon/History History" at bounding box center [30, 133] width 55 height 10
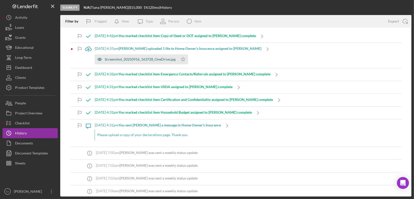
click at [123, 58] on div "Screenshot_20250916_163728_OneDrive.jpg" at bounding box center [140, 59] width 71 height 4
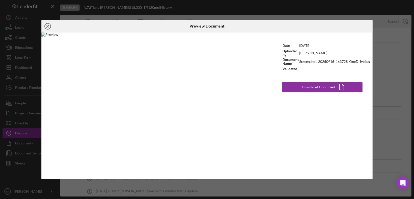
click at [48, 25] on icon "Icon/Close" at bounding box center [47, 26] width 13 height 13
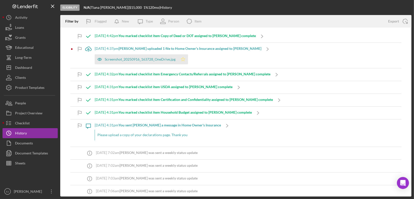
click at [184, 58] on polygon "button" at bounding box center [183, 59] width 4 height 4
click at [17, 123] on div "Checklist" at bounding box center [22, 123] width 15 height 11
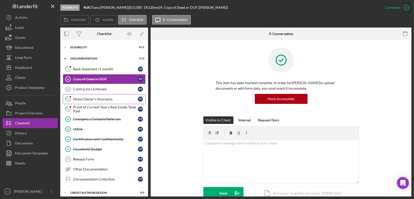
click at [106, 99] on div "Home Owner's Insurance" at bounding box center [105, 99] width 65 height 4
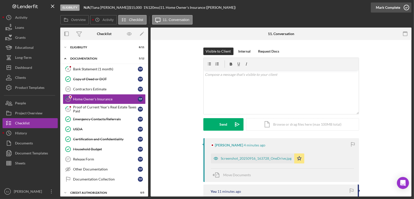
click at [407, 9] on icon "button" at bounding box center [406, 7] width 13 height 13
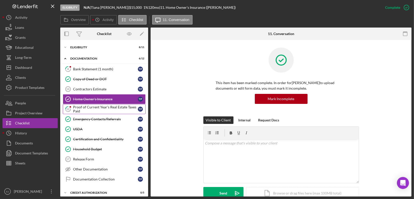
click at [94, 112] on div "Proof of Current Year's Real Estate Taxes Paid" at bounding box center [105, 109] width 65 height 8
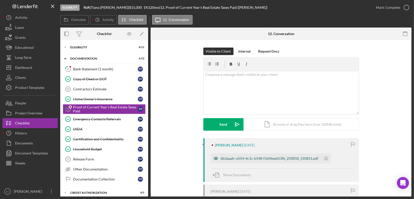
click at [234, 160] on div "bb3aaafc-e554-4c1c-b548-f3a96ea653fb_250818_150851.pdf" at bounding box center [270, 159] width 98 height 4
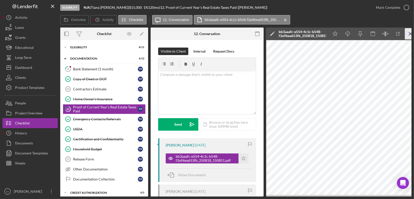
click at [408, 34] on icon "Icon/Menu Close" at bounding box center [410, 33] width 11 height 11
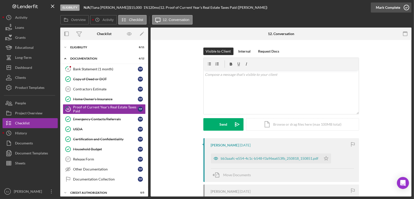
click at [404, 7] on icon "button" at bounding box center [406, 7] width 13 height 13
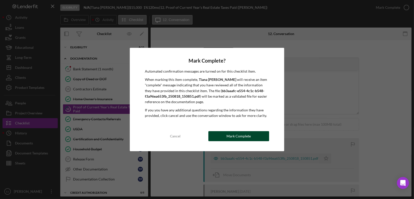
click at [259, 138] on button "Mark Complete" at bounding box center [238, 136] width 61 height 10
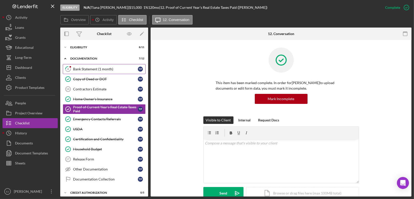
click at [107, 67] on link "8 Bank Statement (1 month) T P" at bounding box center [104, 69] width 83 height 10
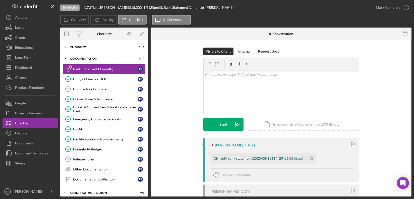
click at [272, 157] on div "July bank statement-2025-08-18T14_29_06.089Z.pdf" at bounding box center [262, 159] width 83 height 4
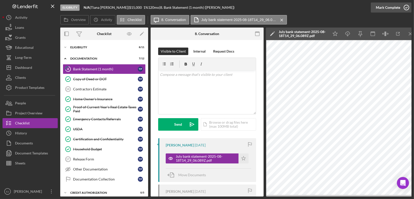
click at [404, 9] on icon "button" at bounding box center [406, 7] width 13 height 13
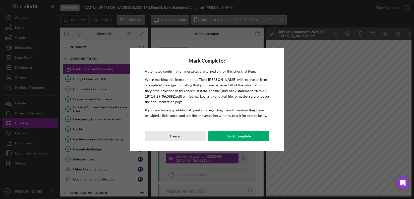
click at [189, 134] on button "Cancel" at bounding box center [175, 136] width 61 height 10
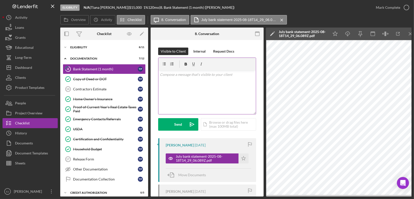
click at [184, 82] on div "v Color teal Color pink Remove color Add row above Add row below Add column bef…" at bounding box center [206, 93] width 97 height 44
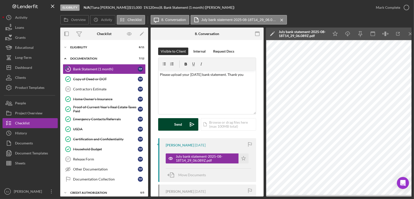
click at [175, 128] on div "Send" at bounding box center [178, 124] width 8 height 13
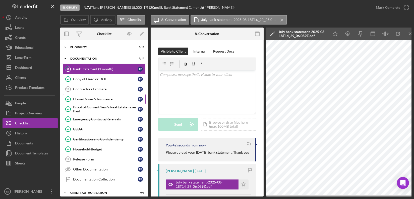
click at [103, 98] on div "Home Owner's Insurance" at bounding box center [105, 99] width 65 height 4
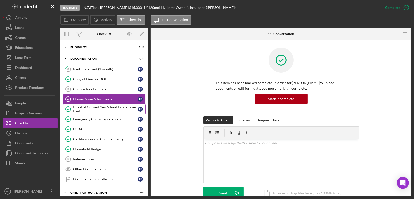
click at [103, 108] on div "Proof of Current Year's Real Estate Taxes Paid" at bounding box center [105, 109] width 65 height 8
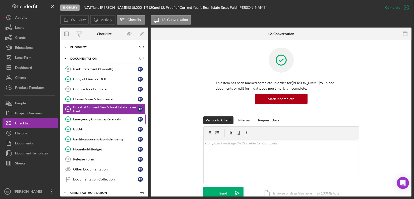
click at [103, 118] on div "Emergency Contacts/Referrals" at bounding box center [105, 119] width 65 height 4
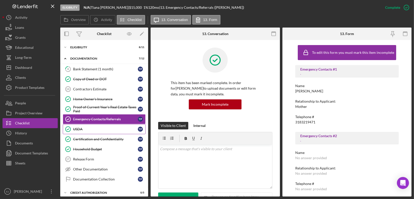
click at [115, 131] on div "USDA" at bounding box center [105, 129] width 65 height 4
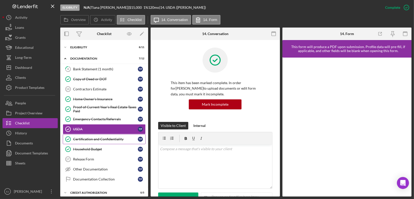
click at [114, 140] on div "Certification and Confidentiality" at bounding box center [105, 140] width 65 height 4
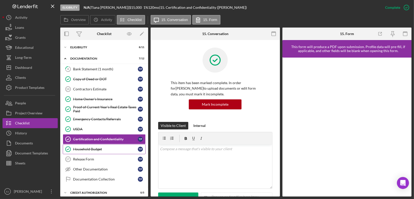
click at [106, 151] on div "Household Budget" at bounding box center [105, 150] width 65 height 4
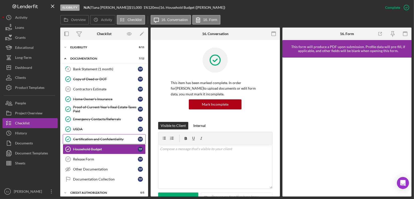
click at [87, 138] on div "Certification and Confidentiality" at bounding box center [105, 140] width 65 height 4
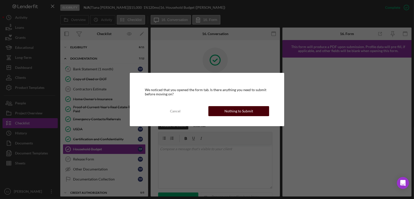
click at [246, 111] on div "Nothing to Submit" at bounding box center [238, 111] width 29 height 10
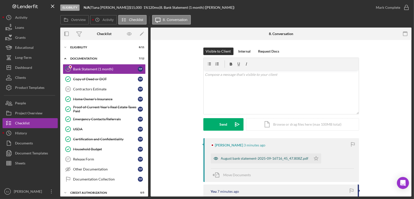
click at [236, 157] on div "August bank statement-2025-09-16T16_45_47.808Z.pdf" at bounding box center [265, 159] width 88 height 4
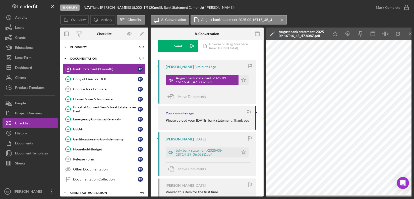
scroll to position [99, 0]
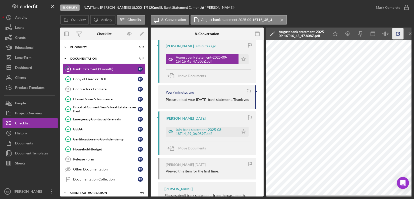
click at [396, 33] on icon "button" at bounding box center [397, 33] width 3 height 3
click at [243, 135] on icon "Icon/Star" at bounding box center [243, 132] width 10 height 10
click at [407, 6] on icon "button" at bounding box center [406, 7] width 13 height 13
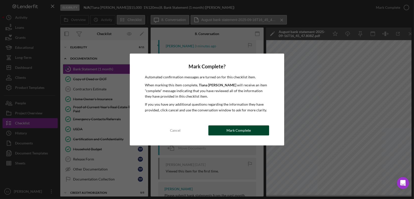
click at [245, 131] on div "Mark Complete" at bounding box center [238, 131] width 24 height 10
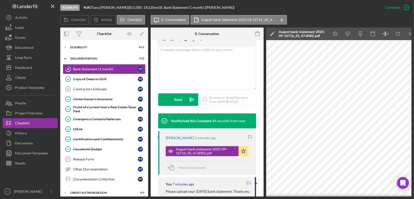
scroll to position [191, 0]
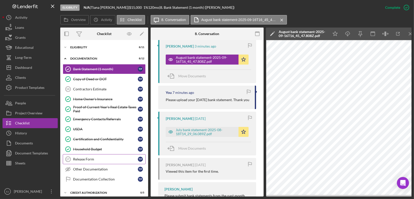
click at [105, 158] on div "Release Form" at bounding box center [105, 160] width 65 height 4
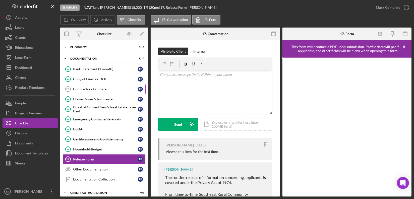
click at [91, 90] on div "Contractors Estimate" at bounding box center [105, 89] width 65 height 4
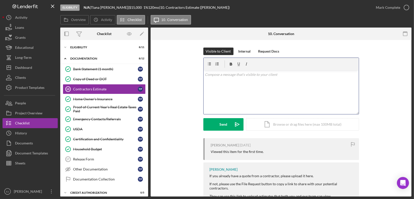
click at [219, 77] on p at bounding box center [281, 75] width 152 height 6
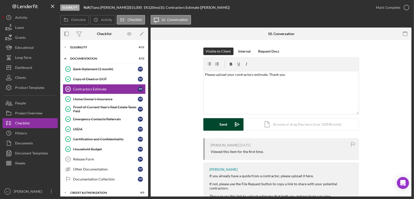
click at [226, 121] on div "Send" at bounding box center [223, 124] width 8 height 13
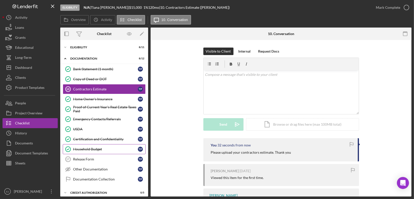
click at [90, 150] on div "Household Budget" at bounding box center [105, 150] width 65 height 4
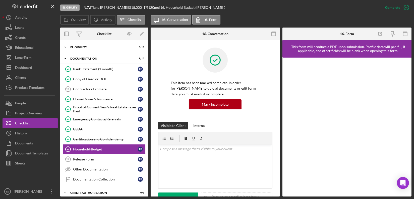
click at [406, 129] on iframe at bounding box center [347, 127] width 120 height 129
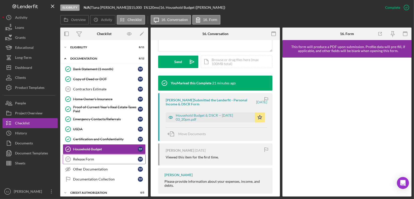
click at [109, 159] on div "Release Form" at bounding box center [105, 160] width 65 height 4
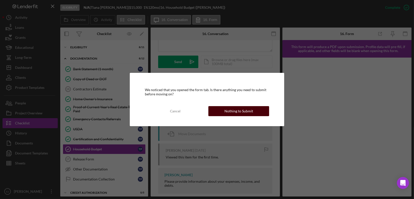
click at [260, 108] on button "Nothing to Submit" at bounding box center [238, 111] width 61 height 10
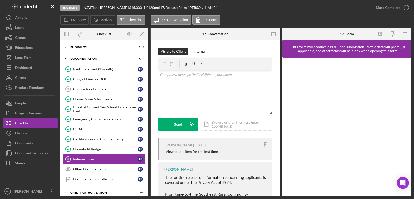
click at [211, 82] on div "v Color teal Color pink Remove color Add row above Add row below Add column bef…" at bounding box center [215, 93] width 114 height 44
click at [176, 128] on div "Send" at bounding box center [178, 124] width 8 height 13
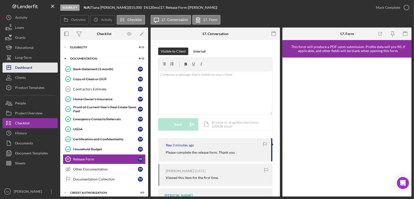
click at [29, 68] on div "Dashboard" at bounding box center [23, 68] width 17 height 11
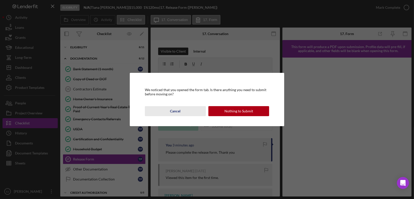
click at [177, 112] on div "Cancel" at bounding box center [175, 111] width 11 height 10
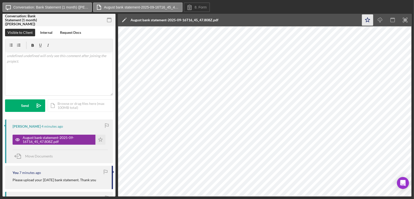
click at [368, 18] on icon "Icon/Star" at bounding box center [367, 20] width 11 height 11
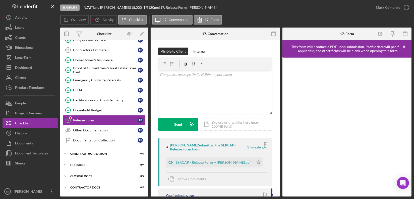
scroll to position [40, 0]
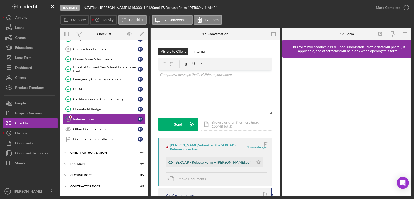
click at [222, 165] on div "SERCAP - Release Form -- Tiana Puckerin.pdf" at bounding box center [210, 163] width 88 height 10
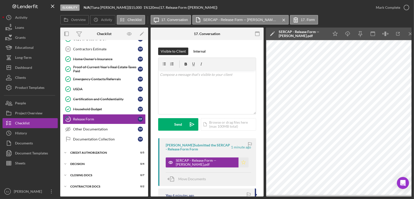
click at [241, 162] on polygon "button" at bounding box center [243, 163] width 4 height 4
click at [408, 34] on icon "Icon/Menu Close" at bounding box center [410, 33] width 11 height 11
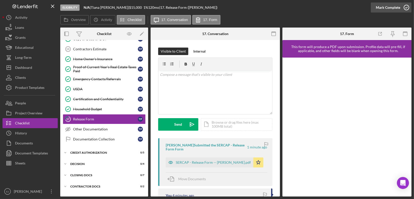
click at [407, 7] on icon "button" at bounding box center [406, 7] width 13 height 13
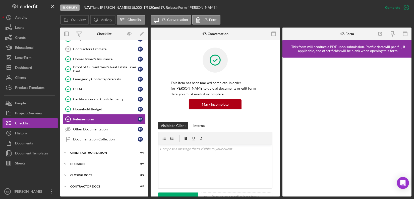
click at [148, 59] on div "Overview Internal Workflow Stage Eligibility Icon/Dropdown Arrow Archive (can u…" at bounding box center [235, 112] width 351 height 169
click at [99, 49] on div "Contractors Estimate" at bounding box center [105, 49] width 65 height 4
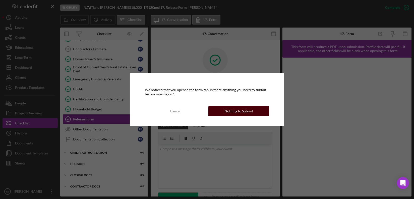
click at [241, 113] on div "Nothing to Submit" at bounding box center [238, 111] width 29 height 10
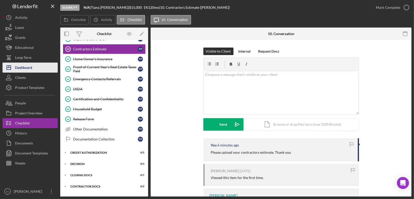
click at [28, 67] on div "Dashboard" at bounding box center [23, 68] width 17 height 11
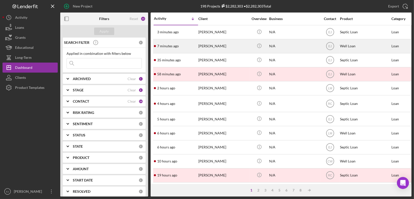
click at [215, 49] on div "Janet Dunnington" at bounding box center [223, 46] width 50 height 13
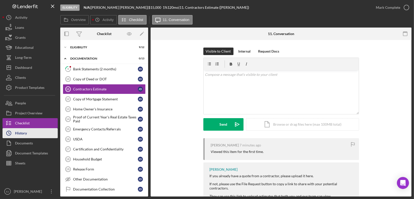
click at [38, 135] on button "Icon/History History" at bounding box center [30, 133] width 55 height 10
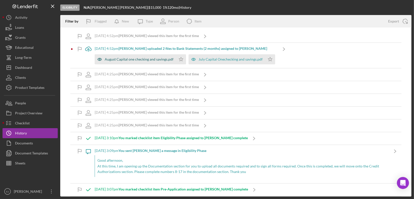
click at [151, 57] on div "August Capital one checking and savings.pdf" at bounding box center [139, 59] width 69 height 4
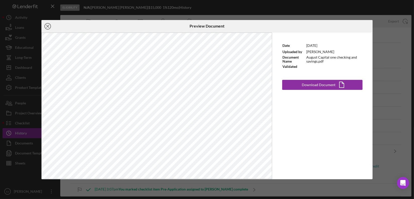
click at [46, 23] on circle at bounding box center [48, 26] width 6 height 6
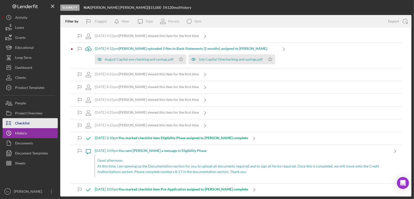
click at [35, 123] on button "Checklist" at bounding box center [30, 123] width 55 height 10
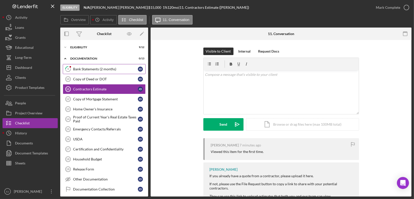
click at [107, 72] on link "9 Bank Statements (2 months) J D" at bounding box center [104, 69] width 83 height 10
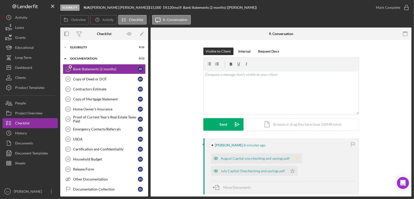
click at [294, 159] on icon "Icon/Star" at bounding box center [297, 159] width 10 height 10
click at [273, 170] on div "July Capital Onechecking and savings.pdf" at bounding box center [253, 171] width 64 height 4
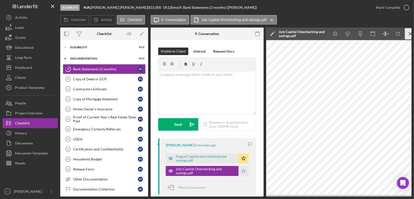
click at [408, 31] on icon "Icon/Menu Close" at bounding box center [410, 33] width 11 height 11
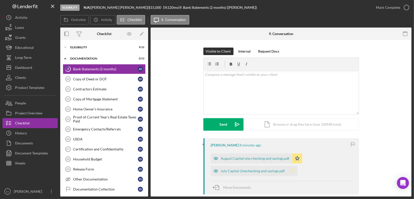
click at [288, 172] on icon "Icon/Star" at bounding box center [292, 171] width 10 height 10
click at [408, 6] on icon "button" at bounding box center [406, 7] width 13 height 13
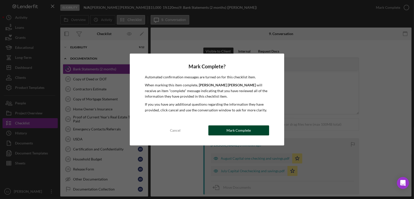
click at [262, 132] on button "Mark Complete" at bounding box center [238, 131] width 61 height 10
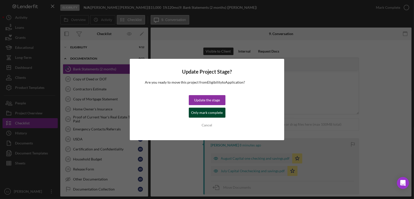
click at [217, 113] on div "Only mark complete" at bounding box center [207, 113] width 32 height 10
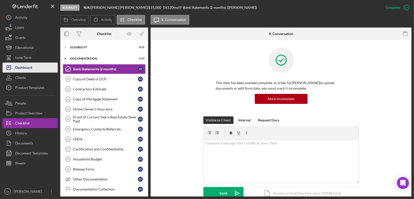
click at [35, 66] on button "Icon/Dashboard Dashboard" at bounding box center [30, 68] width 55 height 10
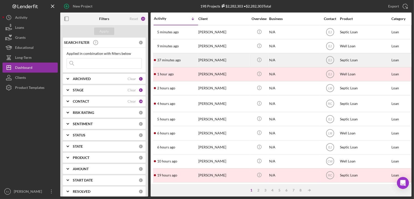
click at [221, 60] on div "Briggette Coleman" at bounding box center [223, 60] width 50 height 13
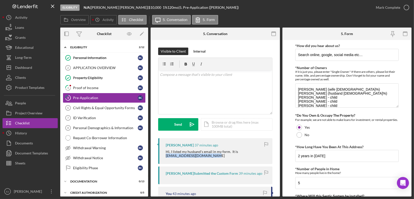
drag, startPoint x: 164, startPoint y: 158, endPoint x: 225, endPoint y: 156, distance: 61.5
click at [225, 156] on div "Briggette Coleman 37 minutes ago Hi, I listed my husband’s email in my form. It…" at bounding box center [215, 152] width 114 height 26
copy div "swatcommander550@yahoo.com"
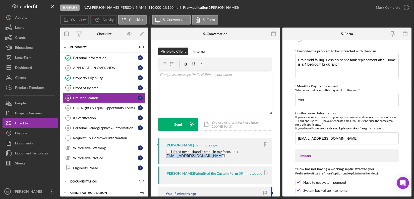
scroll to position [412, 0]
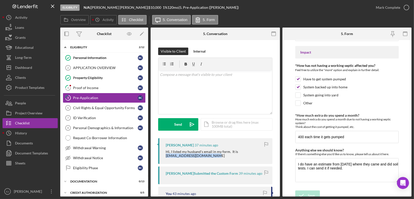
click at [411, 134] on form "*How did you hear about us? Search online, google, social media etc… *Number of…" at bounding box center [346, 118] width 129 height 157
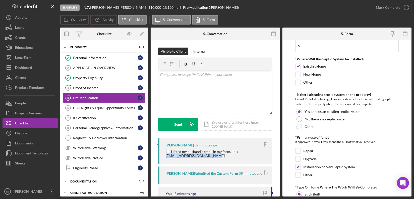
scroll to position [0, 0]
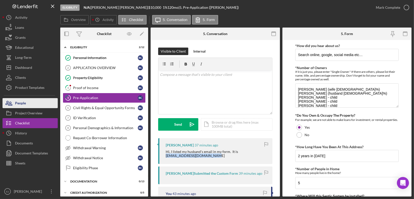
click at [36, 105] on button "People" at bounding box center [30, 103] width 55 height 10
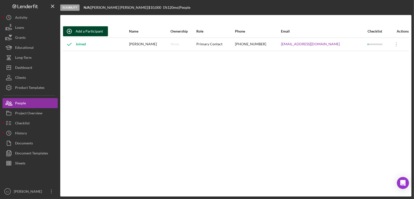
click at [93, 35] on div "Add a Participant" at bounding box center [89, 31] width 27 height 10
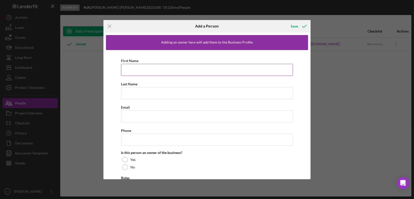
click at [132, 71] on input "First Name" at bounding box center [207, 70] width 172 height 12
type input "Dana"
click at [128, 93] on input "Last Name" at bounding box center [207, 93] width 172 height 12
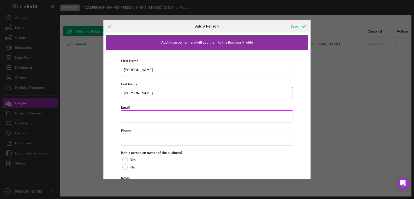
type input "Coleman"
click at [128, 116] on input "Email" at bounding box center [207, 117] width 172 height 12
paste input "swatcommander550@yahoo.com"
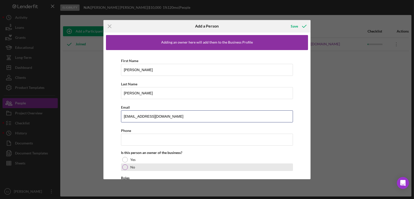
type input "swatcommander550@yahoo.com"
click at [124, 166] on div at bounding box center [125, 168] width 6 height 6
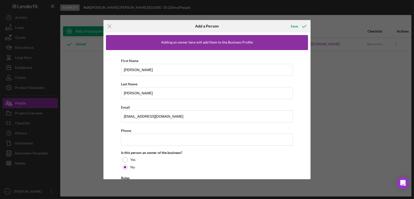
scroll to position [29, 0]
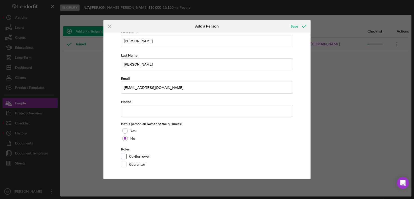
click at [123, 154] on input "Co-Borrower" at bounding box center [123, 156] width 5 height 5
checkbox input "true"
click at [295, 27] on div "Save" at bounding box center [294, 26] width 7 height 10
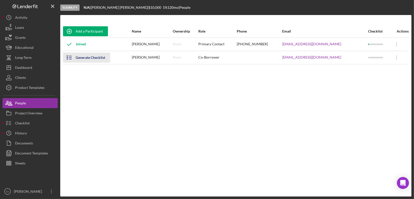
click at [70, 57] on icon "button" at bounding box center [69, 57] width 13 height 13
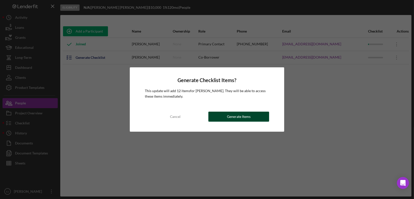
click at [222, 115] on button "Generate Items" at bounding box center [238, 117] width 61 height 10
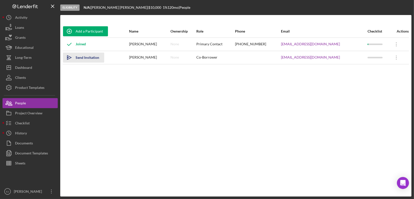
click at [68, 57] on icon "Icon/icon-invite-send" at bounding box center [69, 57] width 13 height 13
click at [71, 58] on icon "Icon/icon-invite-send" at bounding box center [69, 57] width 13 height 13
click at [69, 56] on polygon "button" at bounding box center [69, 58] width 4 height 4
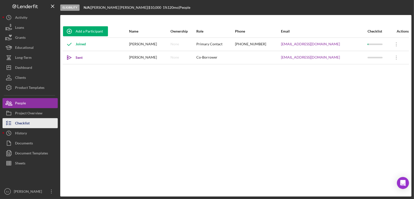
click at [22, 122] on div "Checklist" at bounding box center [22, 123] width 15 height 11
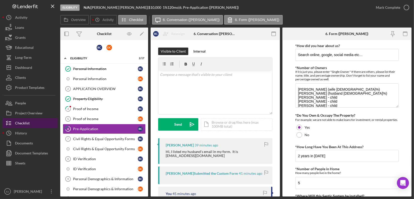
scroll to position [10, 0]
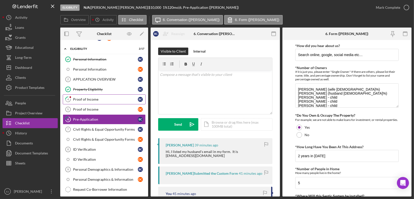
click at [111, 100] on div "Proof of Income" at bounding box center [105, 100] width 65 height 4
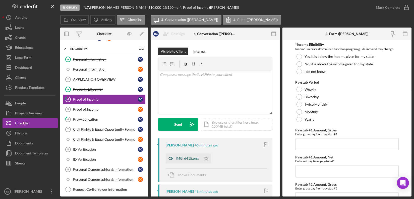
click at [191, 160] on div "IMG_6415.png" at bounding box center [187, 159] width 23 height 4
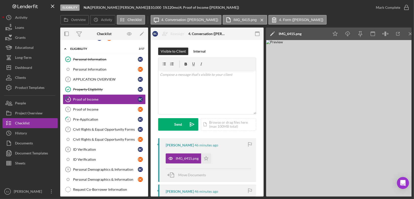
click at [263, 190] on div "Overview Internal Workflow Stage Eligibility Icon/Dropdown Arrow Archive (can u…" at bounding box center [235, 112] width 351 height 169
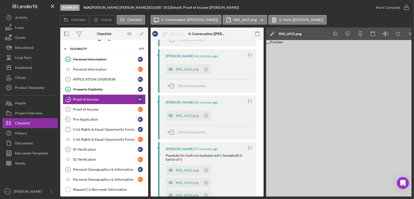
scroll to position [272, 0]
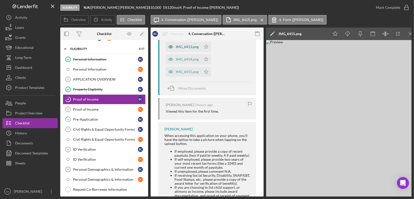
click at [179, 47] on div "IMG_6413.png" at bounding box center [187, 47] width 23 height 4
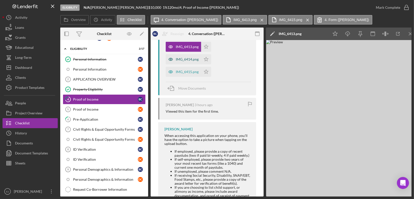
click at [189, 59] on div "IMG_6414.png" at bounding box center [187, 59] width 23 height 4
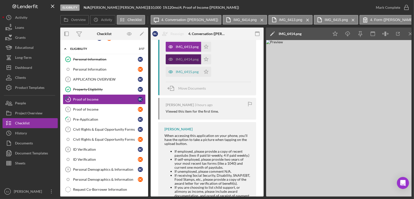
click at [189, 59] on div "IMG_6414.png" at bounding box center [187, 59] width 23 height 4
click at [408, 32] on icon "Icon/Menu Close" at bounding box center [410, 33] width 11 height 11
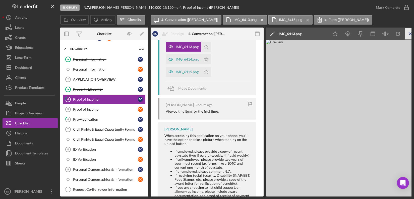
click at [409, 32] on icon "Icon/Menu Close" at bounding box center [410, 33] width 11 height 11
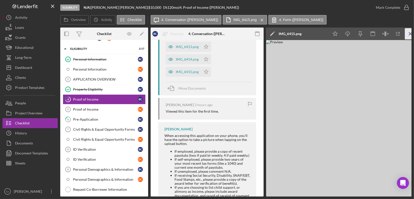
click at [410, 33] on icon "Icon/Menu Close" at bounding box center [410, 33] width 11 height 11
